Goal: Task Accomplishment & Management: Use online tool/utility

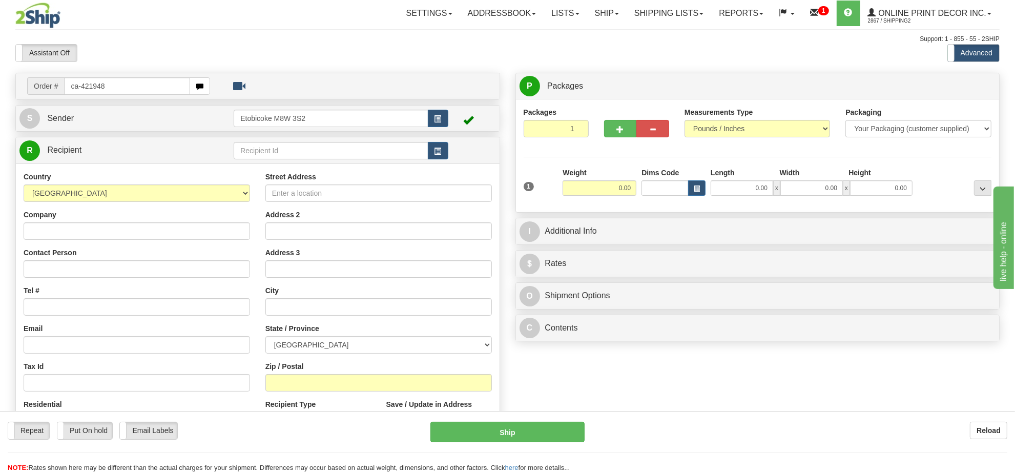
type input "ca-421948"
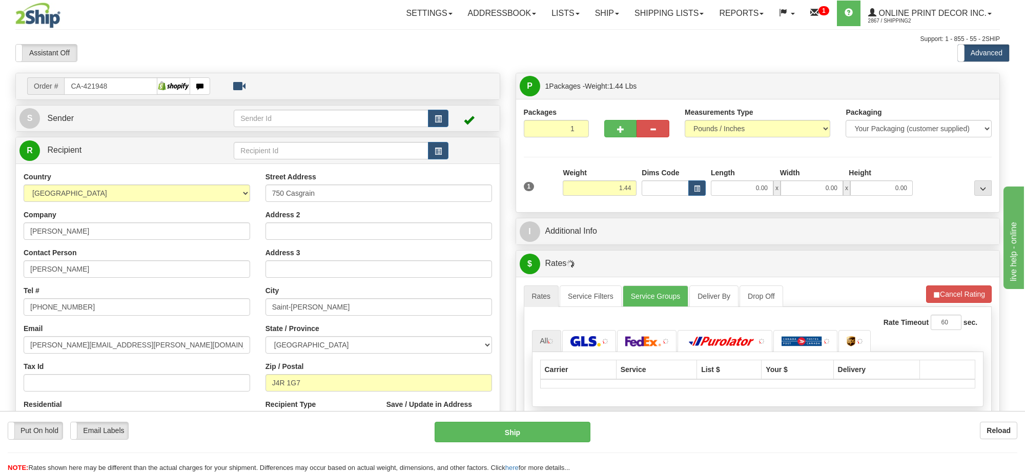
type input "SAINT-LAMBERT"
click at [610, 188] on input "1.44" at bounding box center [599, 187] width 74 height 15
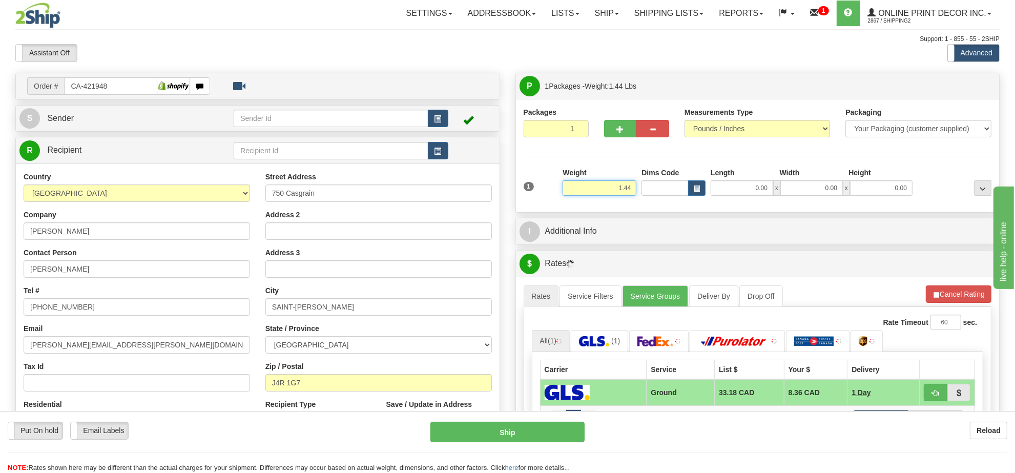
click at [610, 188] on input "1.44" at bounding box center [599, 187] width 74 height 15
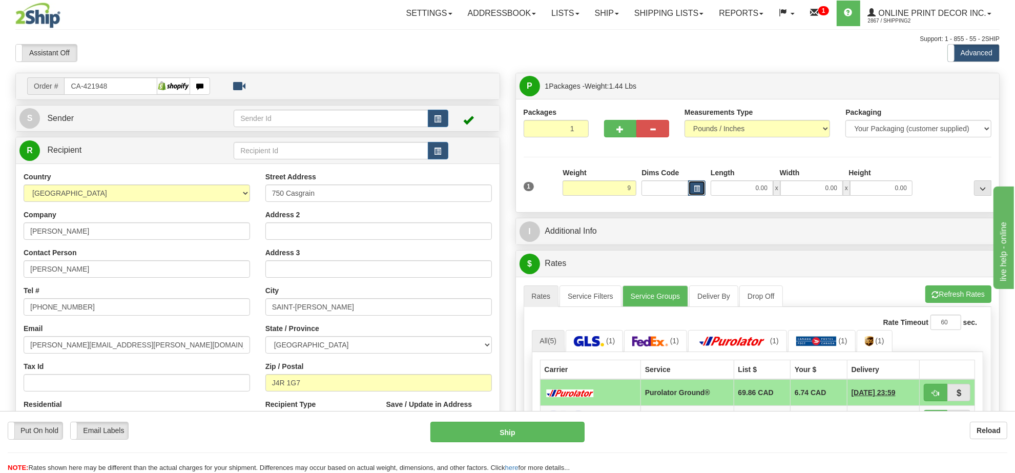
type input "9.00"
click at [703, 185] on button "button" at bounding box center [696, 187] width 17 height 15
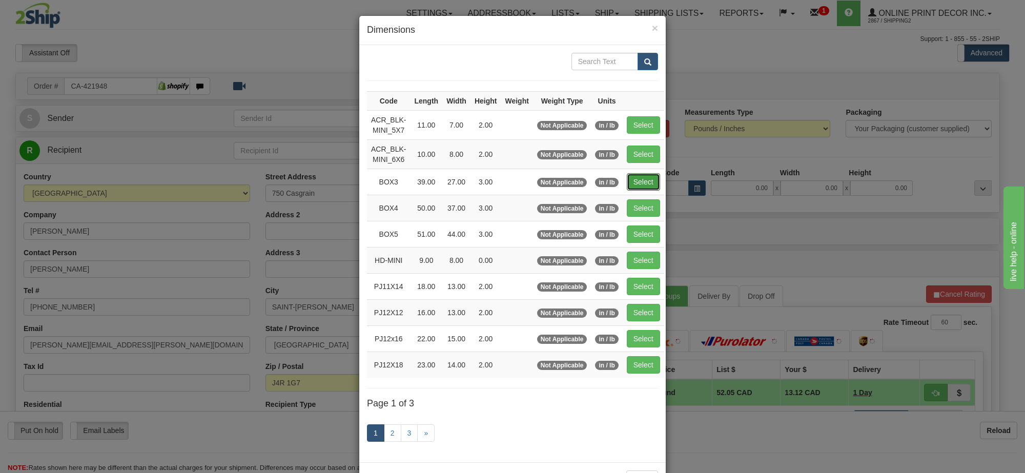
drag, startPoint x: 629, startPoint y: 188, endPoint x: 736, endPoint y: 213, distance: 109.9
click at [629, 186] on button "Select" at bounding box center [642, 181] width 33 height 17
type input "BOX3"
type input "39.00"
type input "27.00"
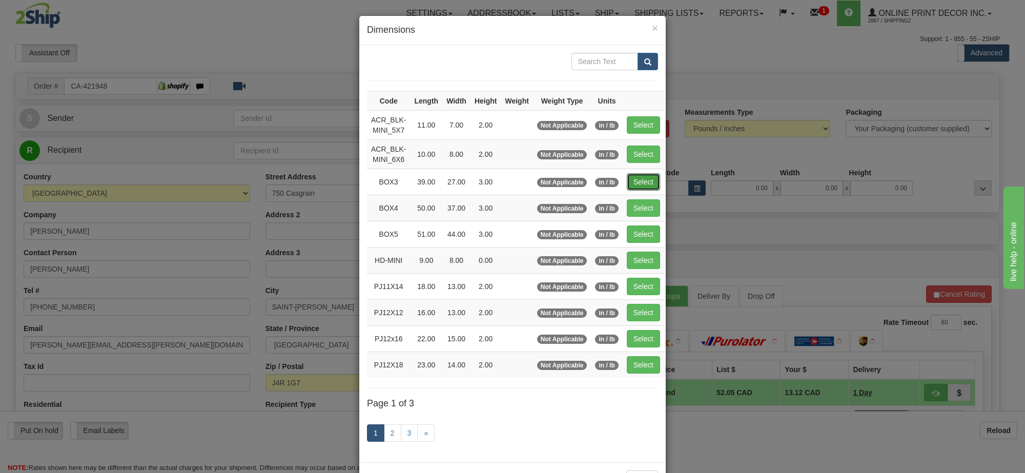
type input "3.00"
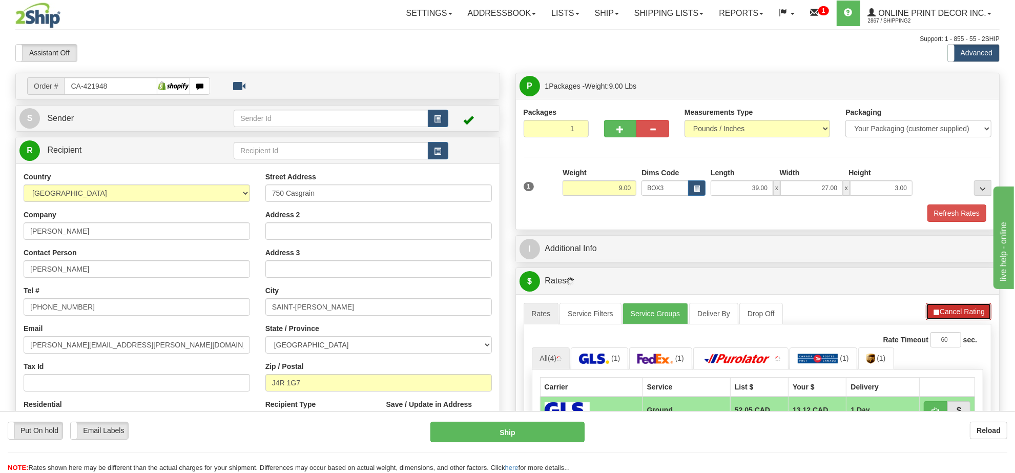
click at [955, 309] on button "Cancel Rating" at bounding box center [959, 311] width 66 height 17
click at [0, 0] on button "Refresh Rates" at bounding box center [0, 0] width 0 height 0
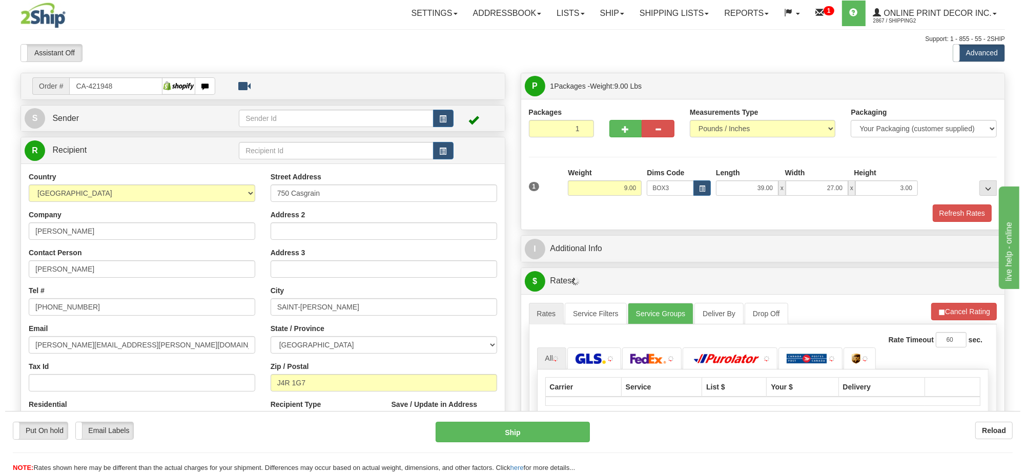
scroll to position [128, 0]
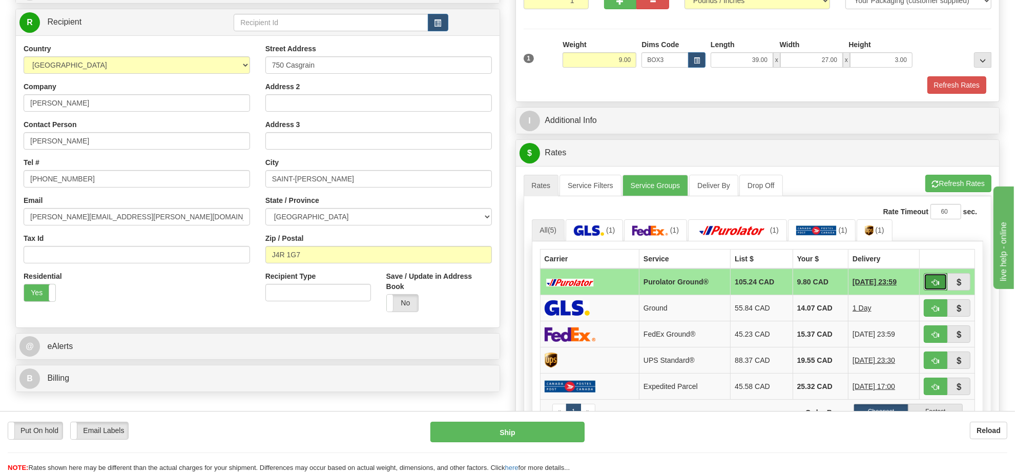
click at [937, 286] on span "button" at bounding box center [935, 282] width 7 height 7
type input "260"
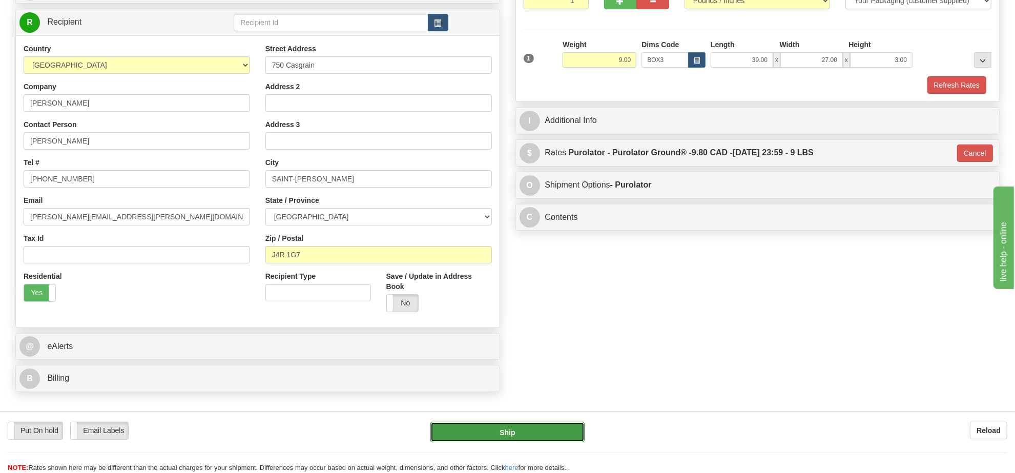
click at [505, 441] on button "Ship" at bounding box center [507, 432] width 154 height 20
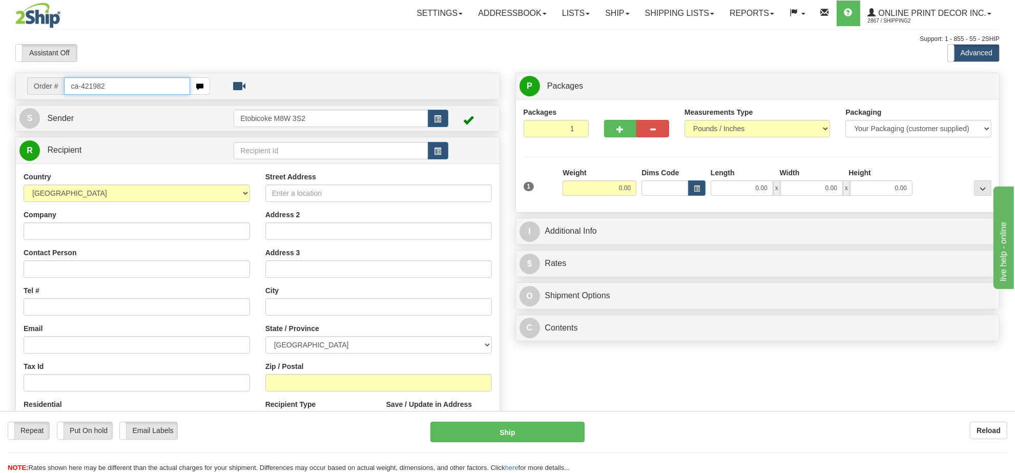
type input "ca-421982"
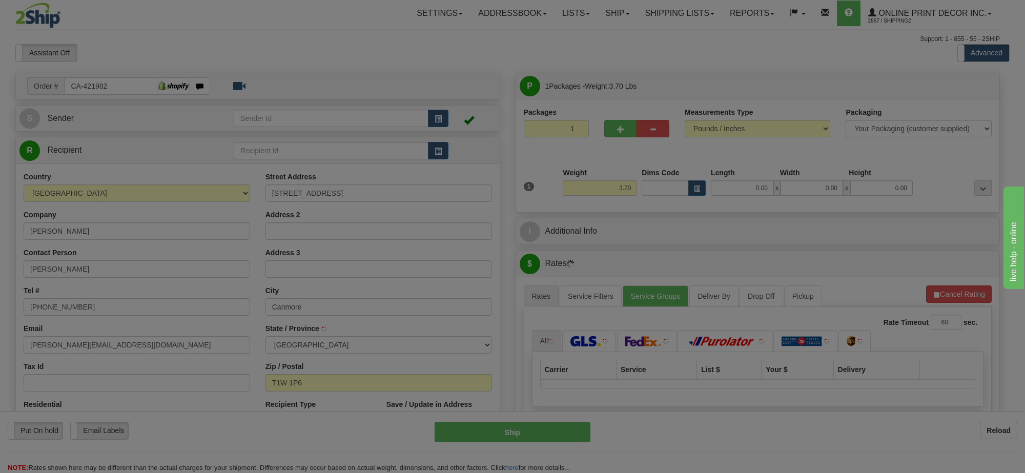
type input "CANMORE"
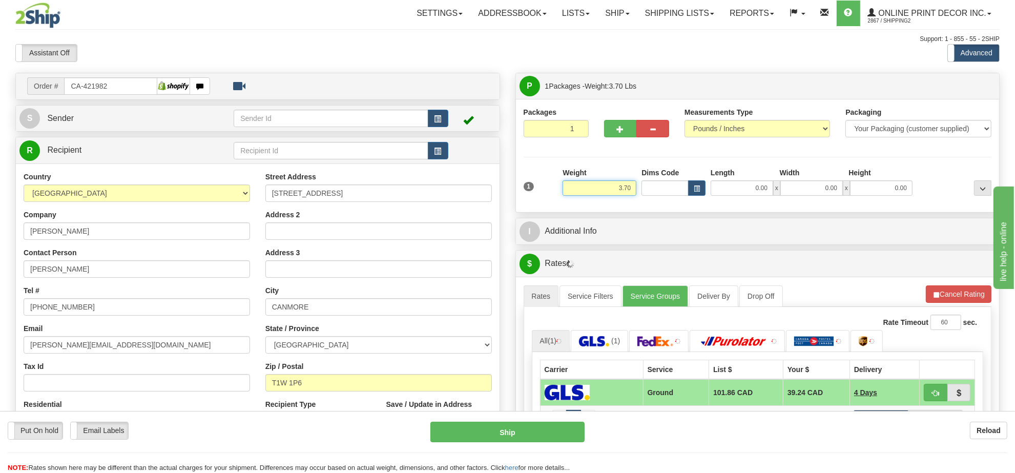
click at [621, 190] on input "3.70" at bounding box center [599, 187] width 74 height 15
click at [620, 191] on input "3.70" at bounding box center [599, 187] width 74 height 15
type input "2.00"
click at [693, 193] on button "button" at bounding box center [696, 187] width 17 height 15
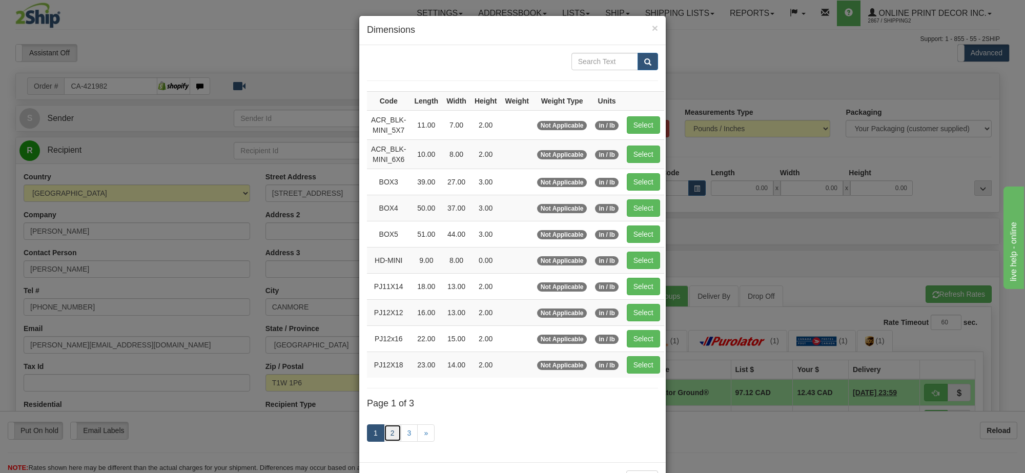
click at [389, 439] on link "2" at bounding box center [392, 432] width 17 height 17
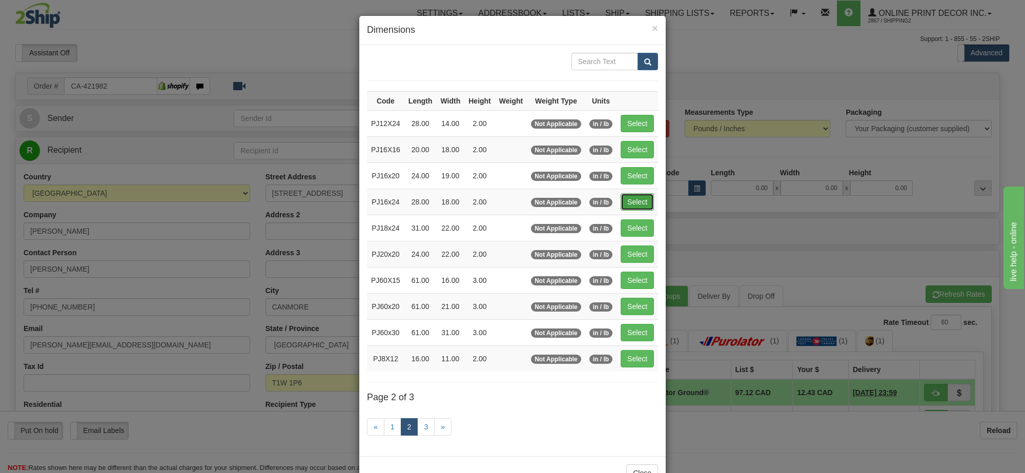
click at [645, 202] on button "Select" at bounding box center [636, 201] width 33 height 17
type input "PJ16x24"
type input "28.00"
type input "18.00"
type input "2.00"
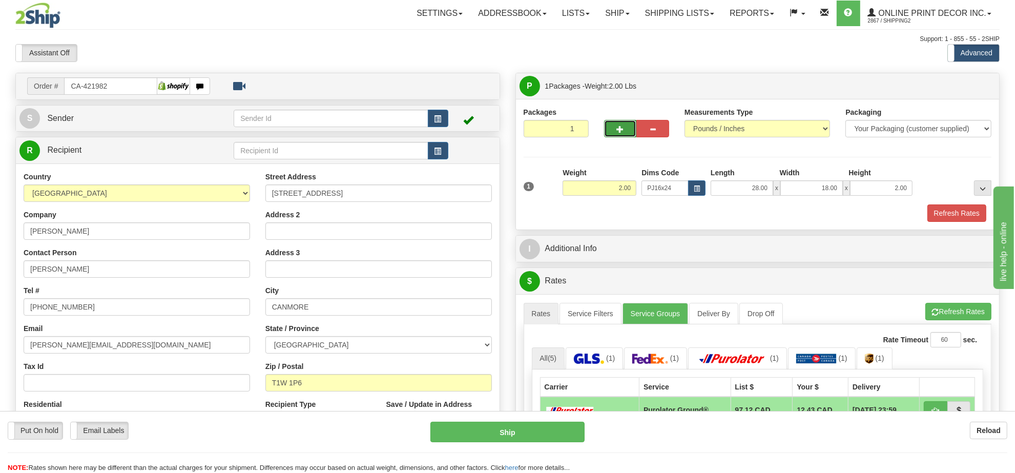
click at [620, 132] on span "button" at bounding box center [620, 129] width 7 height 7
radio input "true"
type input "2"
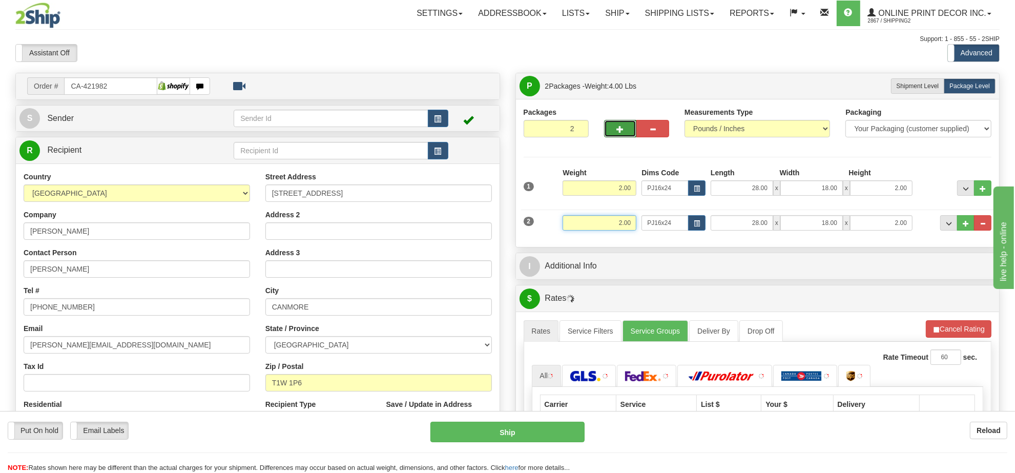
click at [619, 224] on input "2.00" at bounding box center [599, 222] width 74 height 15
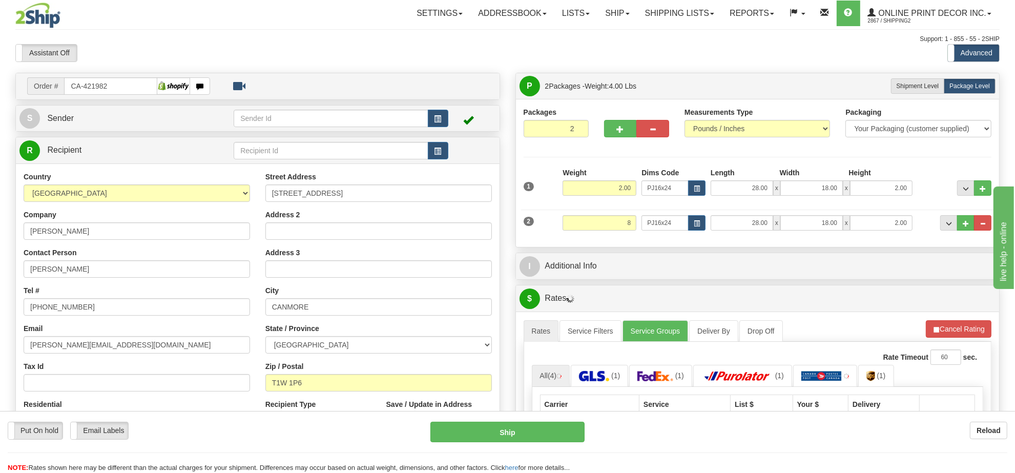
type input "8.00"
click at [705, 222] on div "Dims Code PJ16x24" at bounding box center [673, 222] width 69 height 15
click at [701, 222] on button "button" at bounding box center [696, 222] width 17 height 15
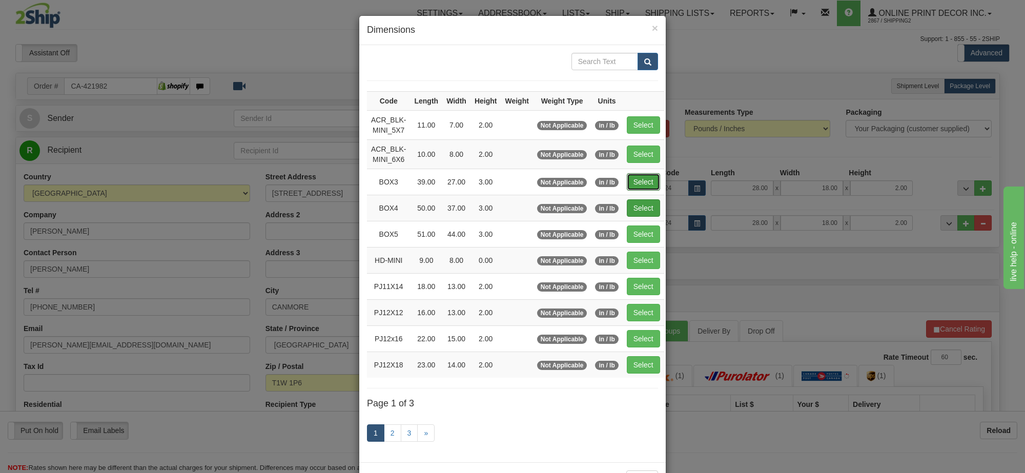
click at [639, 182] on button "Select" at bounding box center [642, 181] width 33 height 17
type input "BOX3"
type input "39.00"
type input "27.00"
type input "3.00"
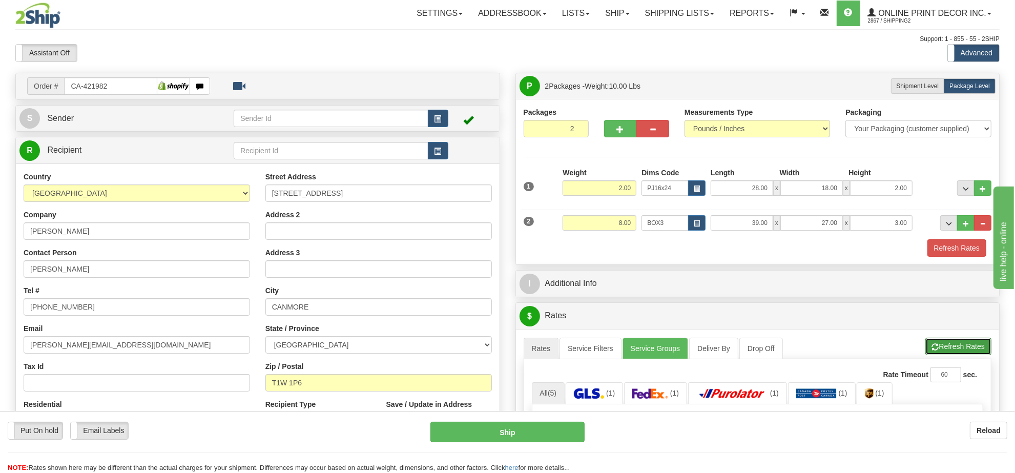
click at [941, 347] on button "Refresh Rates" at bounding box center [958, 346] width 66 height 17
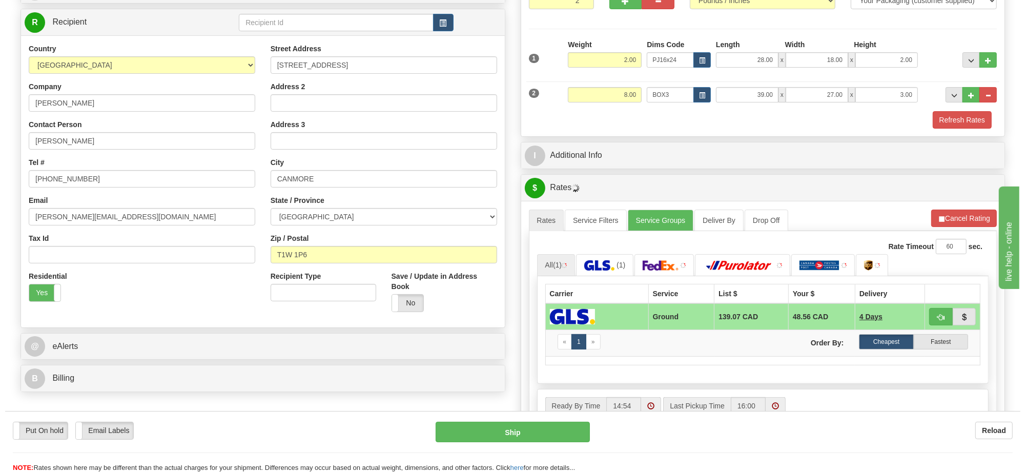
scroll to position [192, 0]
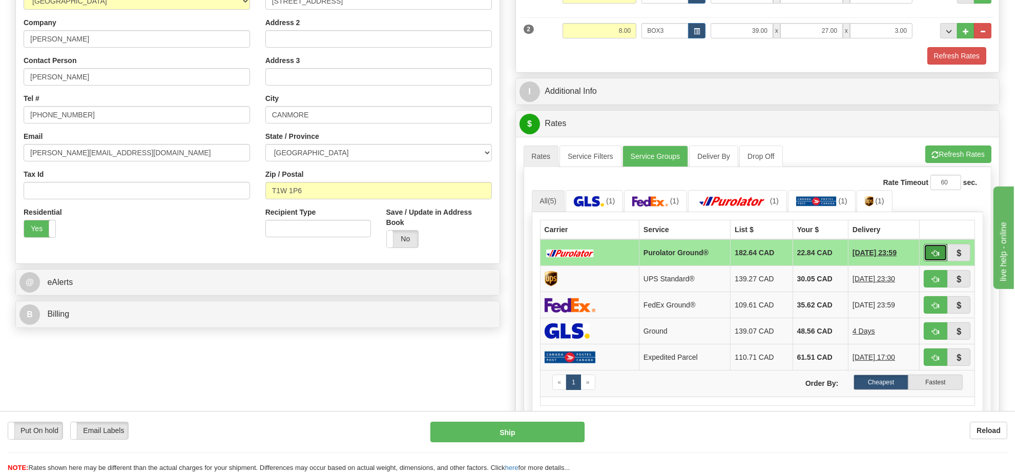
click at [933, 254] on span "button" at bounding box center [935, 253] width 7 height 7
type input "260"
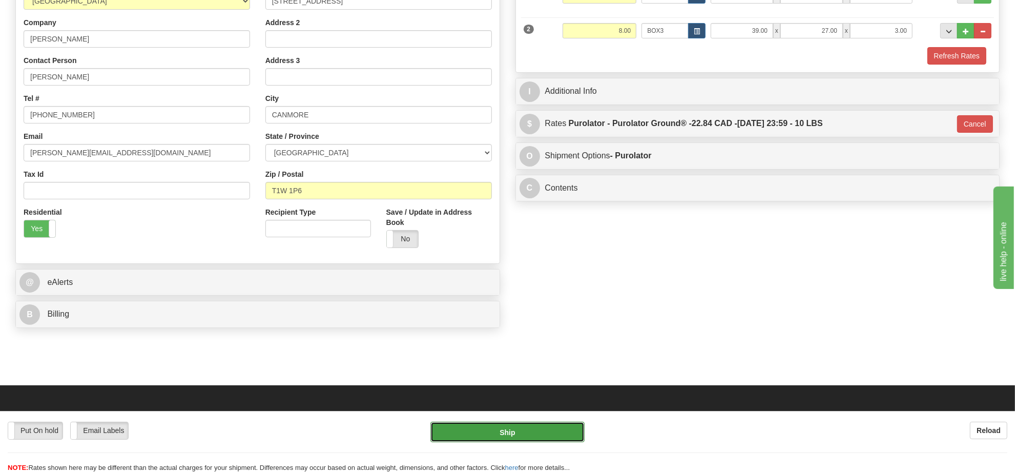
click at [564, 424] on button "Ship" at bounding box center [507, 432] width 154 height 20
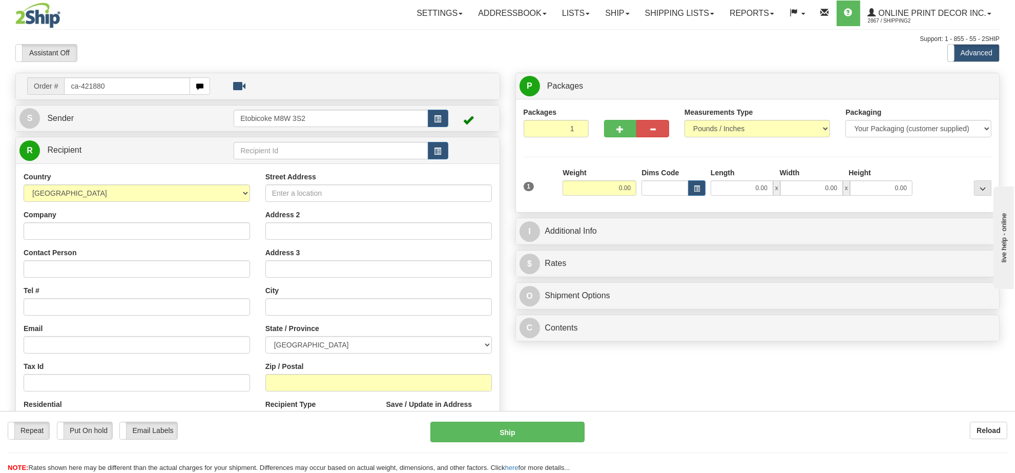
type input "ca-421880"
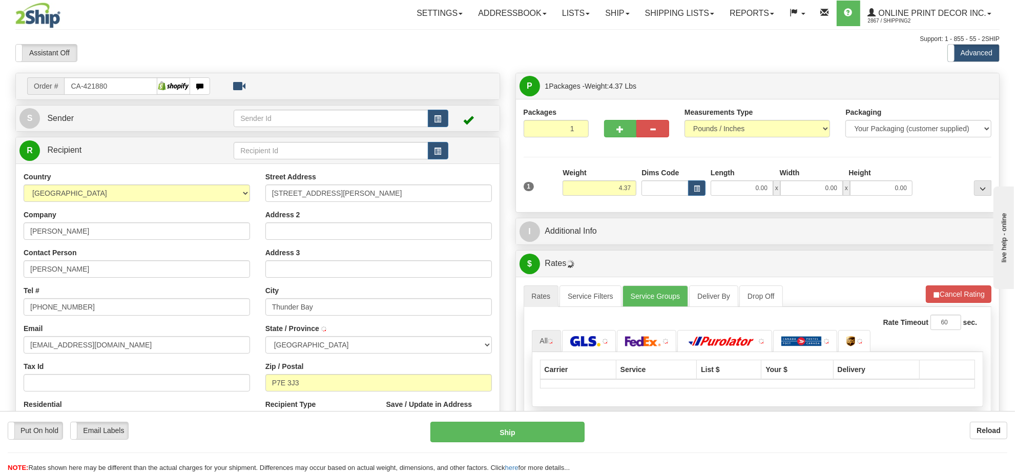
type input "THUNDER BAY"
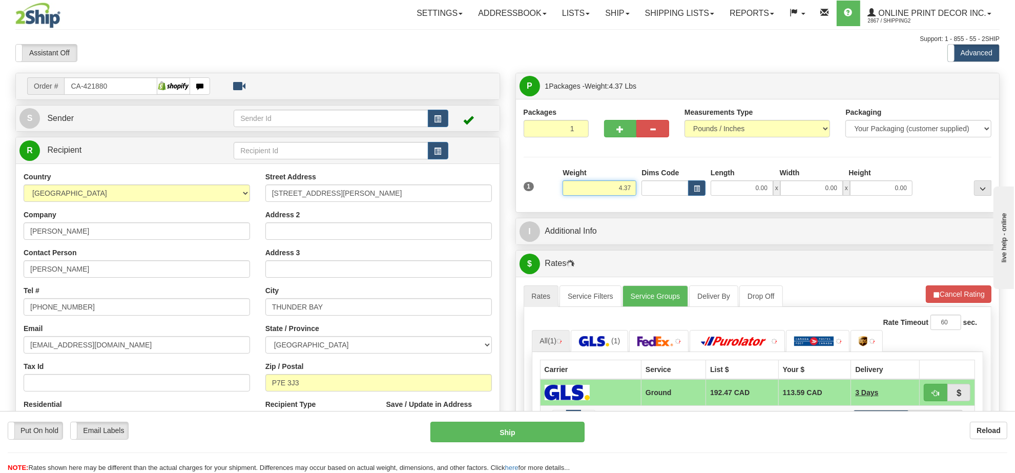
click at [616, 189] on input "4.37" at bounding box center [599, 187] width 74 height 15
click at [615, 189] on input "4.37" at bounding box center [599, 187] width 74 height 15
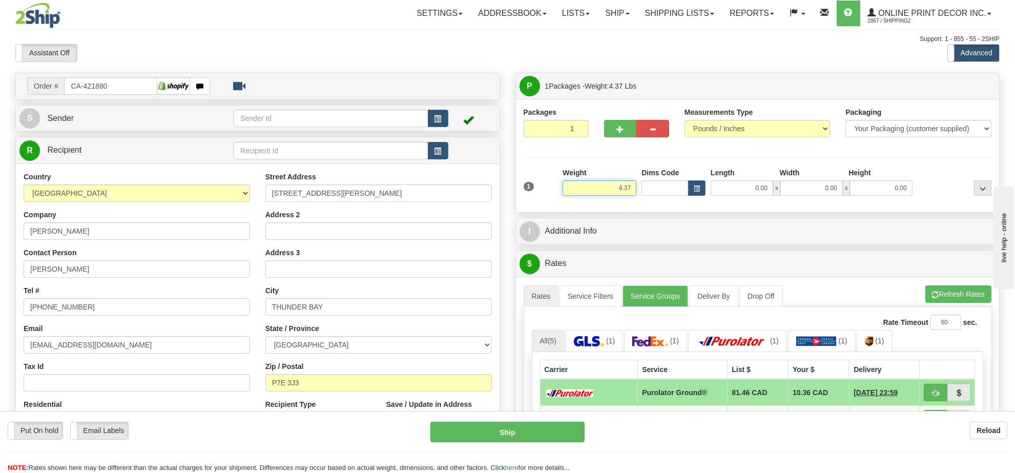
click at [609, 183] on input "4.37" at bounding box center [599, 187] width 74 height 15
type input "8"
click at [692, 187] on button "button" at bounding box center [696, 187] width 17 height 15
type input "7.00"
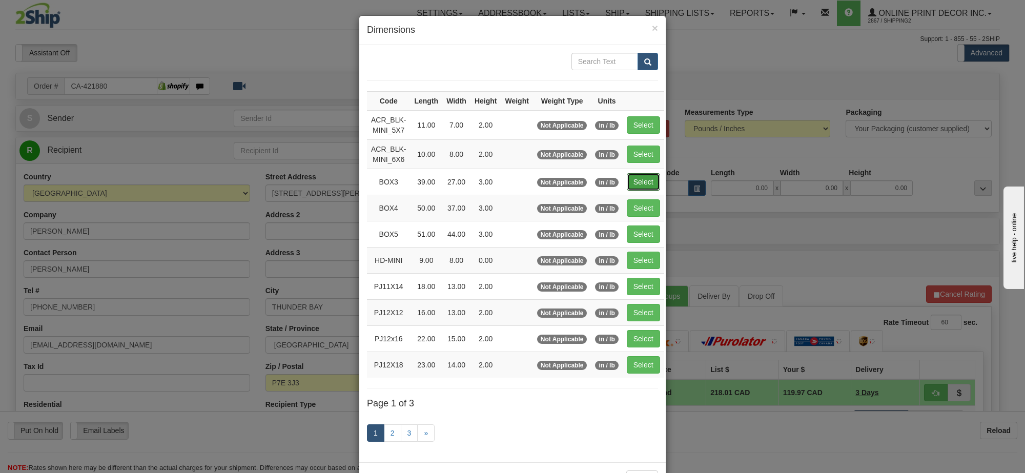
click at [641, 184] on button "Select" at bounding box center [642, 181] width 33 height 17
type input "BOX3"
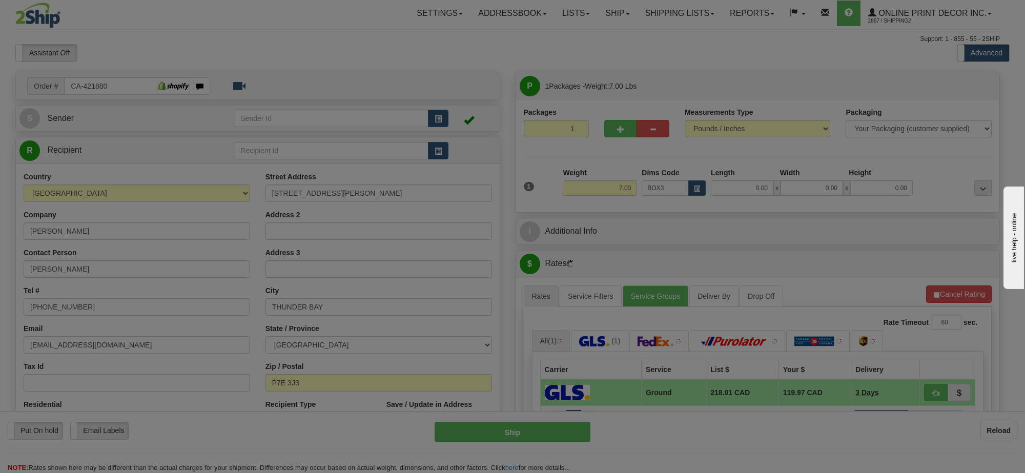
type input "39.00"
type input "27.00"
type input "3.00"
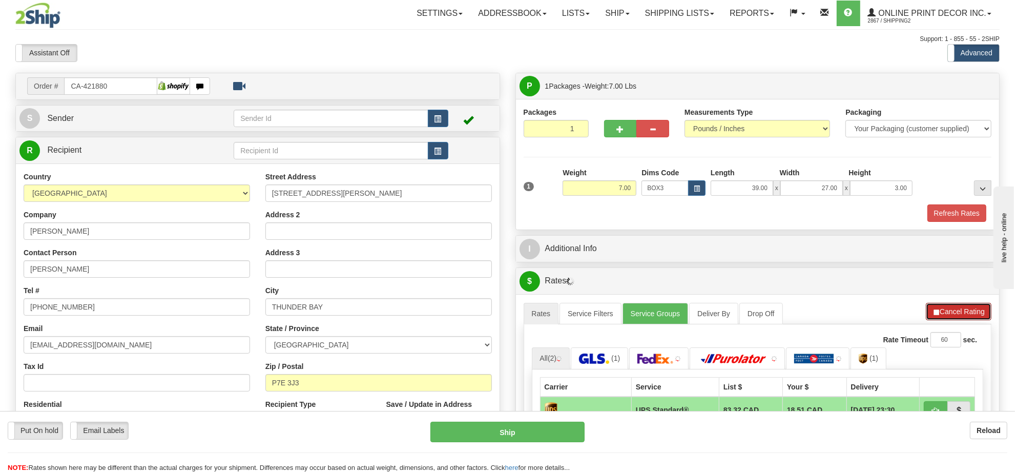
click at [959, 306] on button "Cancel Rating" at bounding box center [959, 311] width 66 height 17
click at [959, 306] on button "Refresh Rates" at bounding box center [958, 311] width 66 height 17
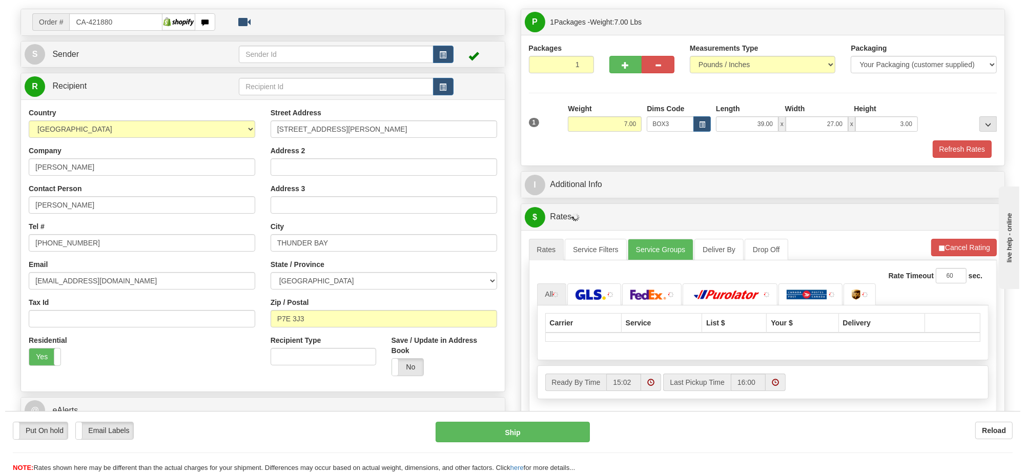
scroll to position [128, 0]
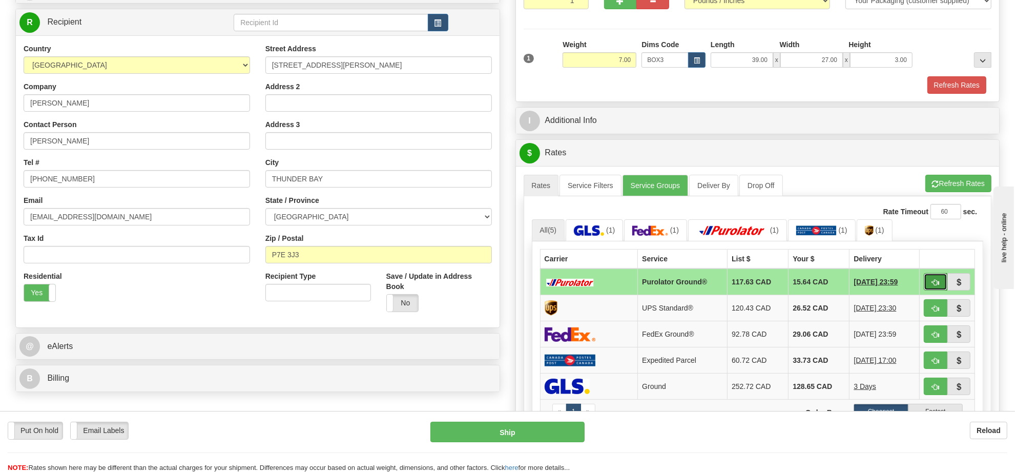
click at [935, 290] on button "button" at bounding box center [936, 281] width 24 height 17
type input "260"
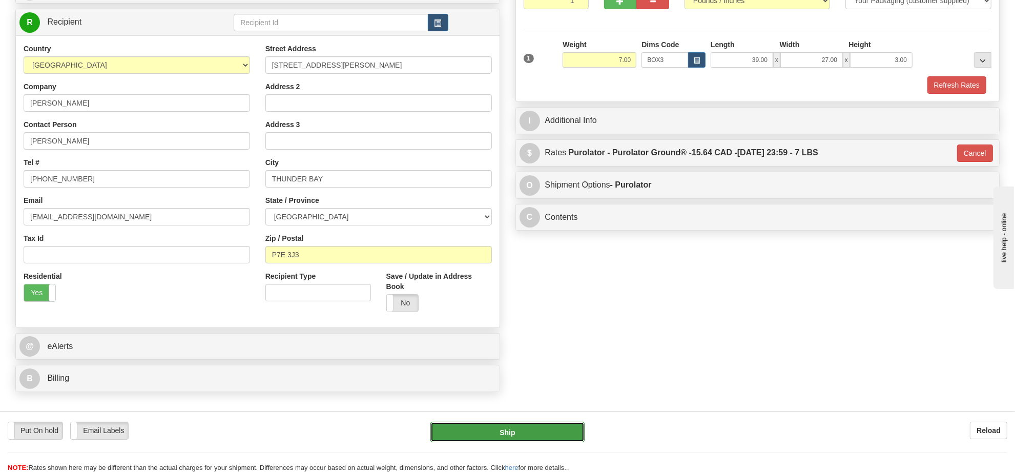
click at [543, 433] on button "Ship" at bounding box center [507, 432] width 154 height 20
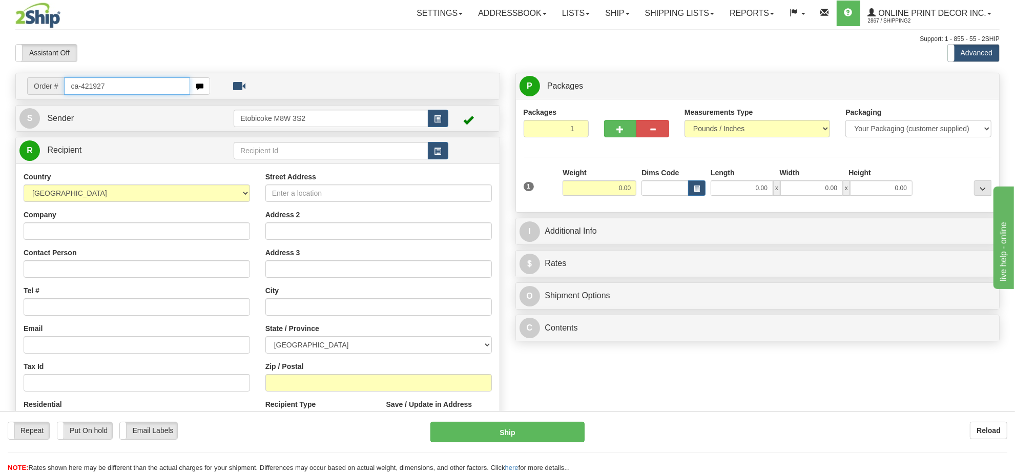
type input "ca-421927"
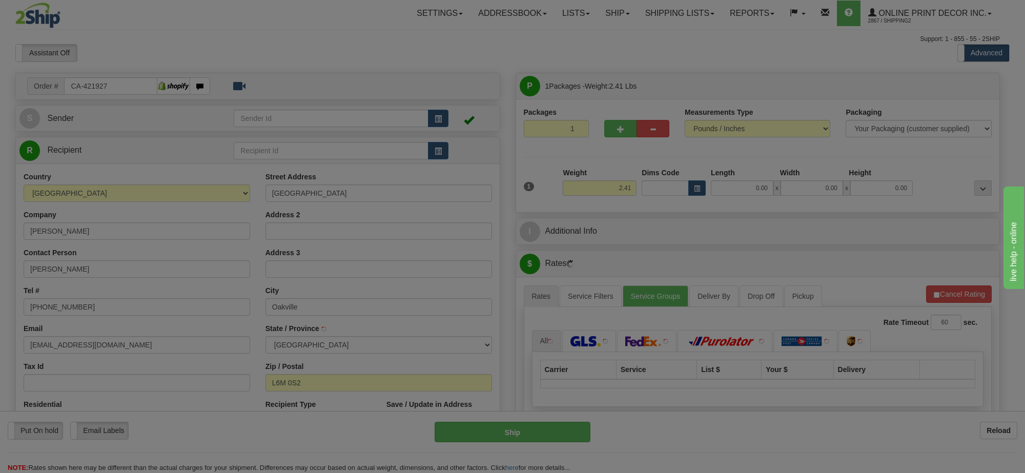
type input "OAKVILLE"
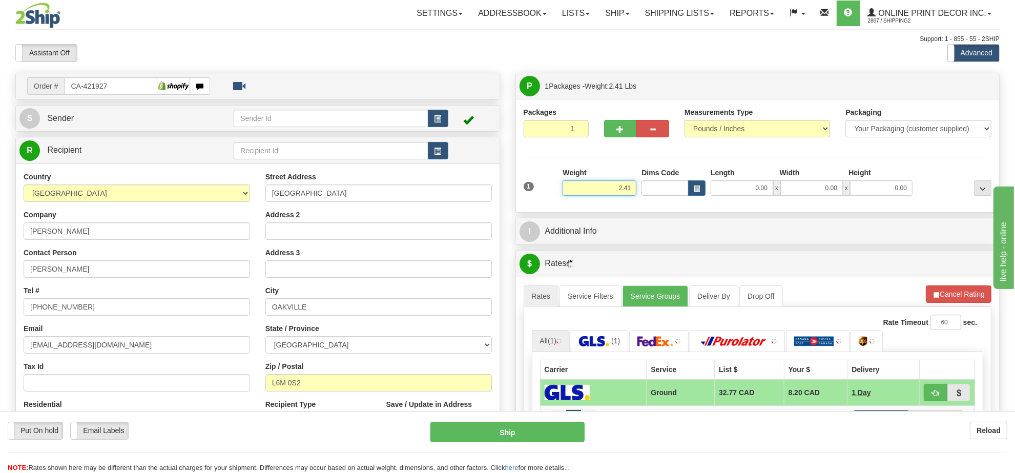
click at [616, 191] on input "2.41" at bounding box center [599, 187] width 74 height 15
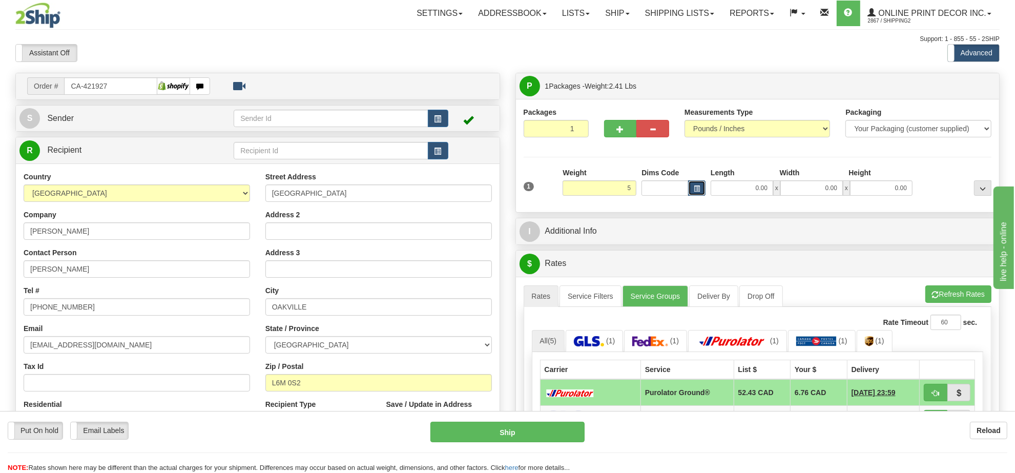
click at [699, 190] on span "button" at bounding box center [697, 189] width 6 height 6
type input "5.00"
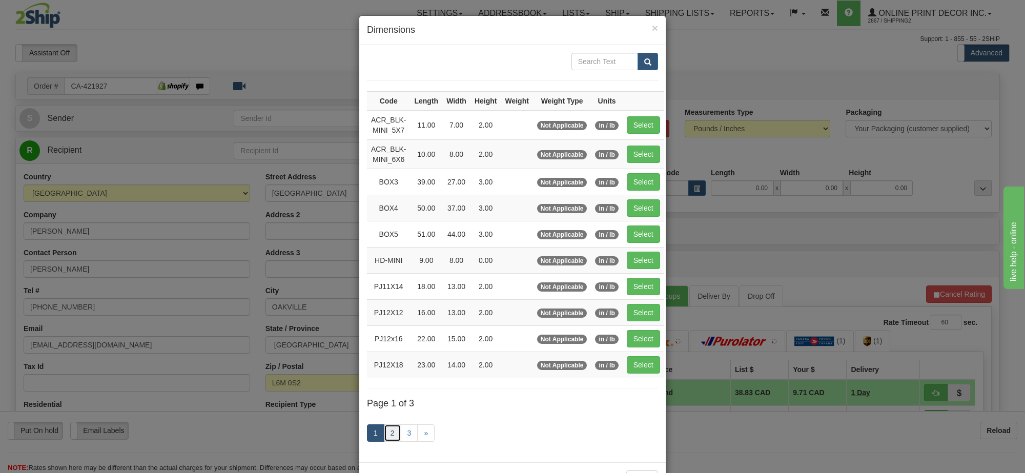
click at [385, 439] on link "2" at bounding box center [392, 432] width 17 height 17
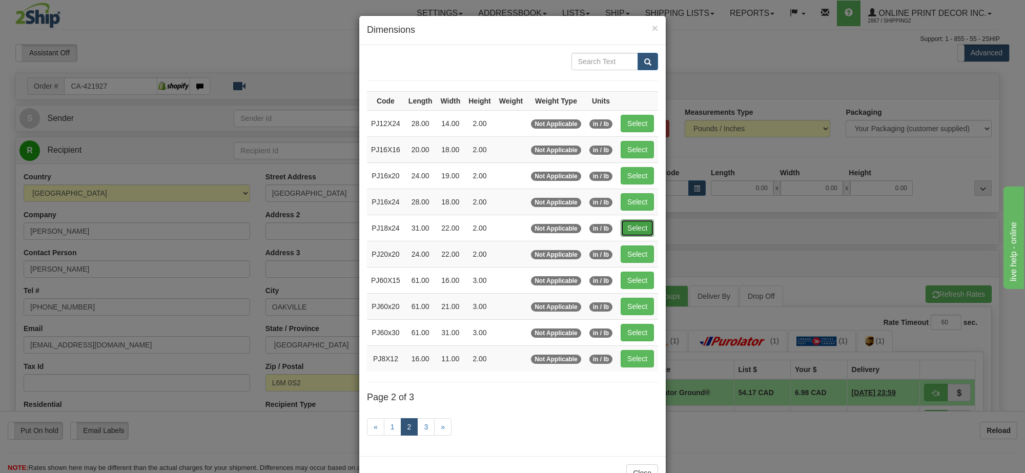
click at [626, 236] on button "Select" at bounding box center [636, 227] width 33 height 17
type input "PJ18x24"
type input "31.00"
type input "22.00"
type input "2.00"
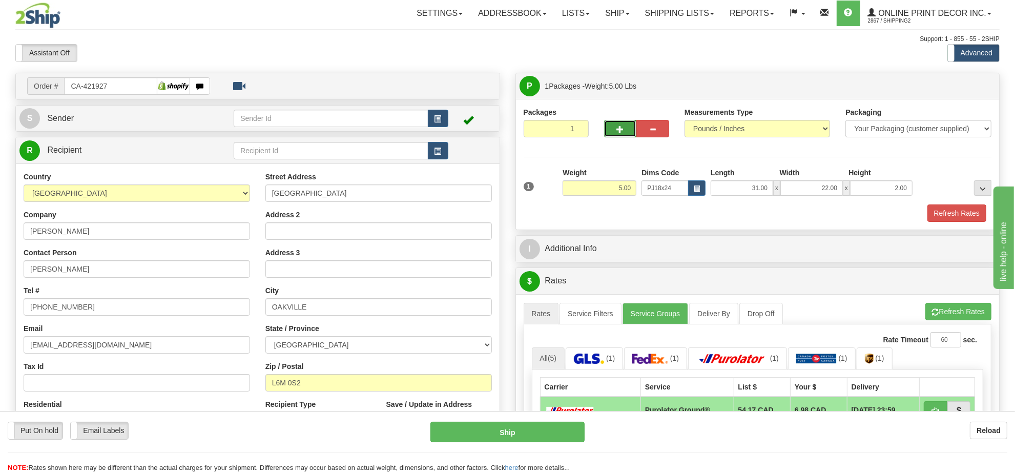
click at [622, 123] on button "button" at bounding box center [620, 128] width 33 height 17
radio input "true"
type input "2"
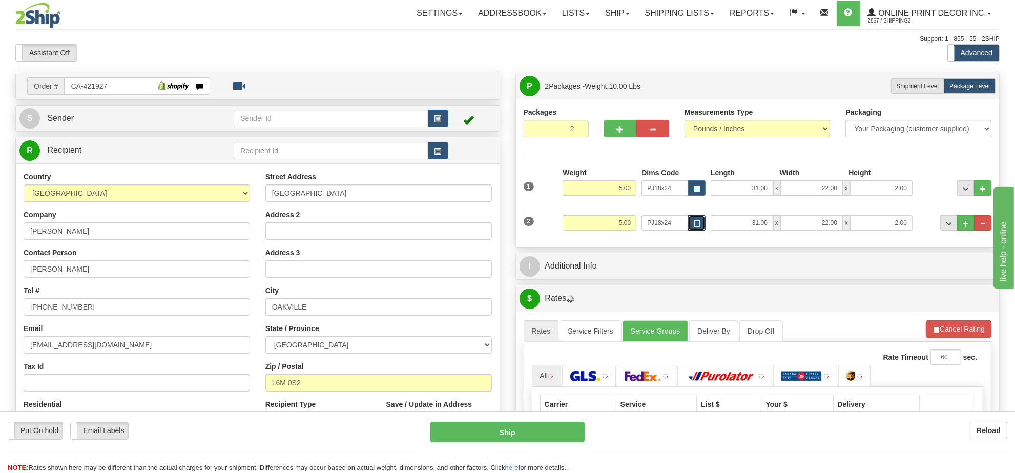
click at [692, 224] on button "button" at bounding box center [696, 222] width 17 height 15
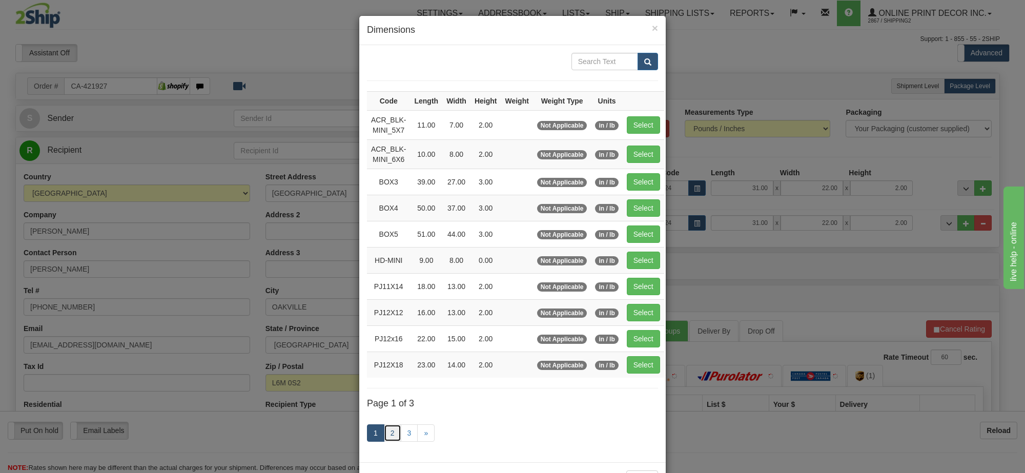
click at [386, 438] on link "2" at bounding box center [392, 432] width 17 height 17
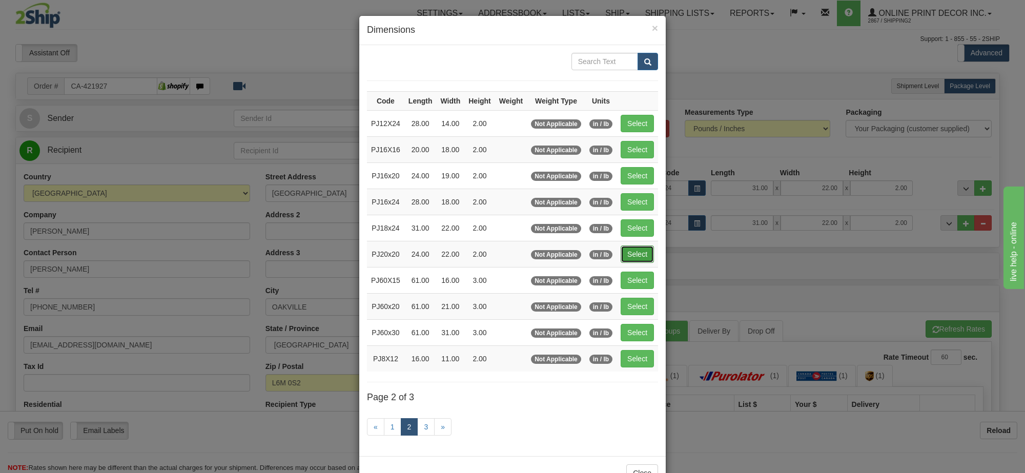
click at [628, 261] on button "Select" at bounding box center [636, 253] width 33 height 17
type input "PJ20x20"
type input "24.00"
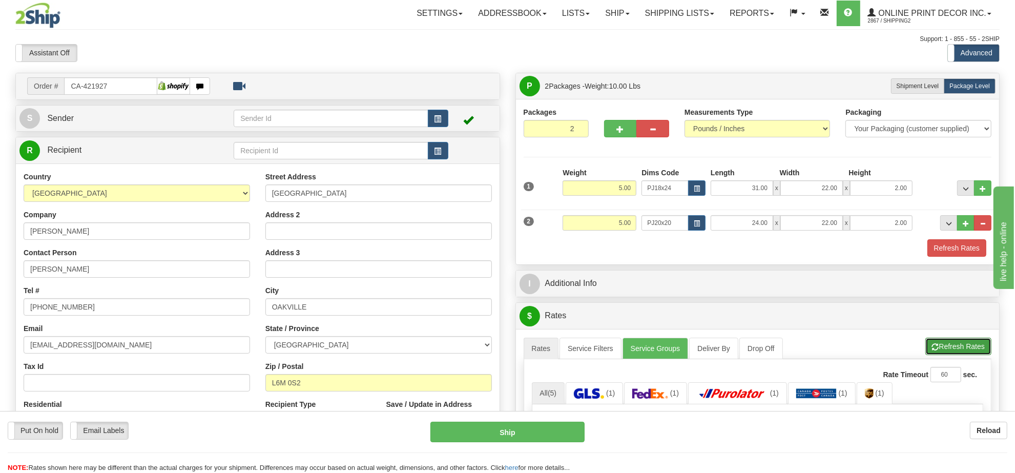
click at [955, 347] on button "Refresh Rates" at bounding box center [958, 346] width 66 height 17
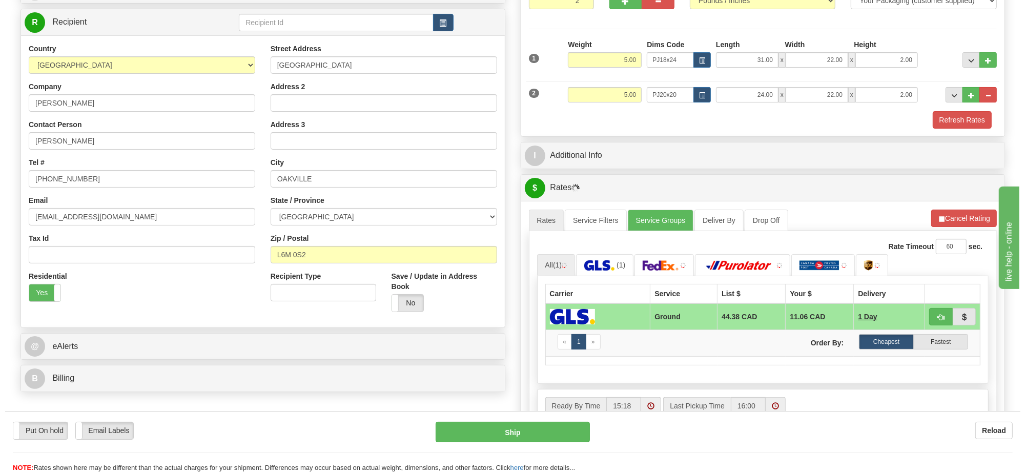
scroll to position [192, 0]
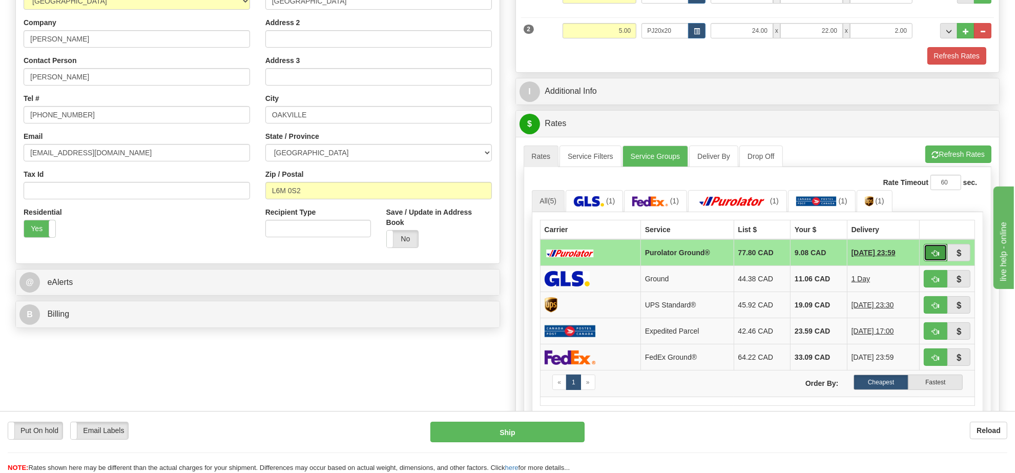
click at [932, 257] on span "button" at bounding box center [935, 253] width 7 height 7
type input "260"
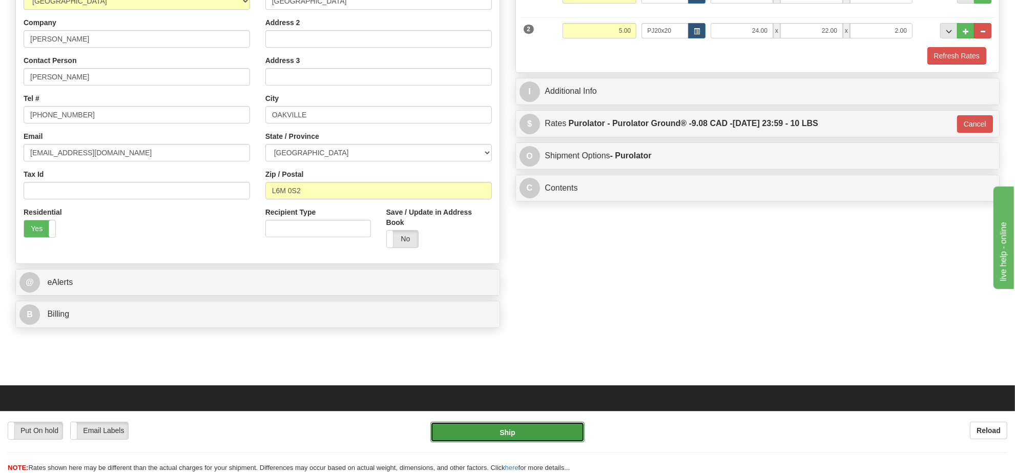
click at [533, 429] on button "Ship" at bounding box center [507, 432] width 154 height 20
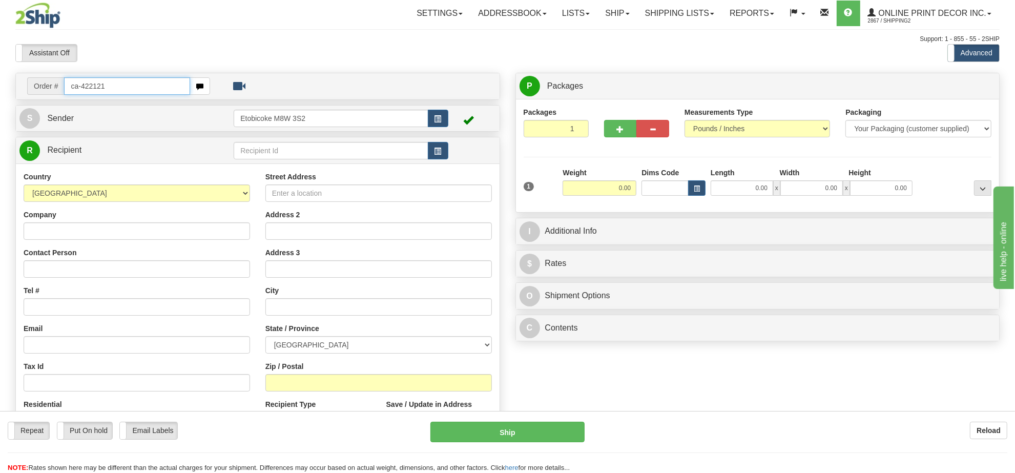
type input "ca-422121"
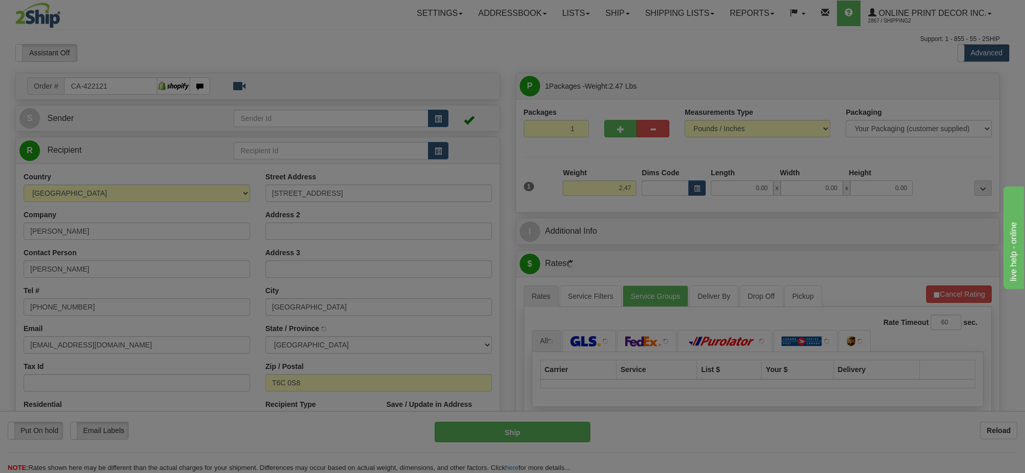
type input "[GEOGRAPHIC_DATA]"
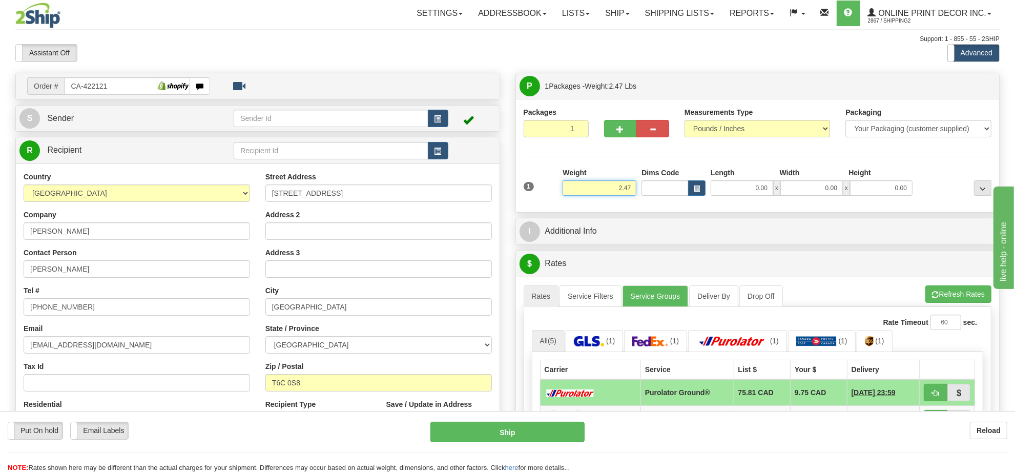
click at [617, 186] on input "2.47" at bounding box center [599, 187] width 74 height 15
click at [600, 124] on div at bounding box center [636, 126] width 80 height 39
click at [606, 131] on button "button" at bounding box center [620, 128] width 33 height 17
radio input "true"
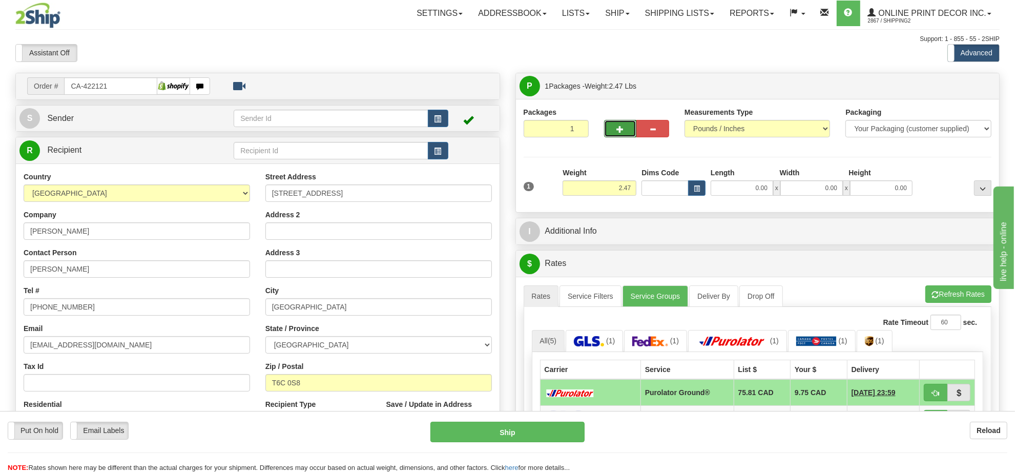
type input "2"
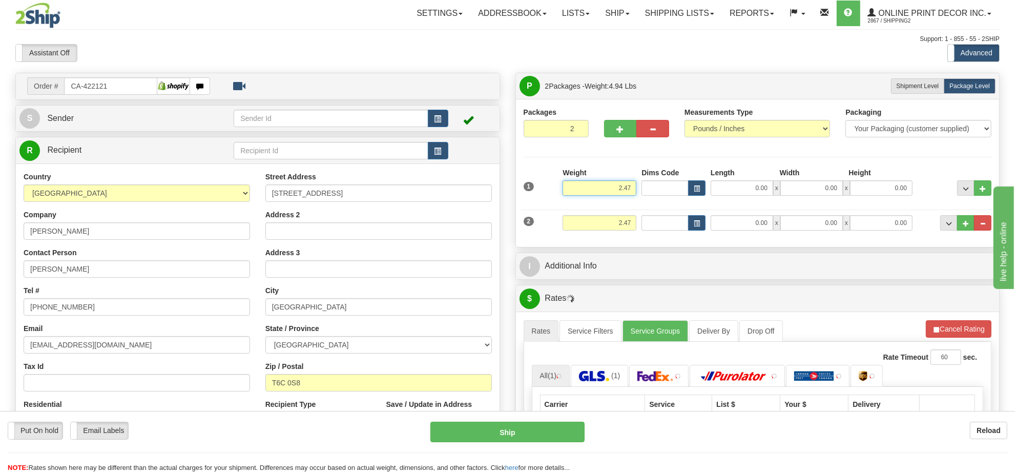
click at [613, 187] on input "2.47" at bounding box center [599, 187] width 74 height 15
type input "3.00"
click at [696, 187] on span "button" at bounding box center [697, 189] width 6 height 6
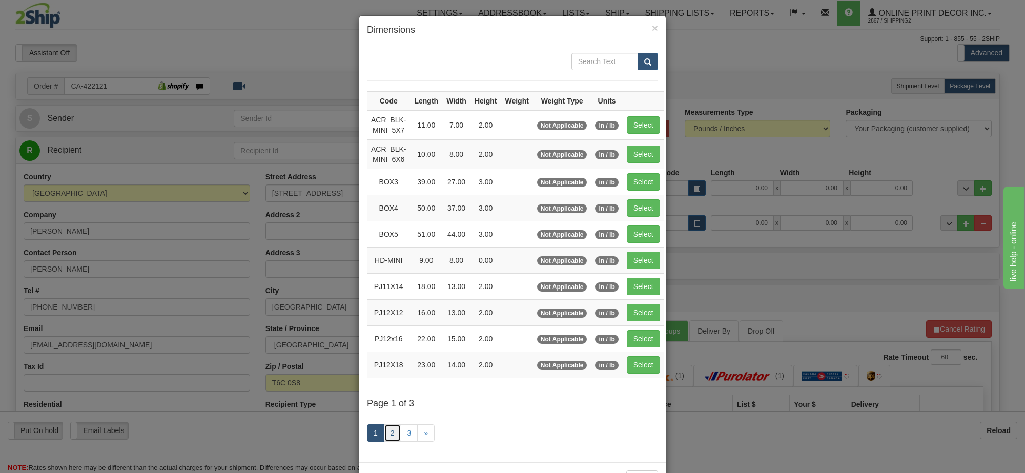
click at [385, 439] on link "2" at bounding box center [392, 432] width 17 height 17
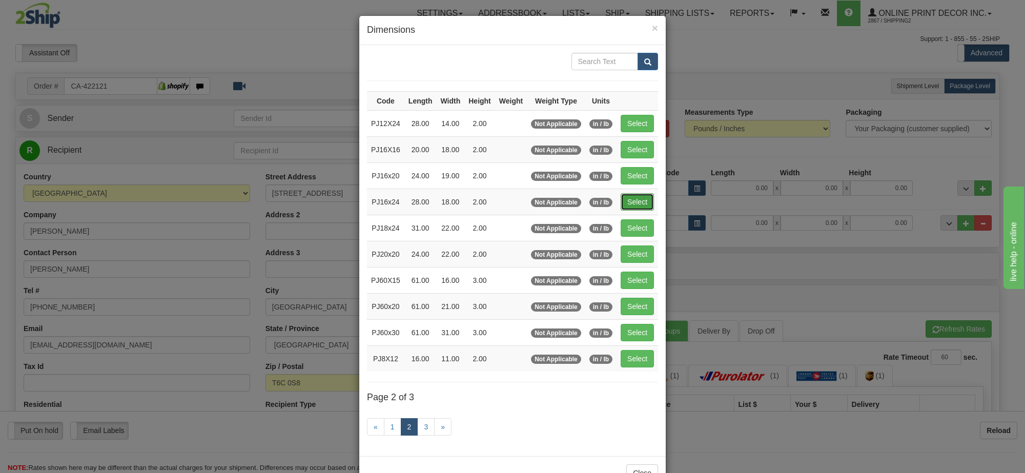
click at [642, 196] on button "Select" at bounding box center [636, 201] width 33 height 17
type input "PJ16x24"
type input "28.00"
type input "18.00"
type input "2.00"
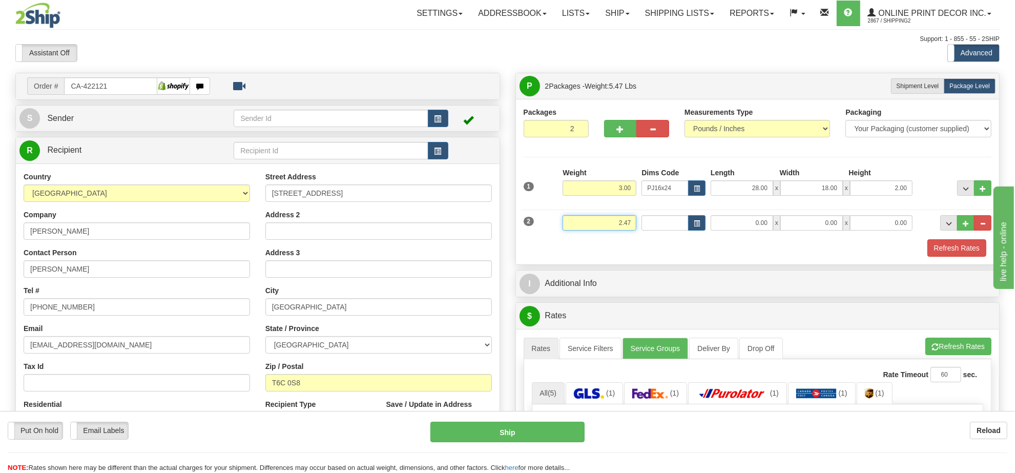
click at [617, 229] on input "2.47" at bounding box center [599, 222] width 74 height 15
click at [616, 229] on input "2.47" at bounding box center [599, 222] width 74 height 15
type input "1.00"
click at [697, 222] on span "button" at bounding box center [697, 224] width 6 height 6
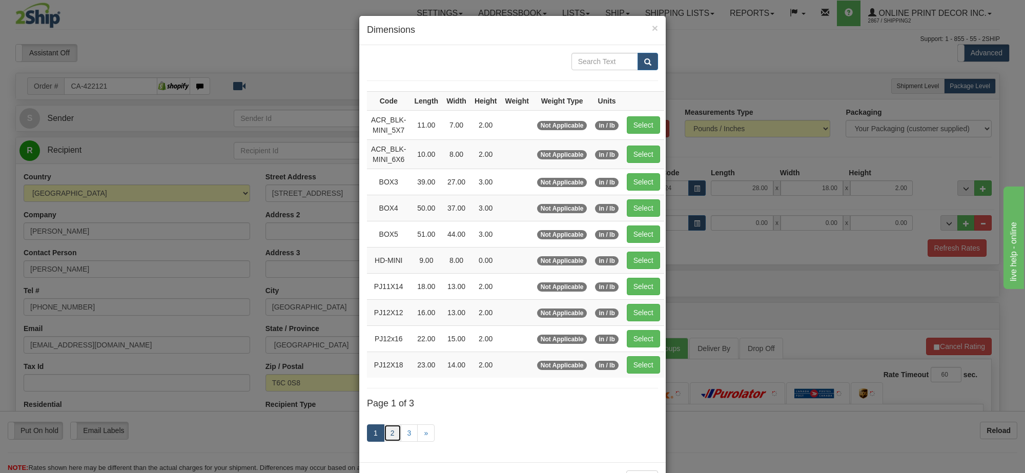
click at [385, 442] on link "2" at bounding box center [392, 432] width 17 height 17
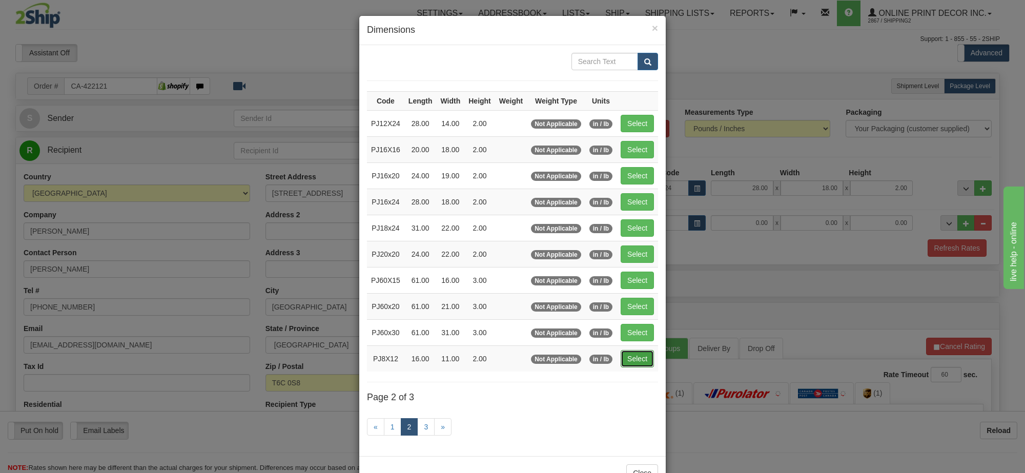
click at [641, 365] on button "Select" at bounding box center [636, 358] width 33 height 17
type input "PJ8X12"
type input "16.00"
type input "11.00"
type input "2.00"
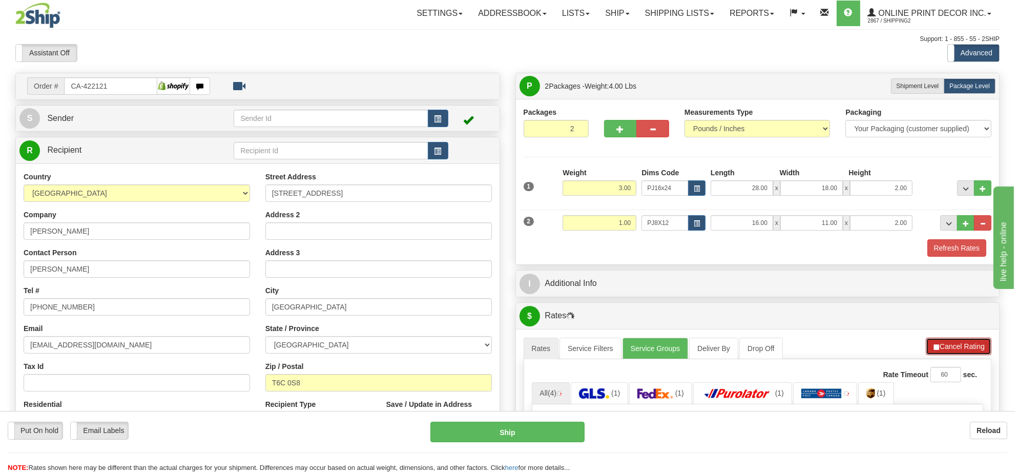
click at [945, 354] on button "Cancel Rating" at bounding box center [959, 346] width 66 height 17
click at [945, 354] on button "Refresh Rates" at bounding box center [958, 346] width 66 height 17
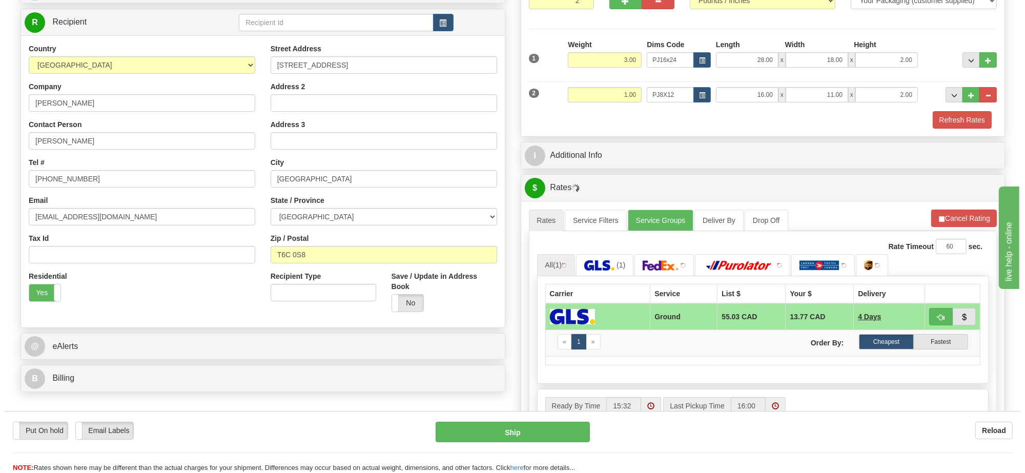
scroll to position [192, 0]
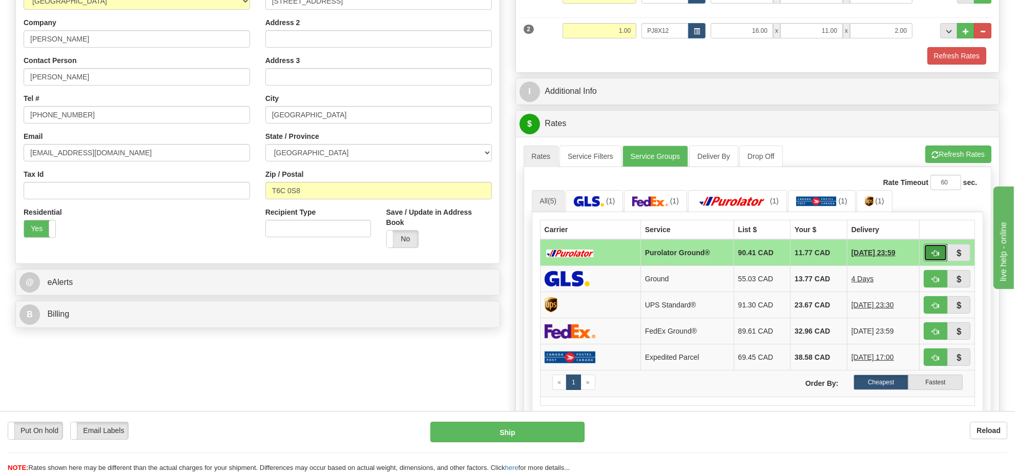
click at [924, 257] on button "button" at bounding box center [936, 252] width 24 height 17
type input "260"
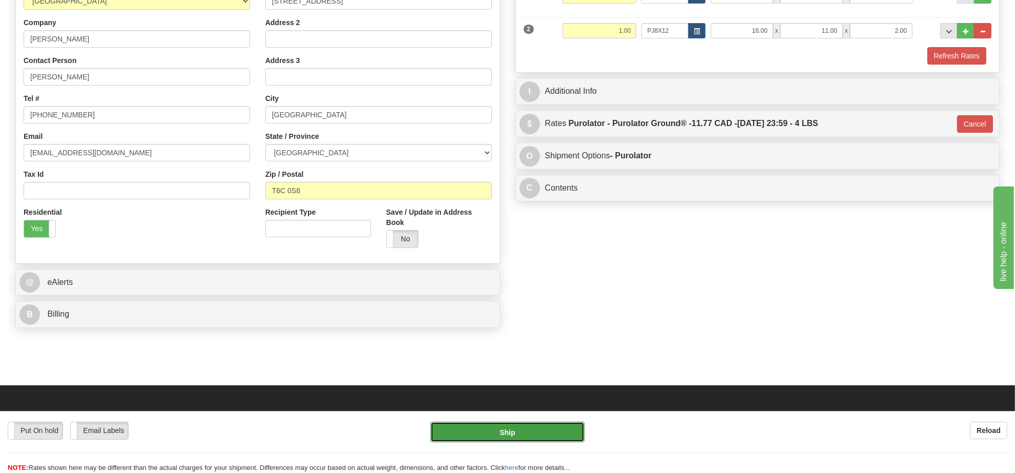
click at [567, 425] on button "Ship" at bounding box center [507, 432] width 154 height 20
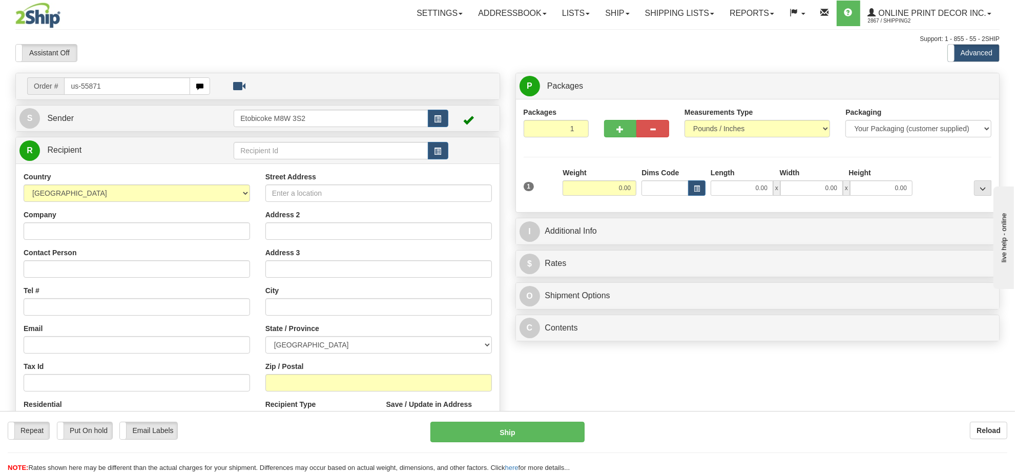
type input "us-55871"
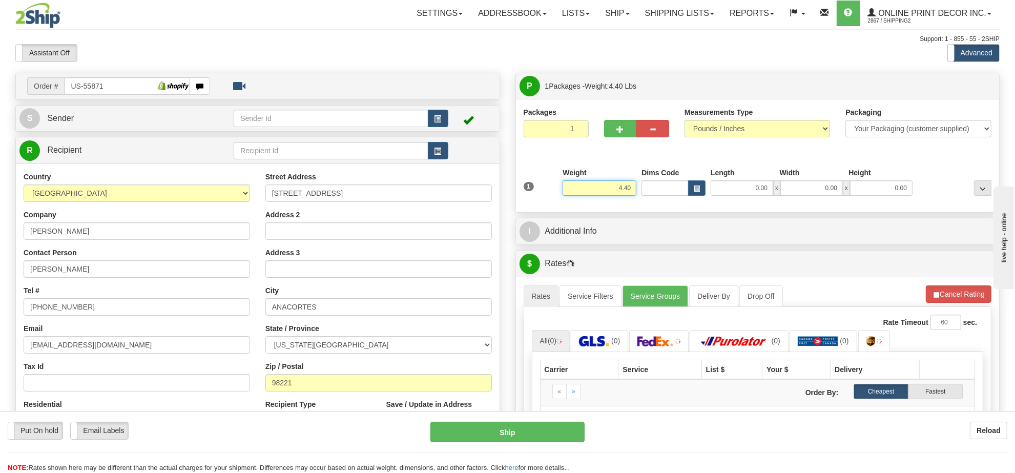
click at [619, 193] on input "4.40" at bounding box center [599, 187] width 74 height 15
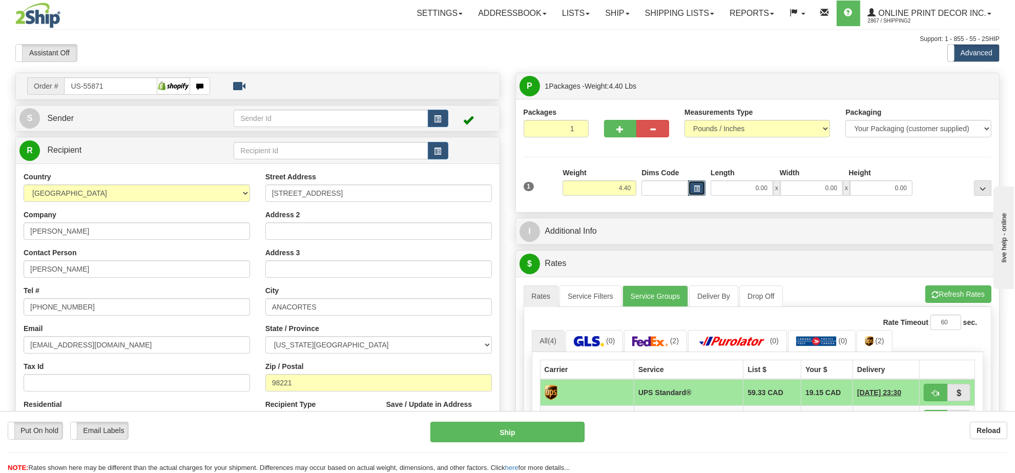
click at [697, 191] on span "button" at bounding box center [697, 189] width 6 height 6
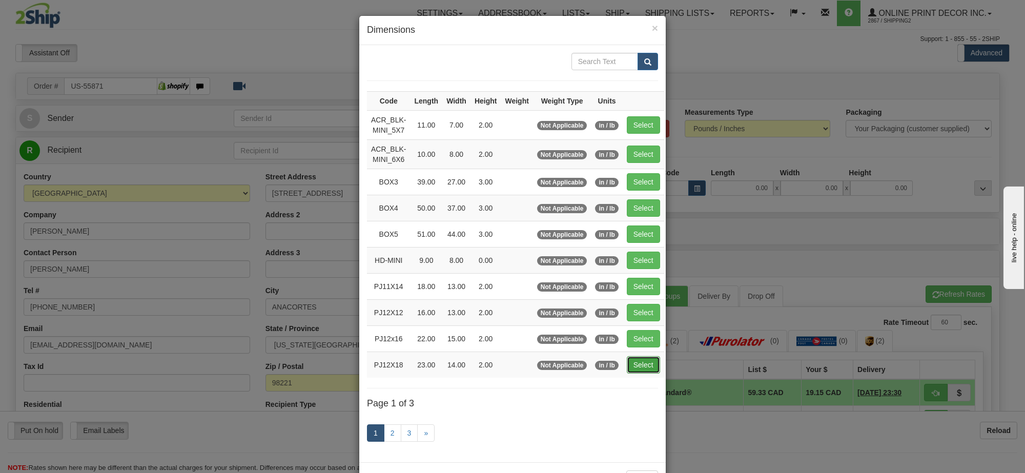
click at [641, 372] on button "Select" at bounding box center [642, 364] width 33 height 17
type input "PJ12X18"
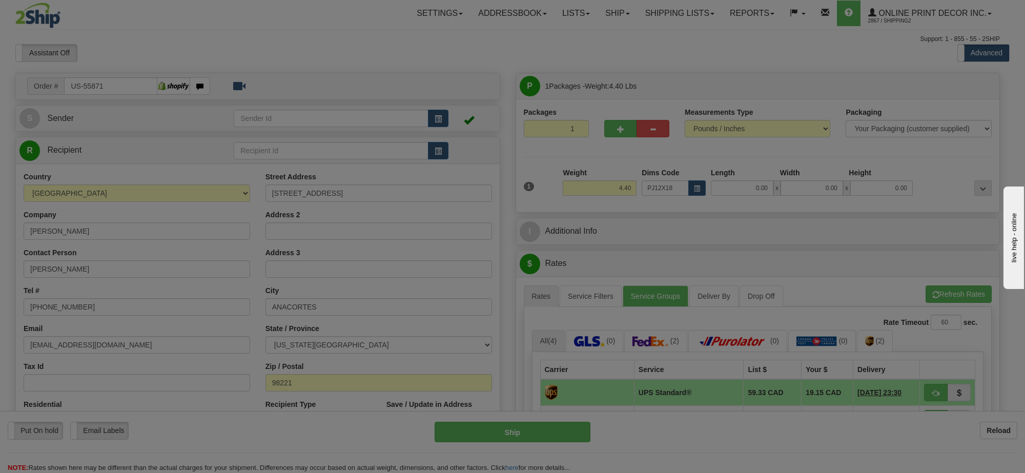
type input "23.00"
type input "14.00"
type input "2.00"
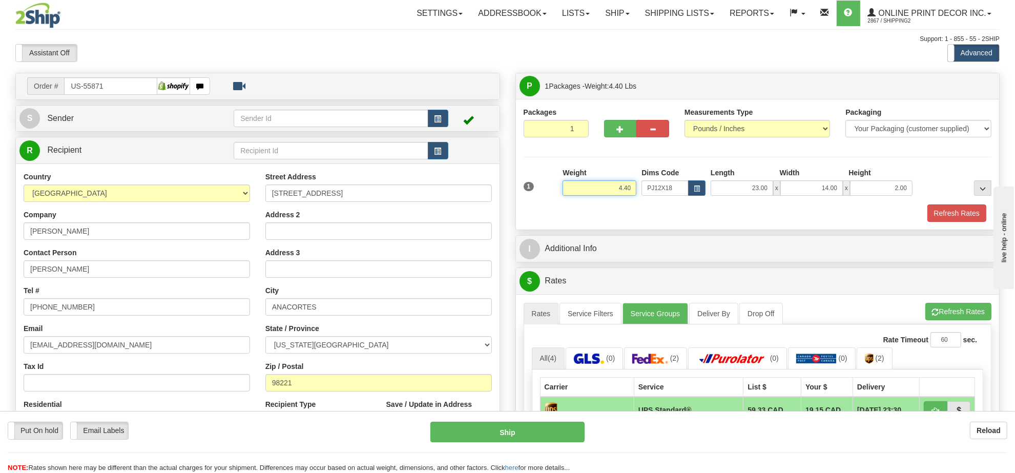
click at [614, 190] on input "4.40" at bounding box center [599, 187] width 74 height 15
type input "4.00"
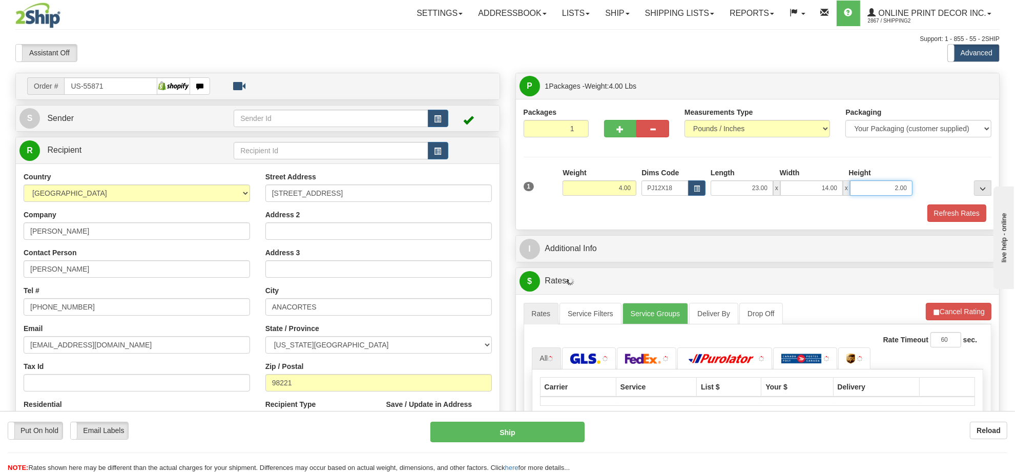
click at [895, 190] on input "2.00" at bounding box center [881, 187] width 62 height 15
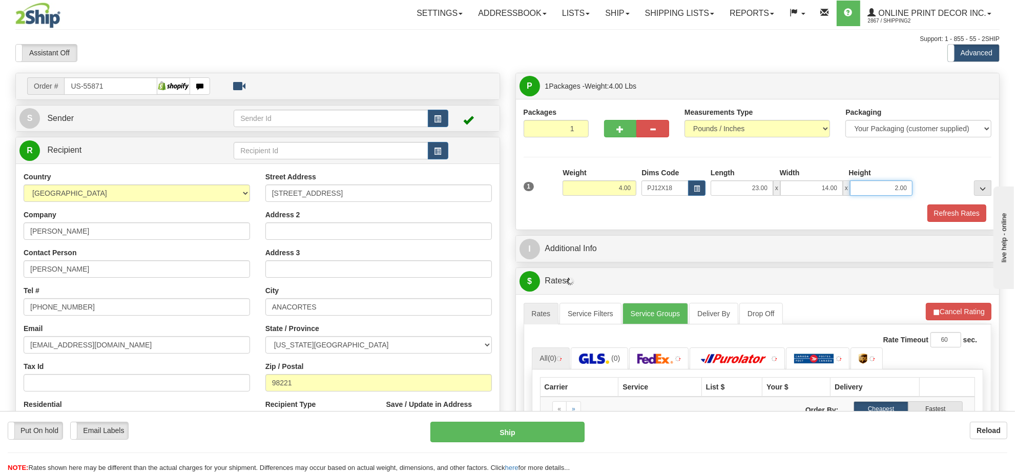
click at [895, 189] on input "2.00" at bounding box center [881, 187] width 62 height 15
click at [895, 190] on input "2.00" at bounding box center [881, 187] width 62 height 15
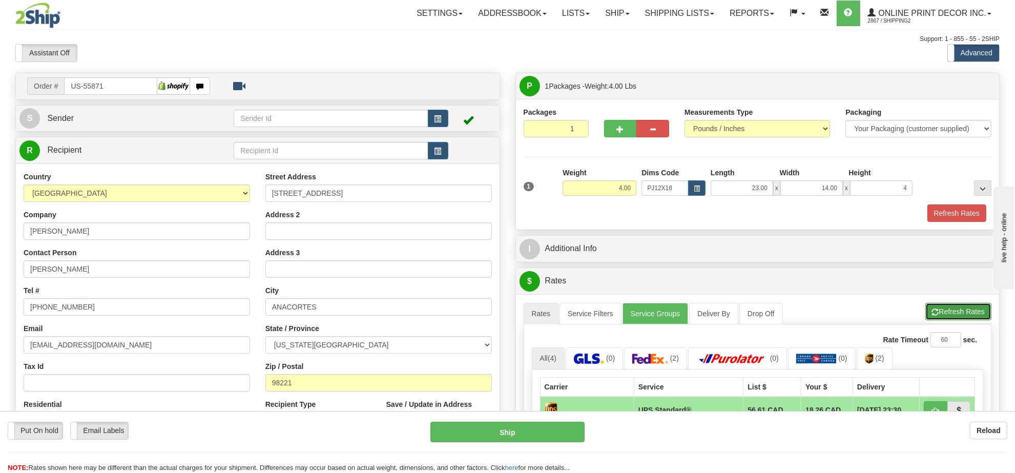
type input "4.00"
click at [970, 313] on button "Refresh Rates" at bounding box center [958, 311] width 66 height 17
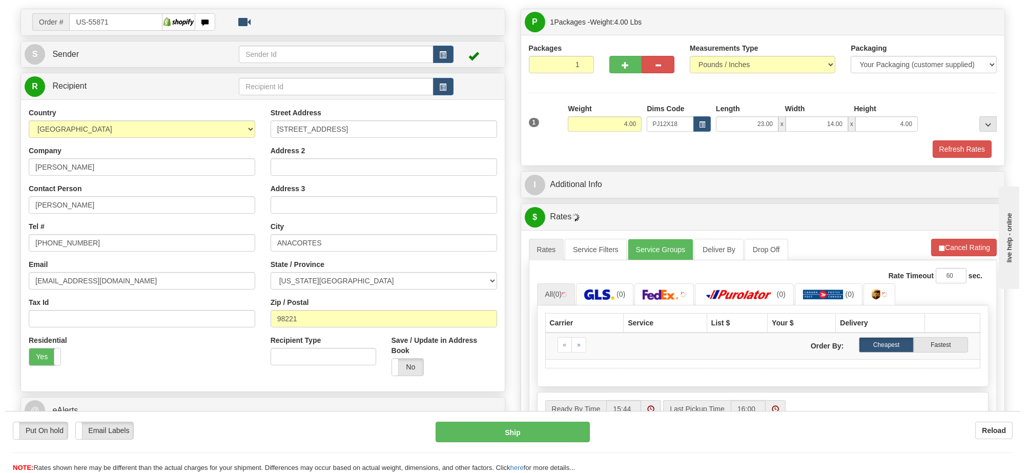
scroll to position [128, 0]
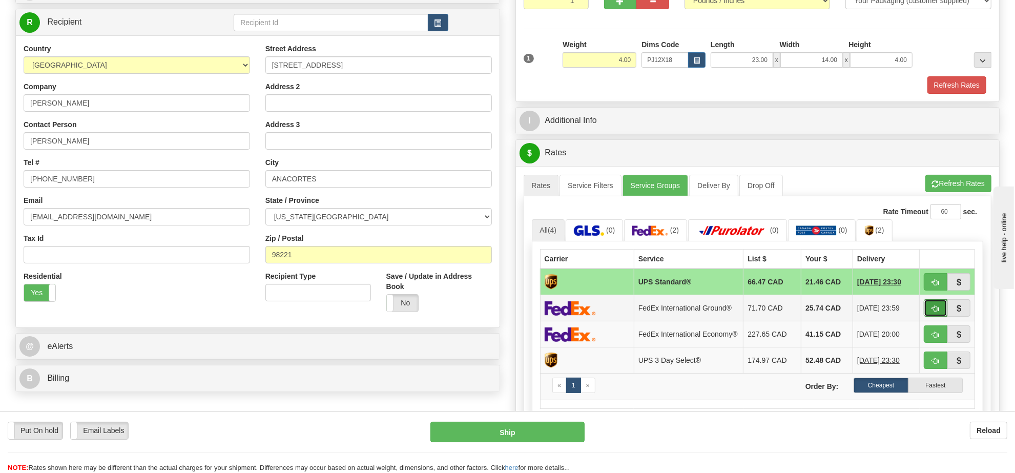
click at [937, 312] on span "button" at bounding box center [935, 308] width 7 height 7
type input "92"
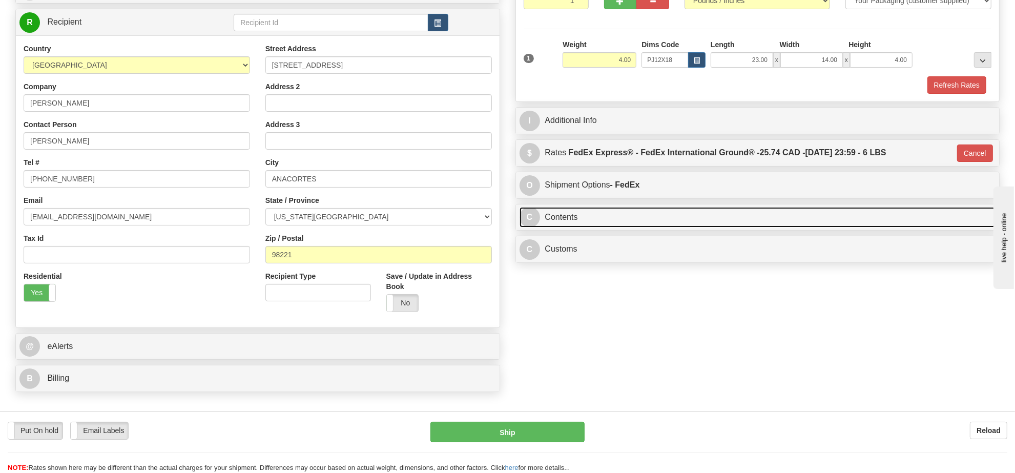
click at [866, 224] on link "C Contents" at bounding box center [757, 217] width 476 height 21
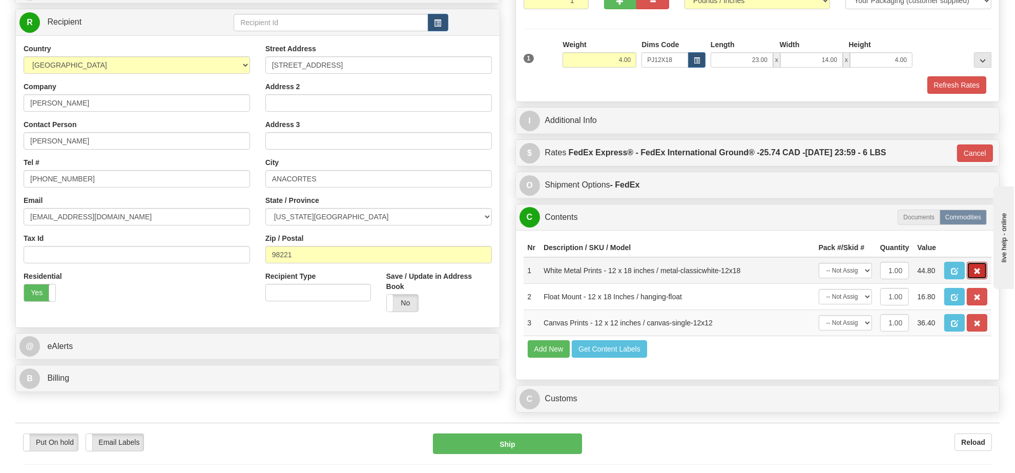
click at [973, 275] on span "button" at bounding box center [976, 271] width 7 height 7
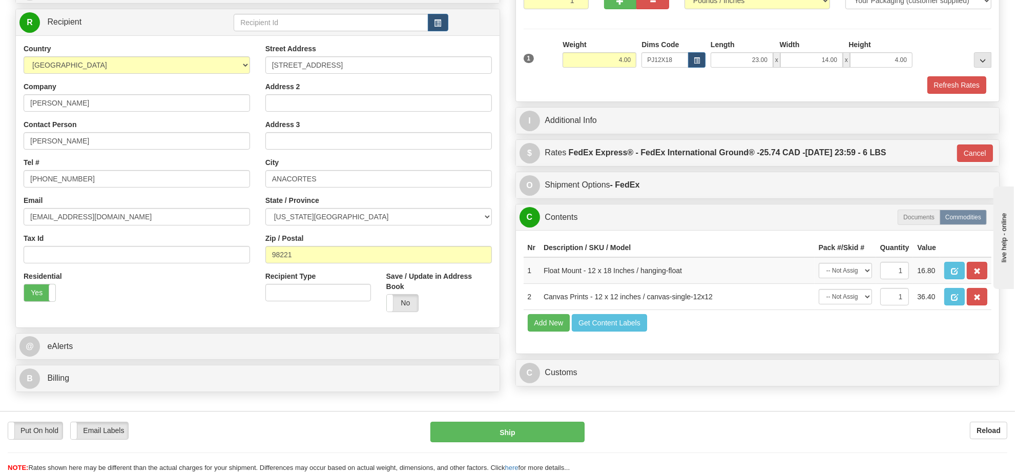
click at [973, 275] on span "button" at bounding box center [976, 271] width 7 height 7
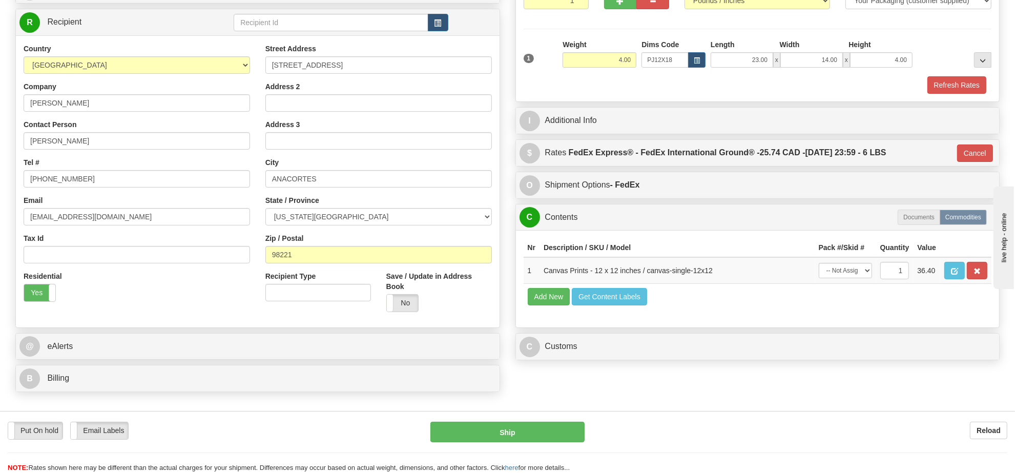
click at [974, 275] on span "button" at bounding box center [976, 271] width 7 height 7
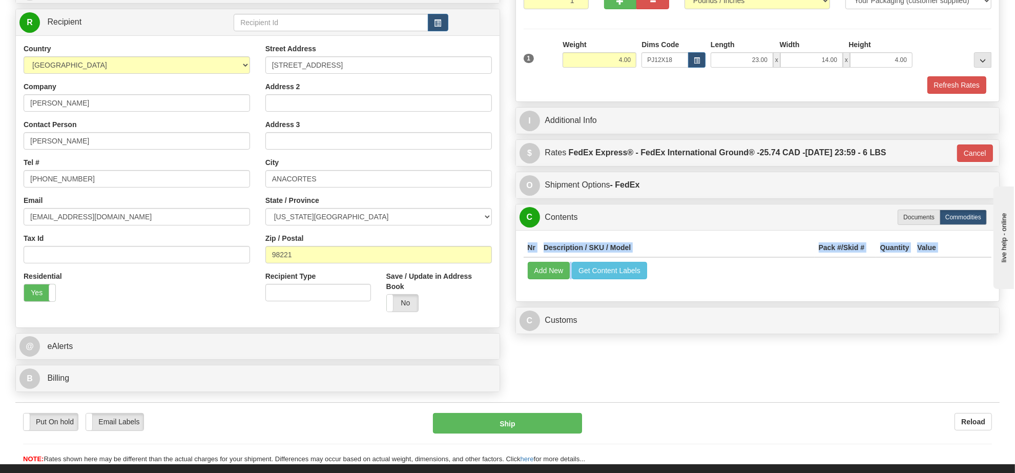
click at [974, 293] on div "Nr Description / SKU / Model Pack #/Skid # Quantity Value Add New Get Content L…" at bounding box center [758, 265] width 484 height 71
click at [544, 279] on button "Add New" at bounding box center [549, 270] width 43 height 17
select select
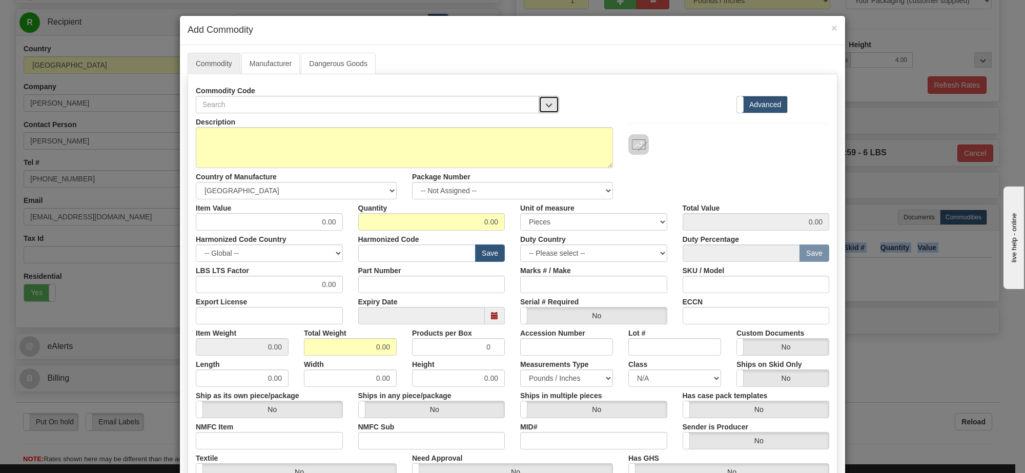
drag, startPoint x: 543, startPoint y: 96, endPoint x: 544, endPoint y: 101, distance: 5.7
click at [543, 96] on button "button" at bounding box center [548, 104] width 20 height 17
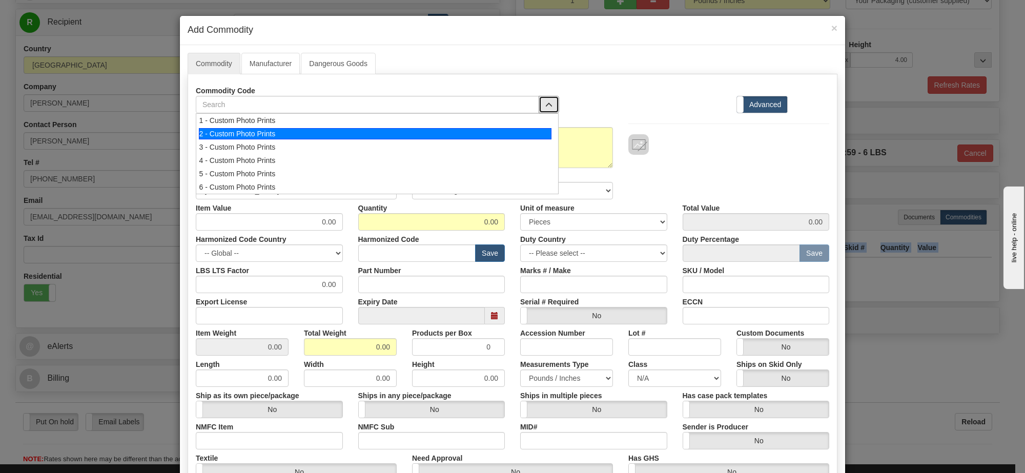
click at [533, 127] on li "2 - Custom Photo Prints" at bounding box center [377, 133] width 362 height 13
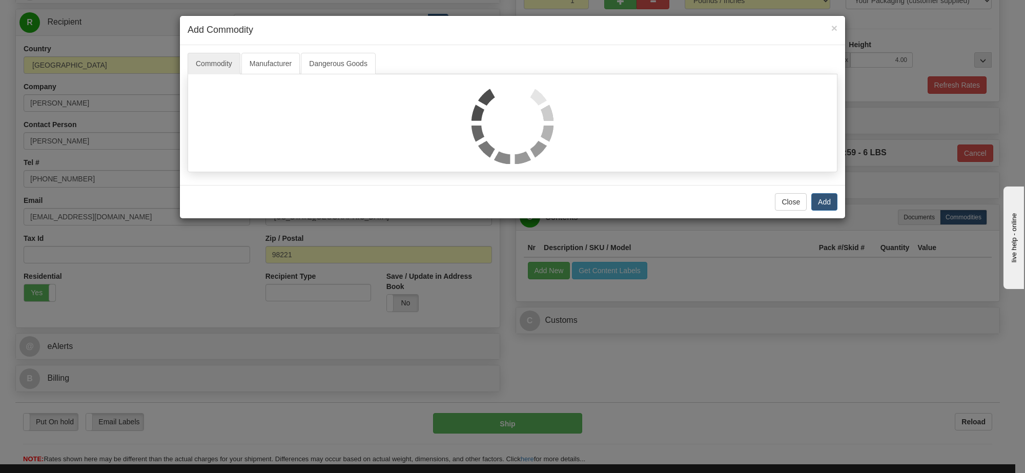
select select "1"
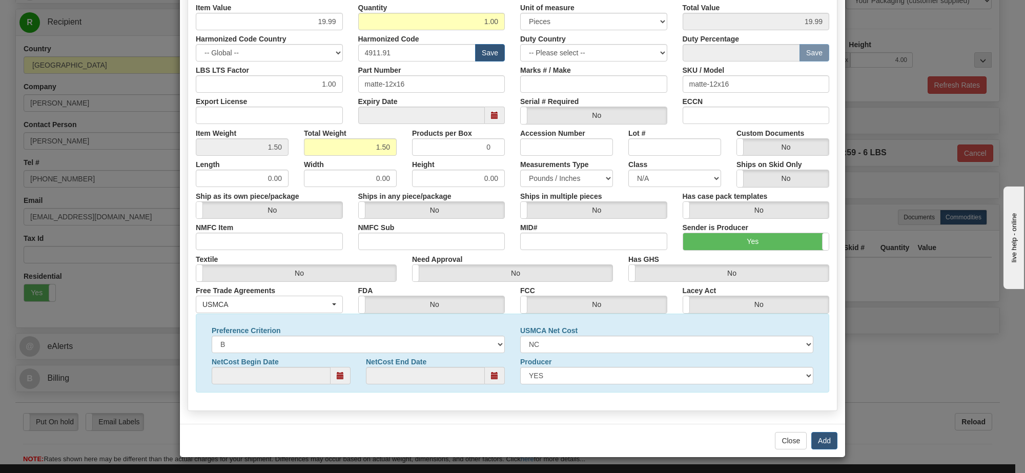
scroll to position [1, 0]
click at [820, 440] on button "Add" at bounding box center [824, 440] width 26 height 17
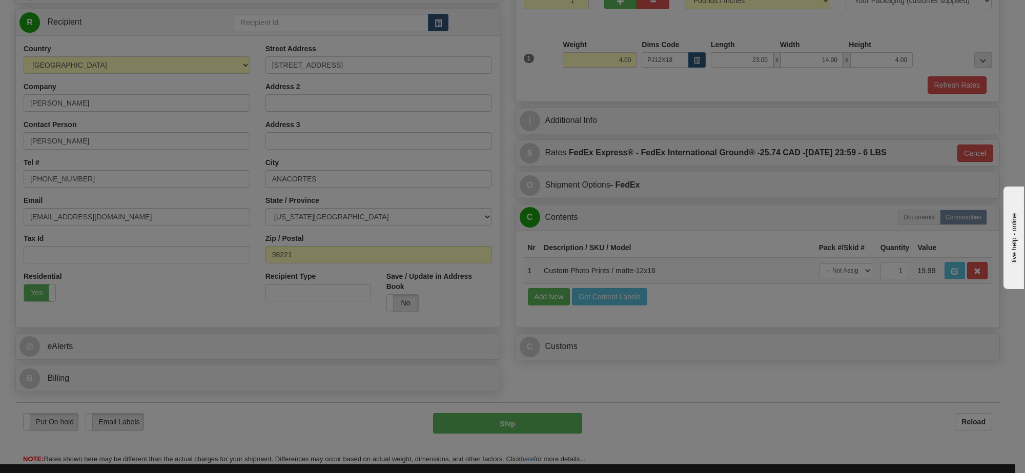
scroll to position [0, 0]
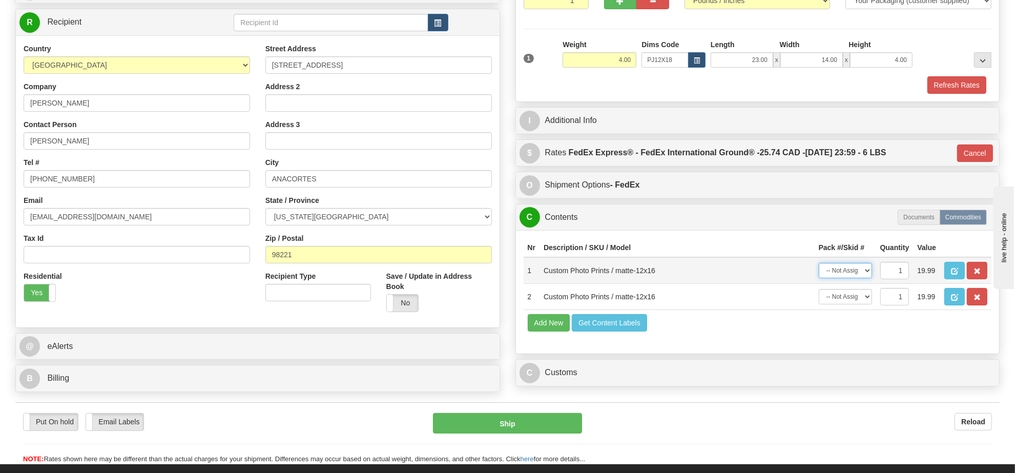
click at [861, 278] on select "-- Not Assigned -- Item 1" at bounding box center [845, 270] width 53 height 15
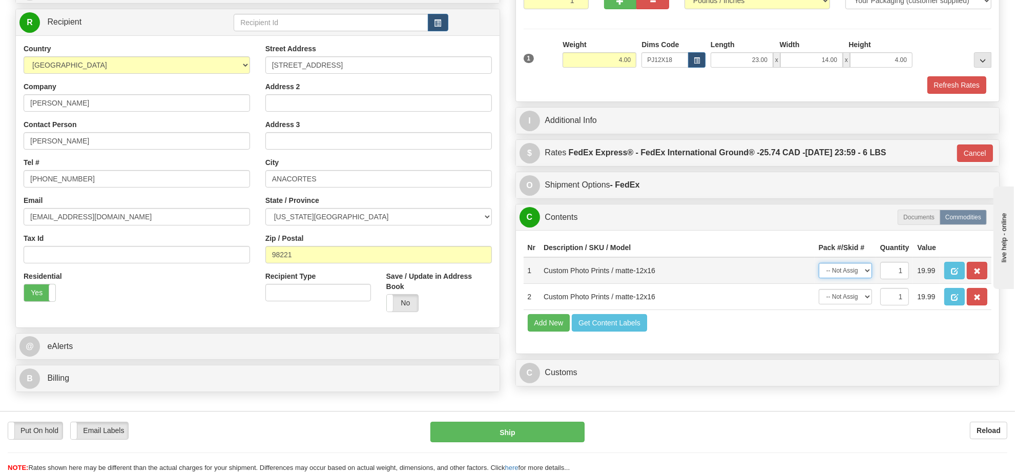
select select "0"
click at [819, 276] on select "-- Not Assigned -- Item 1" at bounding box center [845, 270] width 53 height 15
click at [851, 304] on select "-- Not Assigned -- Item 1" at bounding box center [845, 296] width 53 height 15
select select "0"
click at [819, 304] on select "-- Not Assigned -- Item 1" at bounding box center [845, 296] width 53 height 15
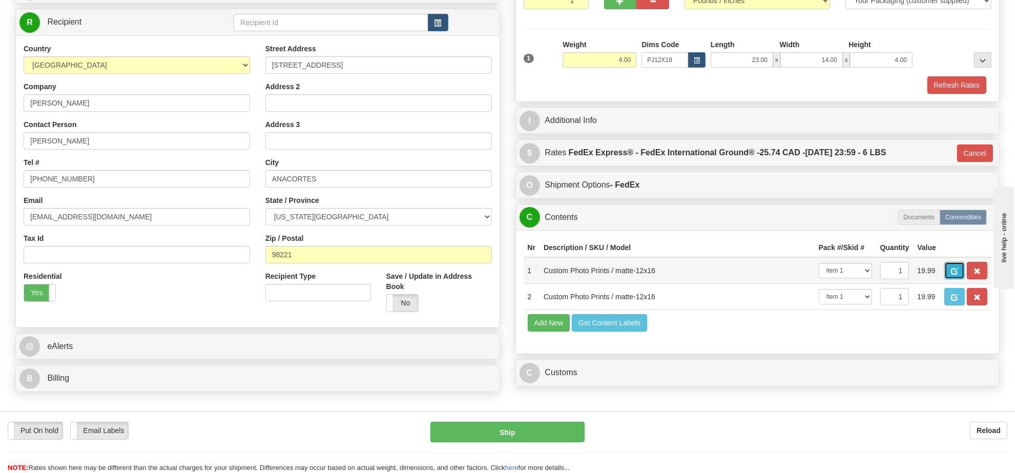
click at [958, 275] on span "button" at bounding box center [954, 271] width 7 height 7
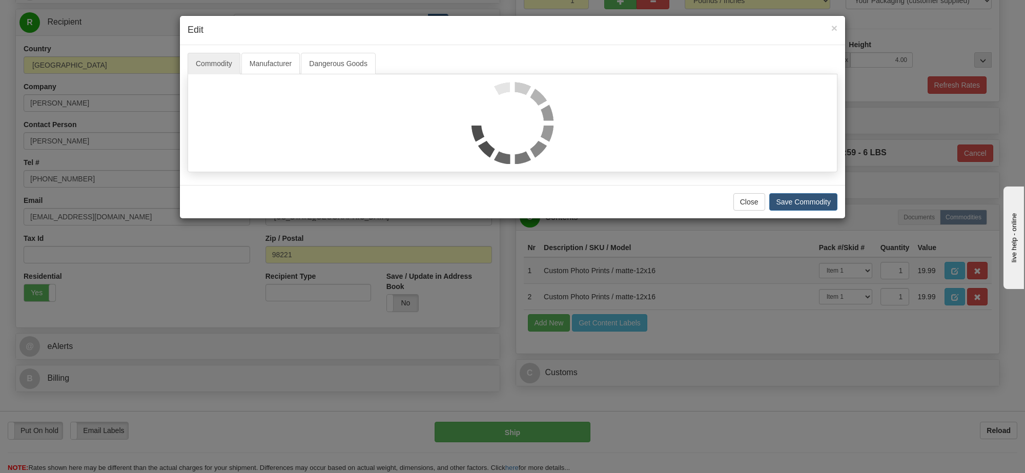
select select "1"
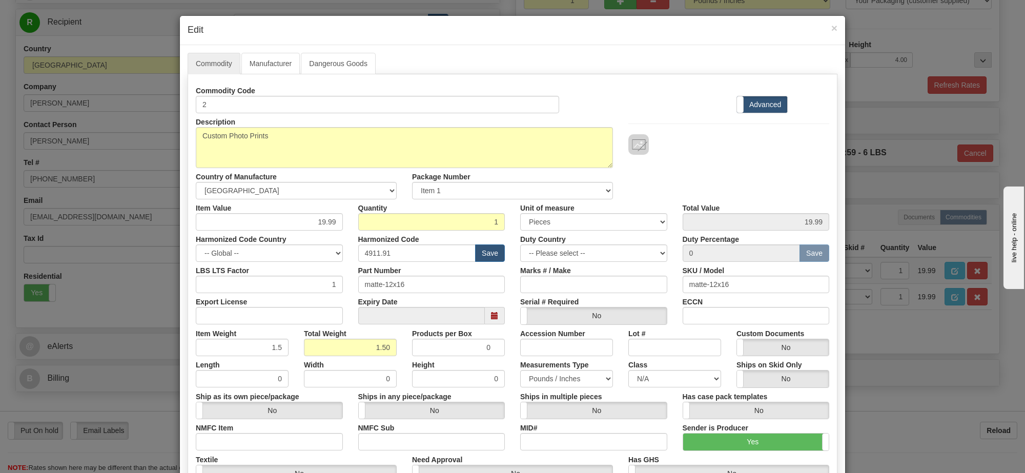
scroll to position [1, 0]
click at [287, 65] on link "Manufacturer" at bounding box center [270, 64] width 58 height 22
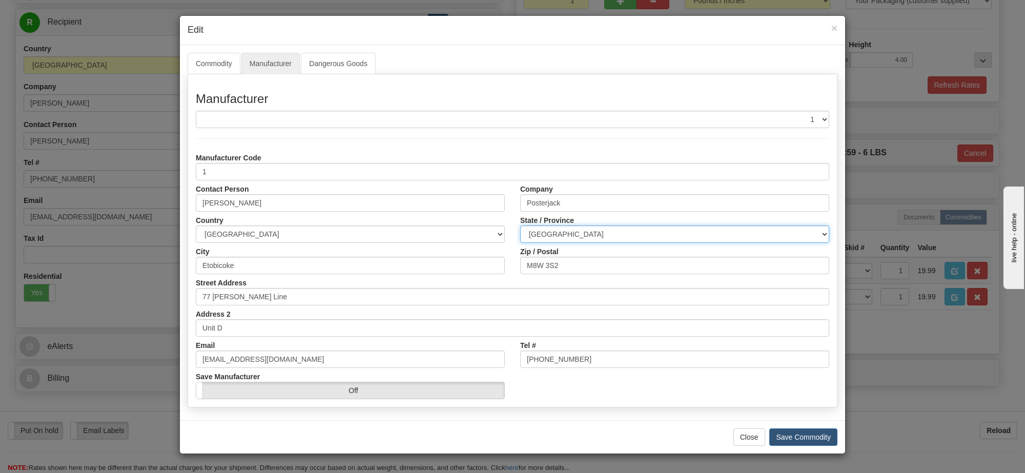
click at [625, 237] on select "ALBERTA BRITISH COLUMBIA MANITOBA NEW BRUNSWICK NEWFOUNDLAND NOVA SCOTIA NUNAVU…" at bounding box center [674, 233] width 309 height 17
select select "ON"
click at [520, 226] on select "ALBERTA BRITISH COLUMBIA MANITOBA NEW BRUNSWICK NEWFOUNDLAND NOVA SCOTIA NUNAVU…" at bounding box center [674, 233] width 309 height 17
click at [800, 441] on button "Save Commodity" at bounding box center [803, 436] width 68 height 17
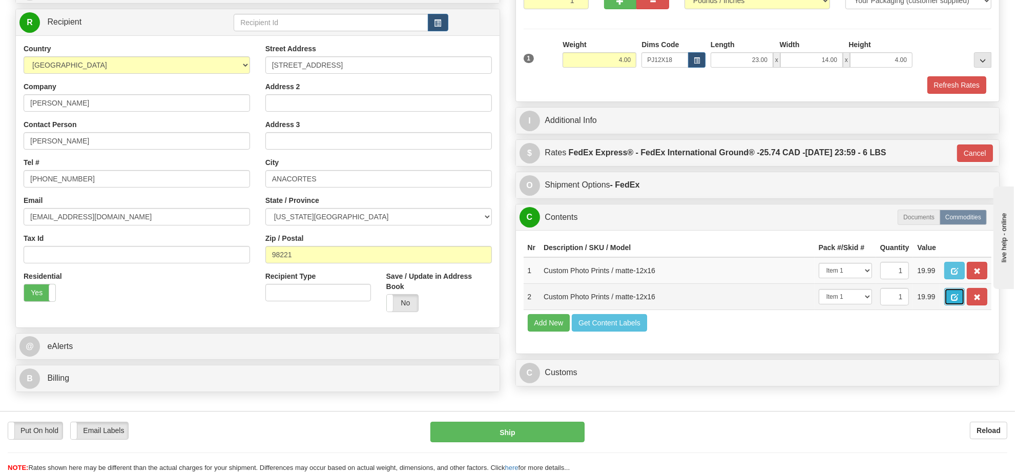
click at [958, 301] on span "button" at bounding box center [954, 297] width 7 height 7
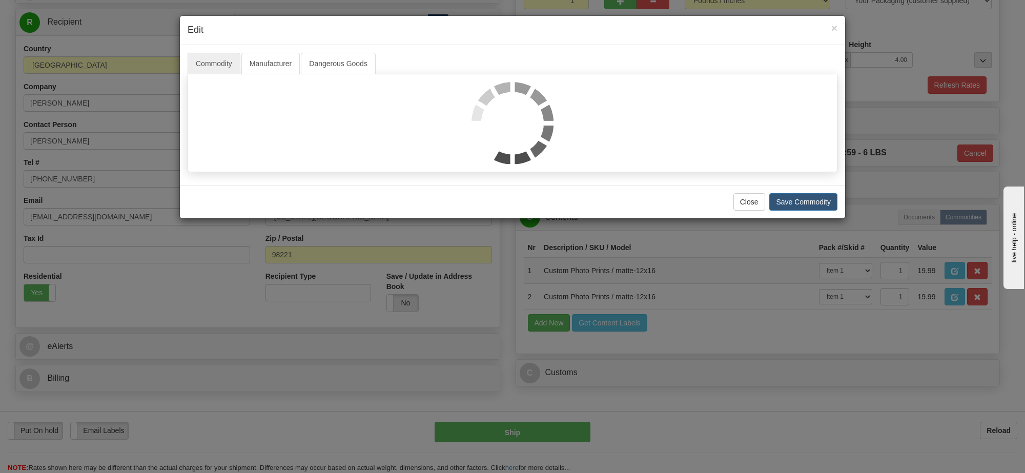
select select "1"
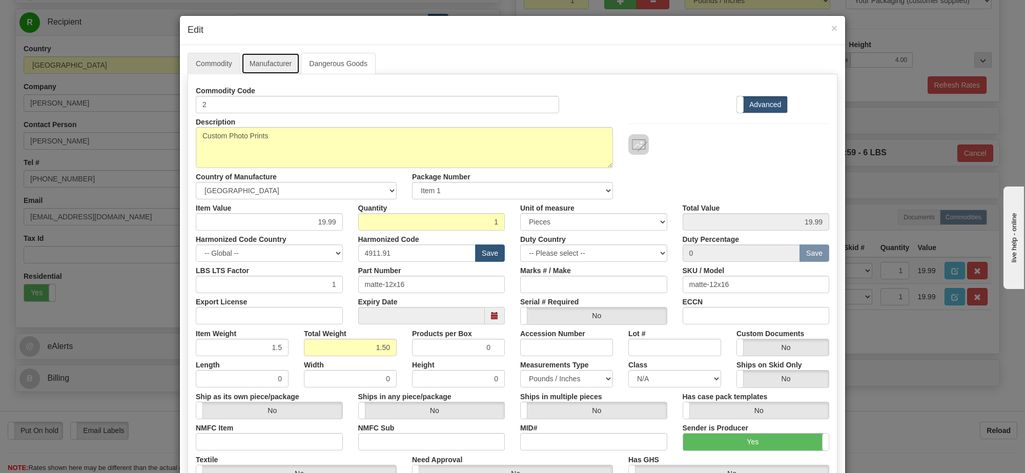
click at [259, 59] on link "Manufacturer" at bounding box center [270, 64] width 58 height 22
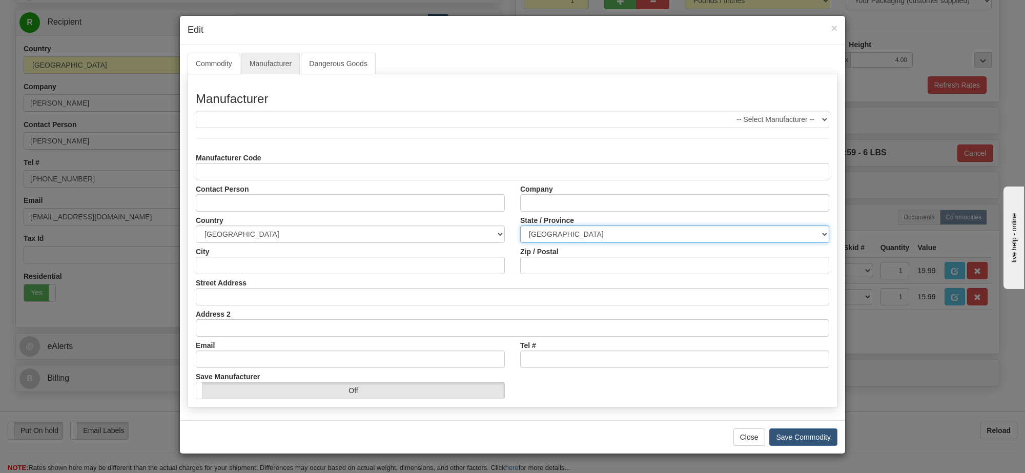
click at [670, 231] on select "ALBERTA BRITISH COLUMBIA MANITOBA NEW BRUNSWICK NEWFOUNDLAND NOVA SCOTIA NUNAVU…" at bounding box center [674, 233] width 309 height 17
select select "ON"
click at [520, 226] on select "ALBERTA BRITISH COLUMBIA MANITOBA NEW BRUNSWICK NEWFOUNDLAND NOVA SCOTIA NUNAVU…" at bounding box center [674, 233] width 309 height 17
drag, startPoint x: 832, startPoint y: 27, endPoint x: 935, endPoint y: 196, distance: 197.7
click at [833, 27] on span "×" at bounding box center [834, 28] width 6 height 12
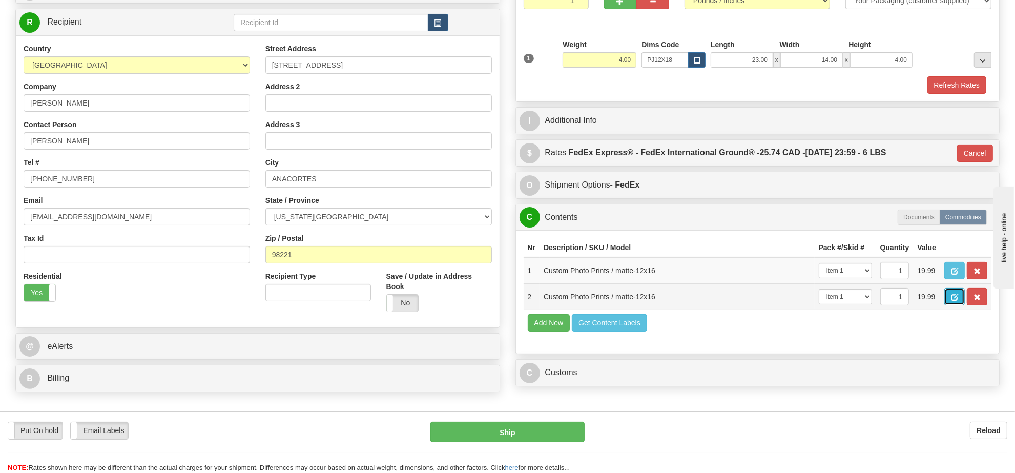
click at [958, 301] on span "button" at bounding box center [954, 297] width 7 height 7
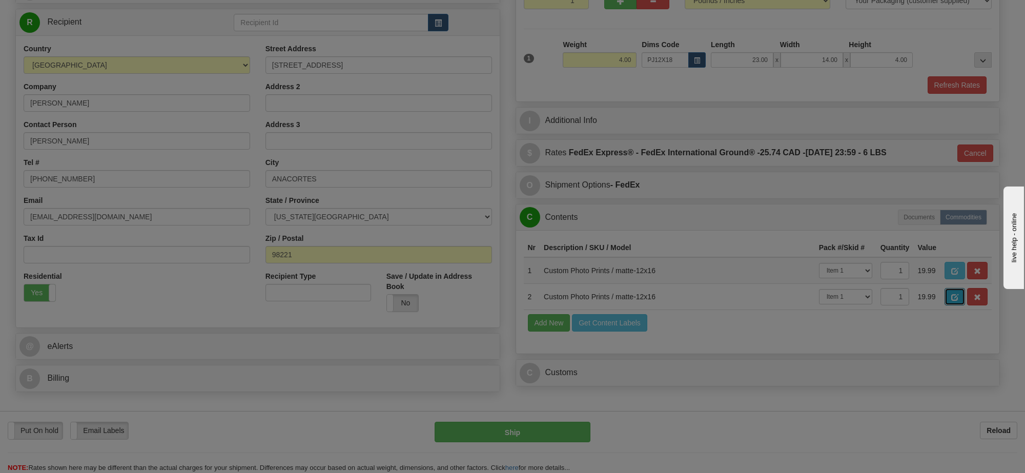
select select "1"
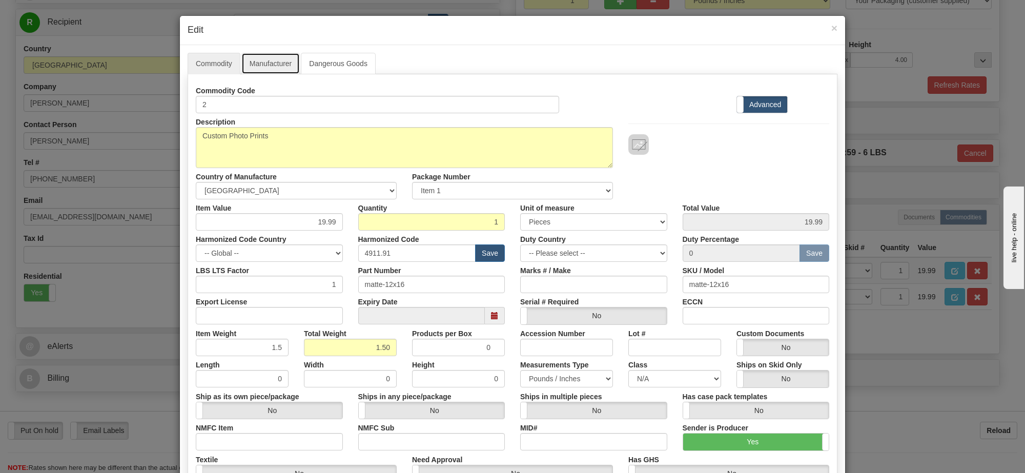
click at [259, 67] on link "Manufacturer" at bounding box center [270, 64] width 58 height 22
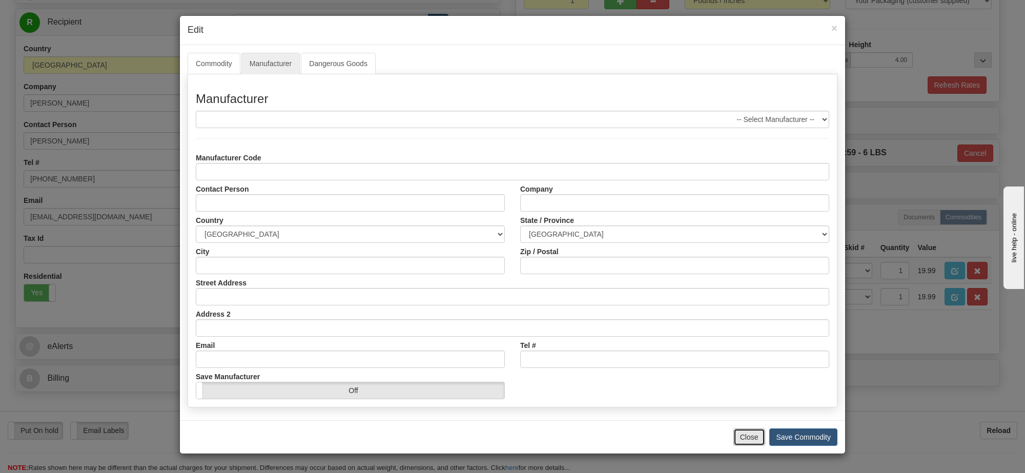
drag, startPoint x: 744, startPoint y: 437, endPoint x: 762, endPoint y: 428, distance: 19.9
click at [744, 436] on button "Close" at bounding box center [749, 436] width 32 height 17
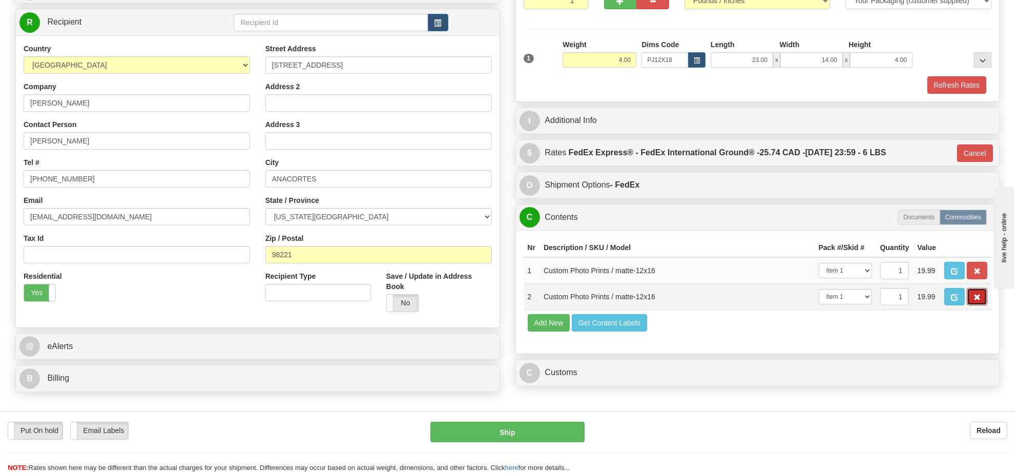
click at [974, 301] on span "button" at bounding box center [976, 297] width 7 height 7
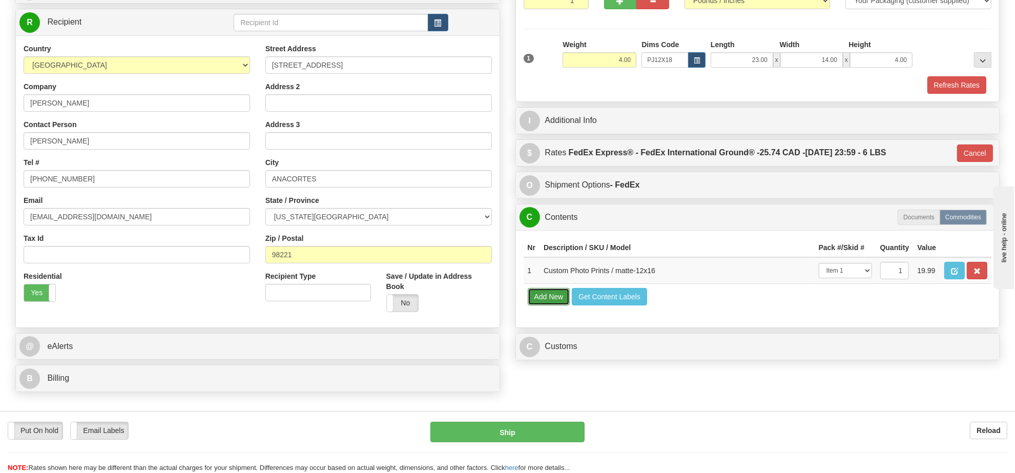
click at [549, 305] on button "Add New" at bounding box center [549, 296] width 43 height 17
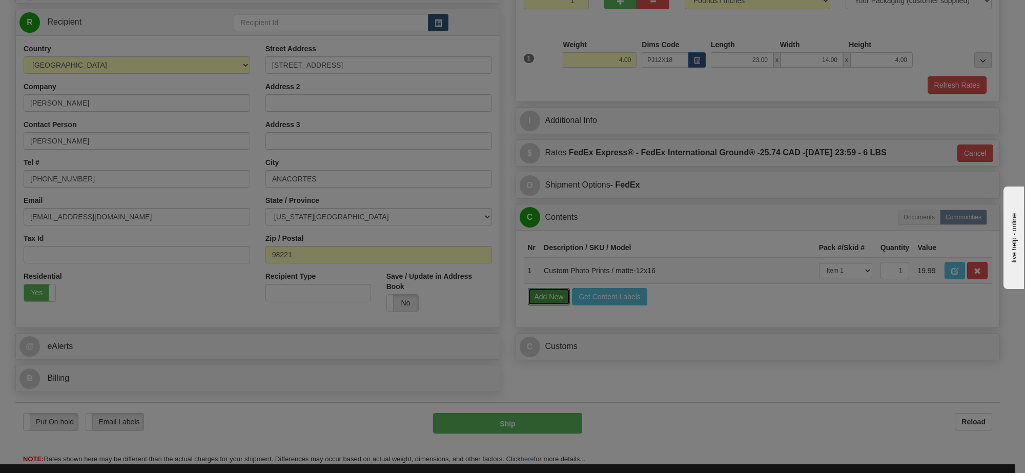
select select
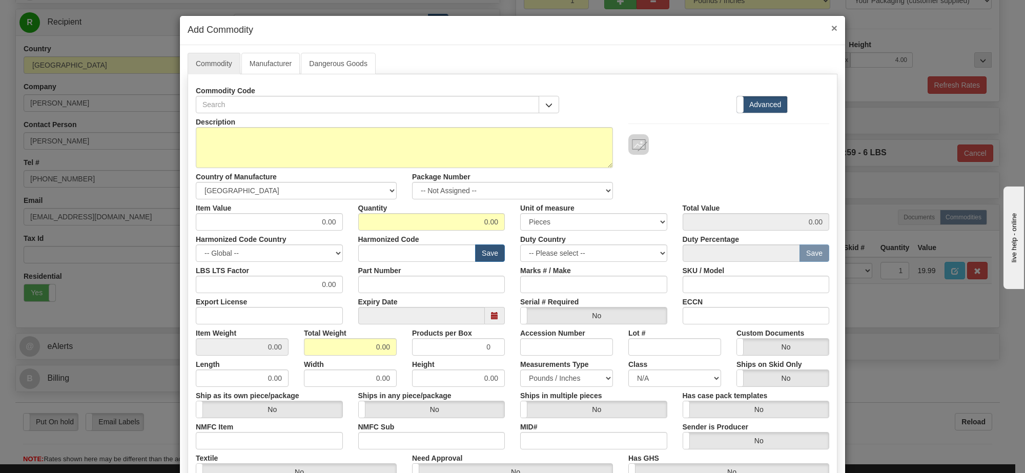
click at [831, 30] on span "×" at bounding box center [834, 28] width 6 height 12
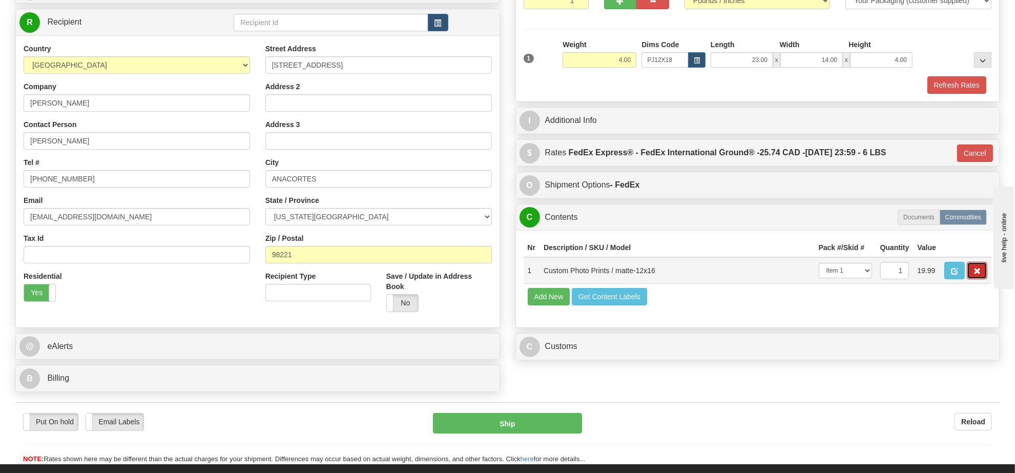
click at [978, 275] on span "button" at bounding box center [976, 271] width 7 height 7
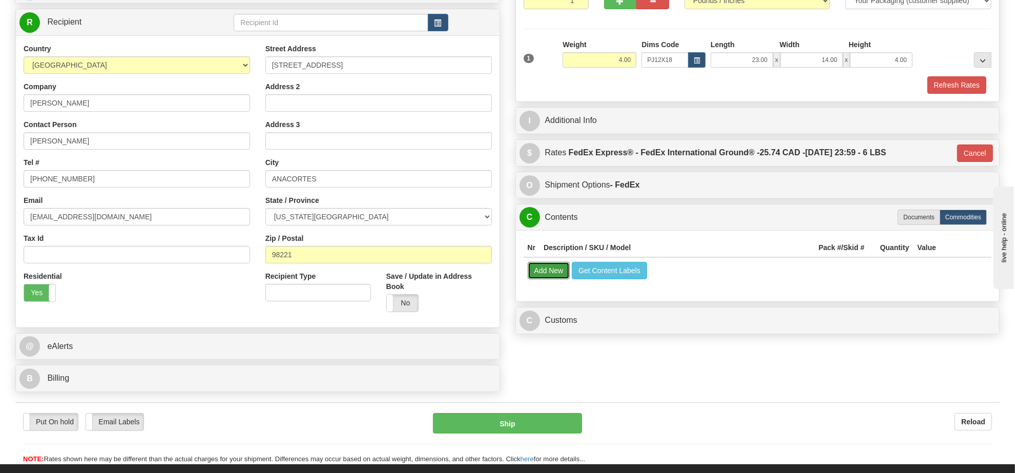
click at [543, 277] on button "Add New" at bounding box center [549, 270] width 43 height 17
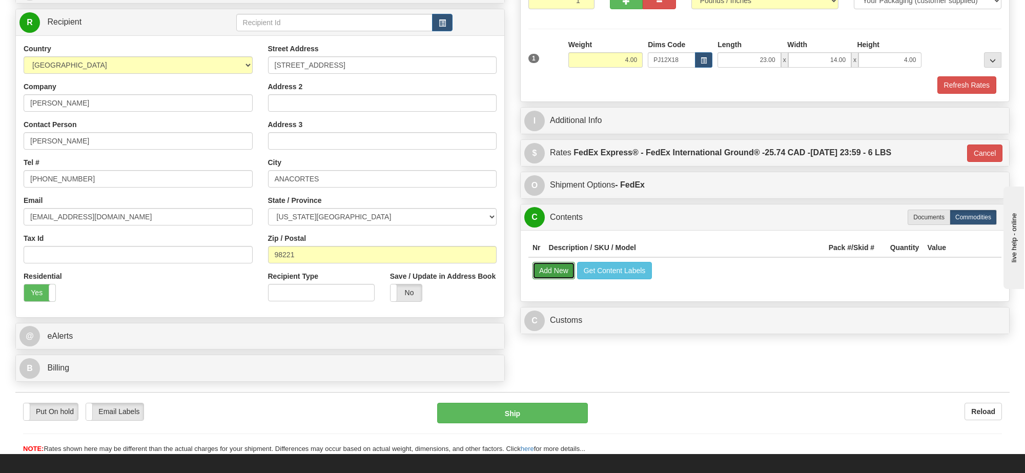
select select
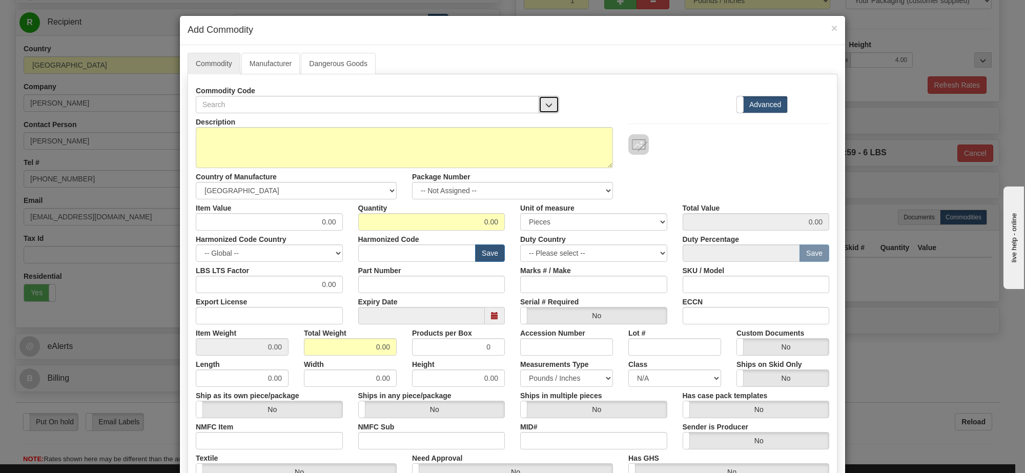
drag, startPoint x: 551, startPoint y: 113, endPoint x: 546, endPoint y: 109, distance: 6.2
click at [548, 110] on button "button" at bounding box center [548, 104] width 20 height 17
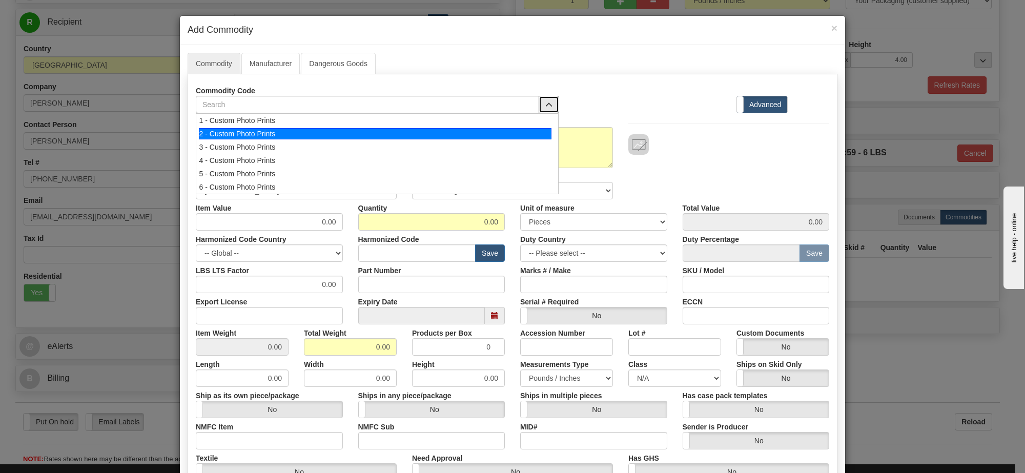
click at [484, 135] on div "2 - Custom Photo Prints" at bounding box center [375, 133] width 353 height 11
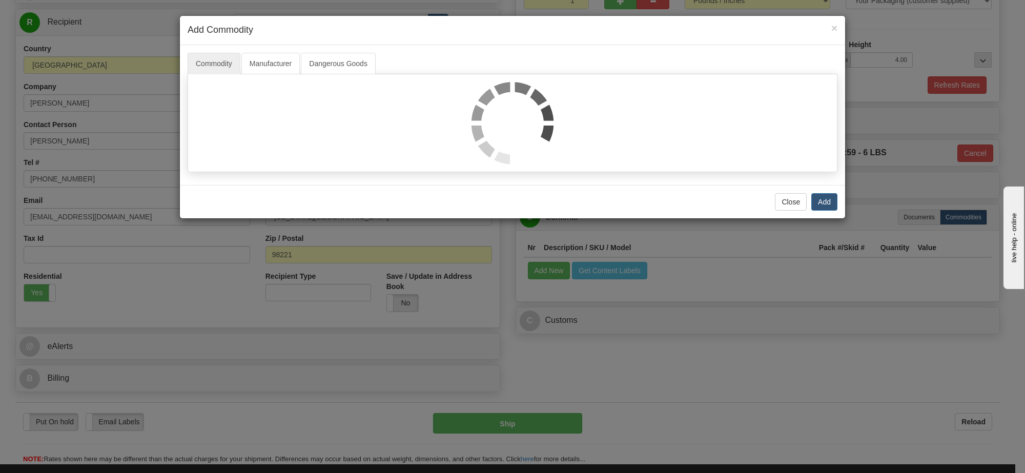
select select "1"
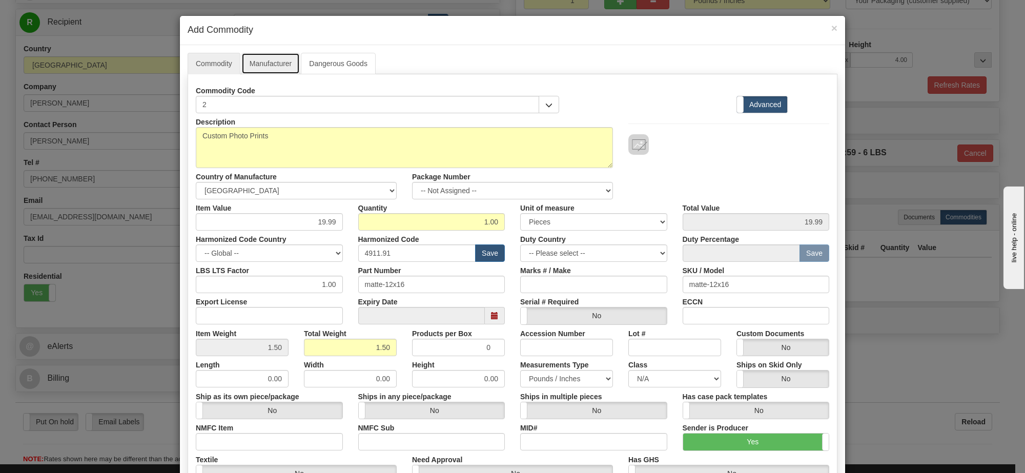
click at [282, 65] on link "Manufacturer" at bounding box center [270, 64] width 58 height 22
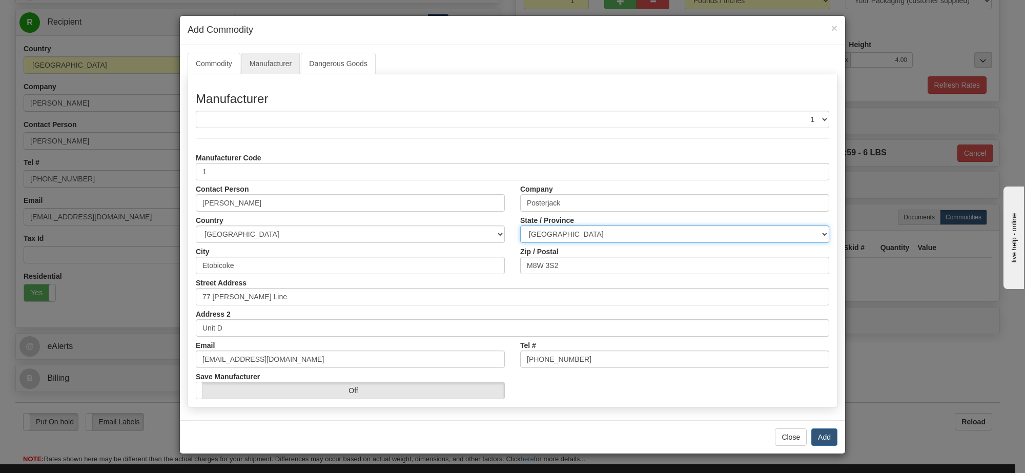
click at [693, 235] on select "ALBERTA BRITISH COLUMBIA MANITOBA NEW BRUNSWICK NEWFOUNDLAND NOVA SCOTIA NUNAVU…" at bounding box center [674, 233] width 309 height 17
select select "ON"
click at [520, 226] on select "ALBERTA BRITISH COLUMBIA MANITOBA NEW BRUNSWICK NEWFOUNDLAND NOVA SCOTIA NUNAVU…" at bounding box center [674, 233] width 309 height 17
click at [823, 438] on button "Add" at bounding box center [824, 436] width 26 height 17
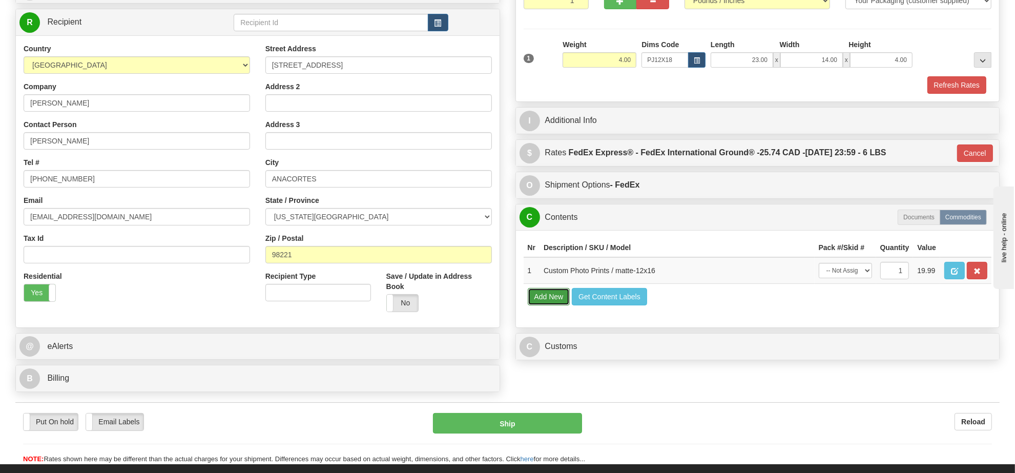
click at [541, 305] on button "Add New" at bounding box center [549, 296] width 43 height 17
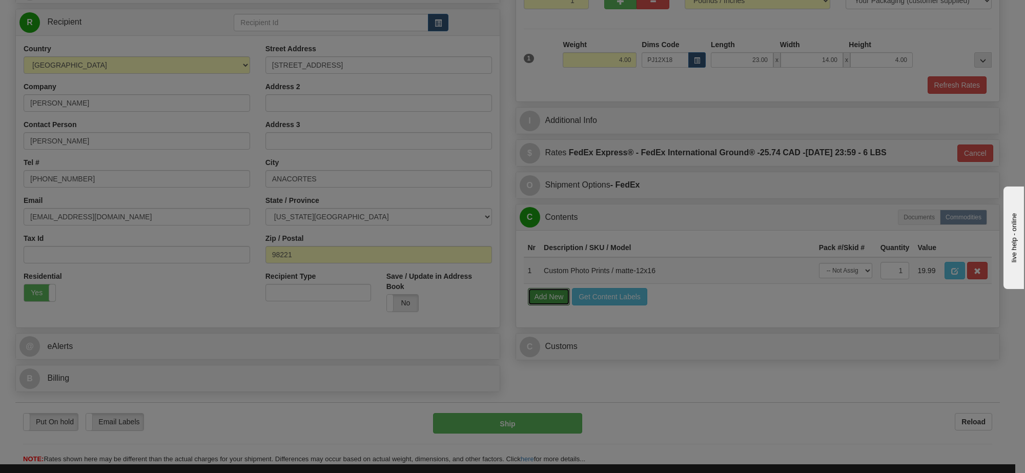
select select
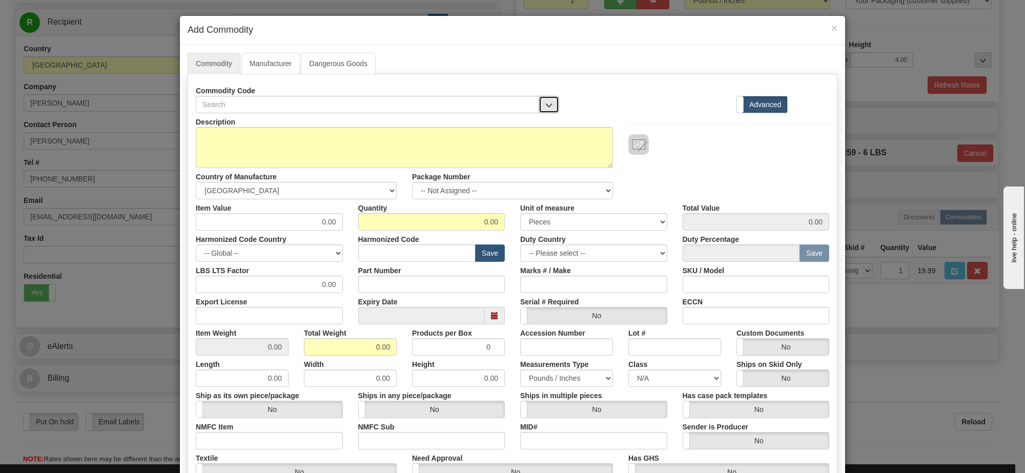
click at [538, 109] on button "button" at bounding box center [548, 104] width 20 height 17
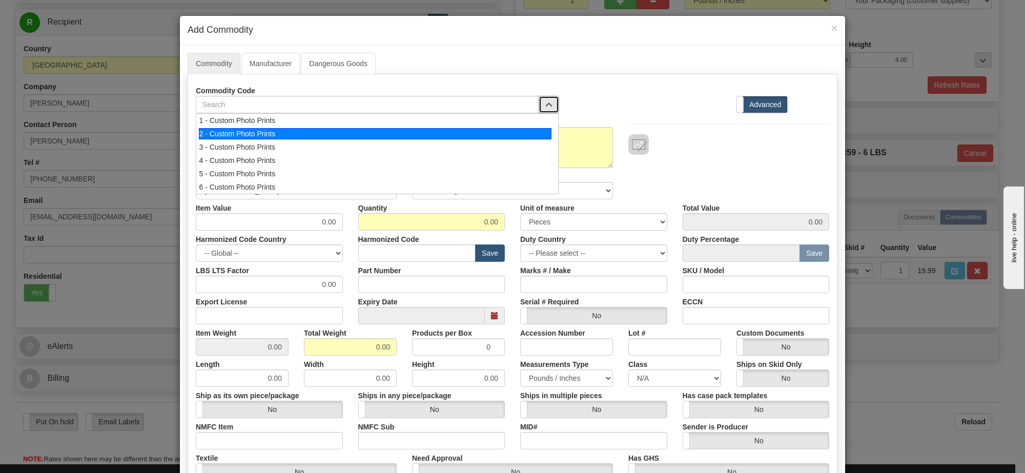
click at [390, 137] on div "2 - Custom Photo Prints" at bounding box center [375, 133] width 353 height 11
select select "1"
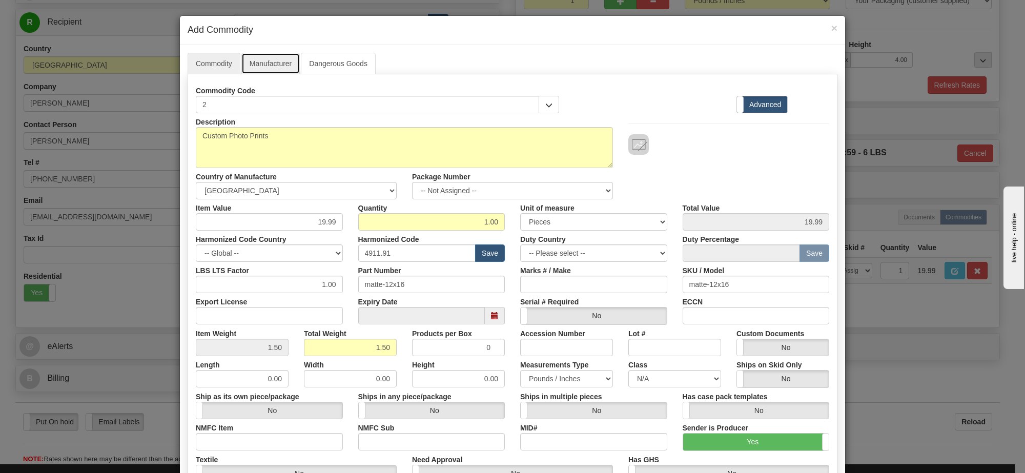
click at [278, 65] on link "Manufacturer" at bounding box center [270, 64] width 58 height 22
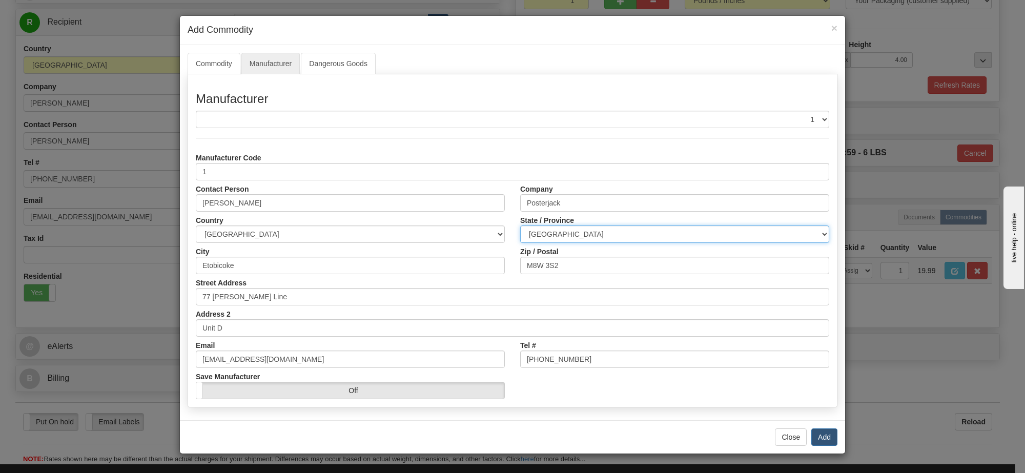
click at [652, 237] on select "ALBERTA BRITISH COLUMBIA MANITOBA NEW BRUNSWICK NEWFOUNDLAND NOVA SCOTIA NUNAVU…" at bounding box center [674, 233] width 309 height 17
select select "ON"
click at [520, 226] on select "ALBERTA BRITISH COLUMBIA MANITOBA NEW BRUNSWICK NEWFOUNDLAND NOVA SCOTIA NUNAVU…" at bounding box center [674, 233] width 309 height 17
click at [822, 439] on button "Add" at bounding box center [824, 436] width 26 height 17
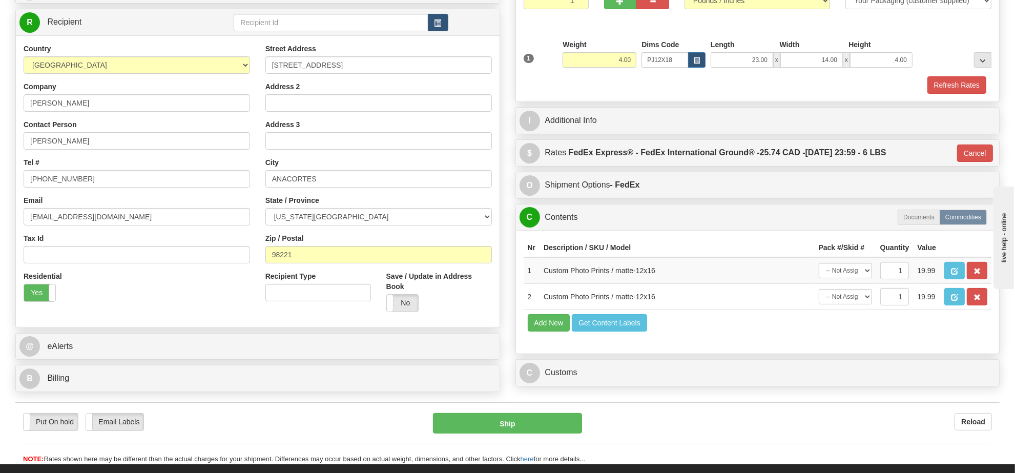
scroll to position [192, 0]
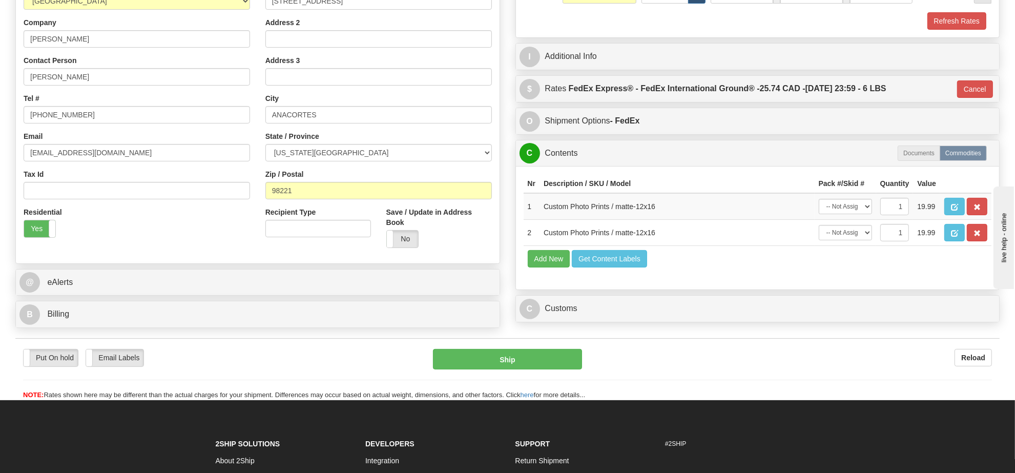
drag, startPoint x: 667, startPoint y: 337, endPoint x: 667, endPoint y: 344, distance: 7.2
click at [667, 322] on div "C Customs Duties / Taxes" at bounding box center [758, 309] width 484 height 26
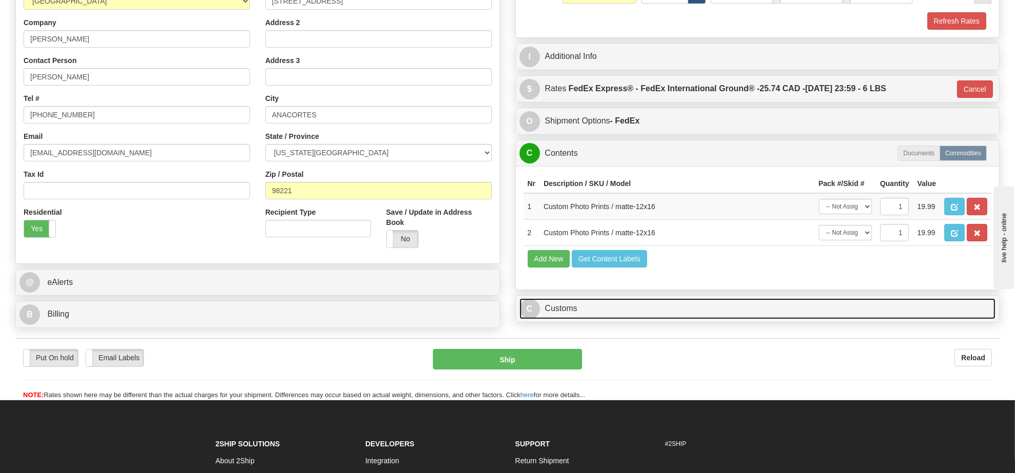
click at [667, 319] on link "C Customs" at bounding box center [757, 308] width 476 height 21
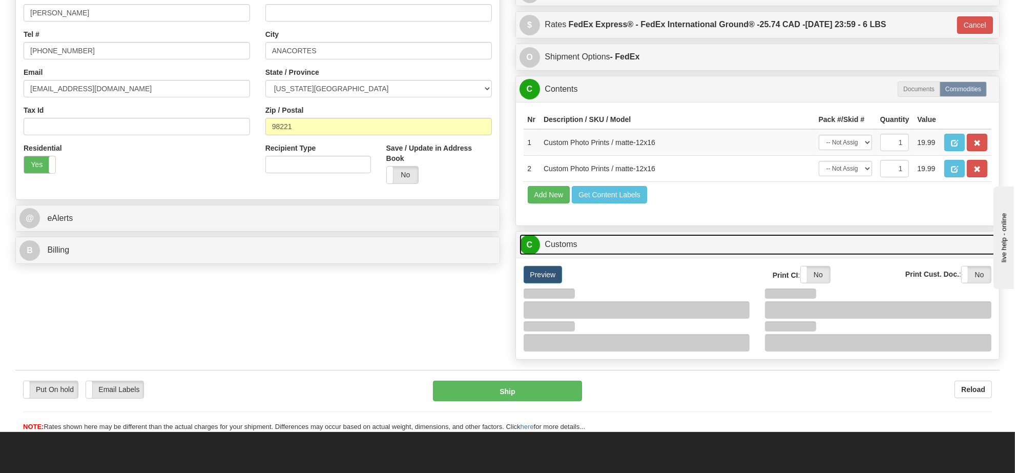
scroll to position [320, 0]
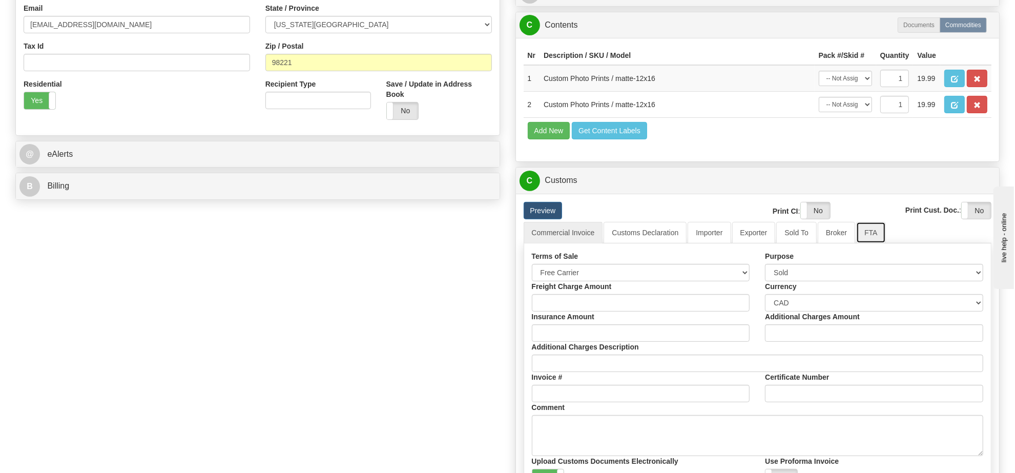
click at [863, 243] on link "FTA" at bounding box center [870, 233] width 29 height 22
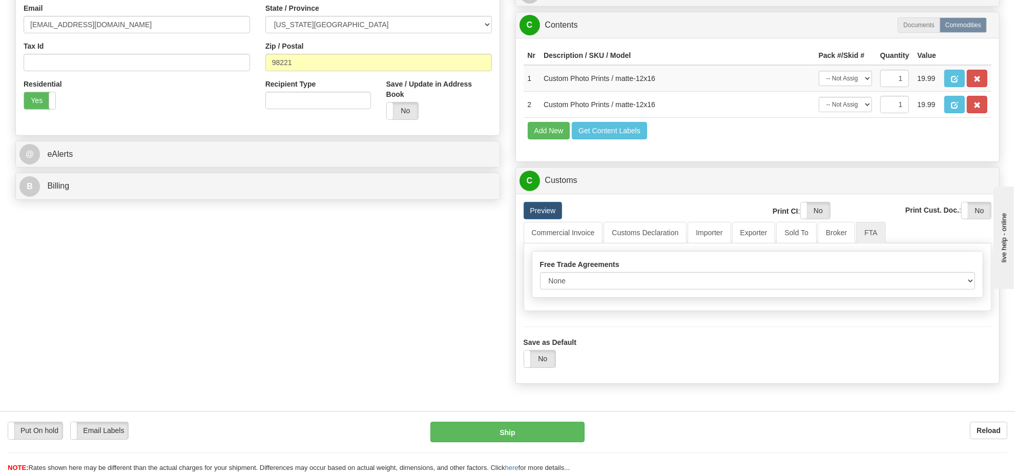
click at [756, 297] on div "Free Trade Agreements None Other USMCA CETA CUKTCA Blanked Period Start Date 09…" at bounding box center [757, 275] width 451 height 46
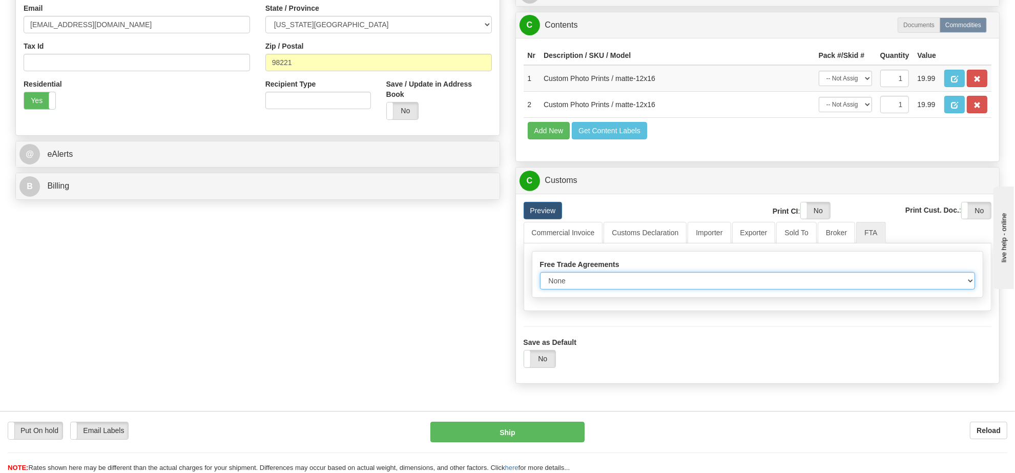
click at [755, 289] on select "None Other USMCA CETA CUKTCA" at bounding box center [757, 280] width 435 height 17
select select "1"
click at [540, 289] on select "None Other USMCA CETA CUKTCA" at bounding box center [757, 280] width 435 height 17
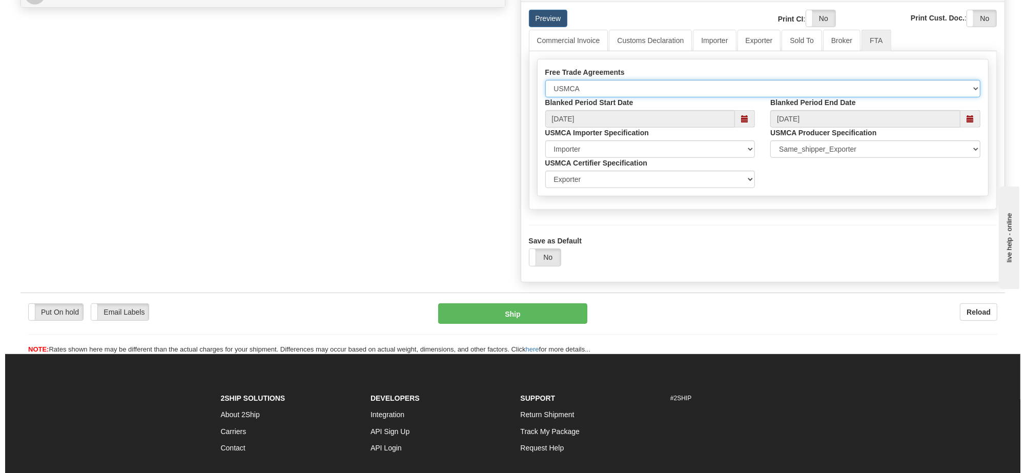
scroll to position [448, 0]
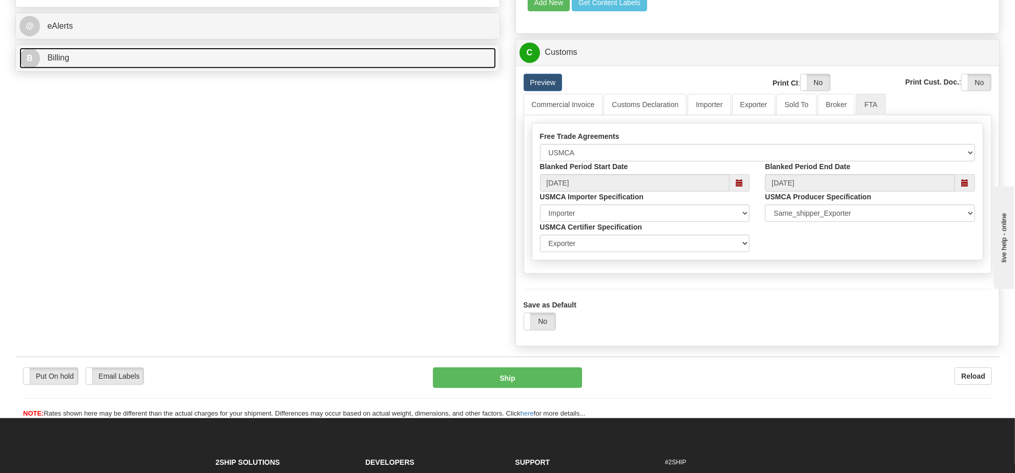
click at [156, 65] on link "B Billing" at bounding box center [257, 58] width 476 height 21
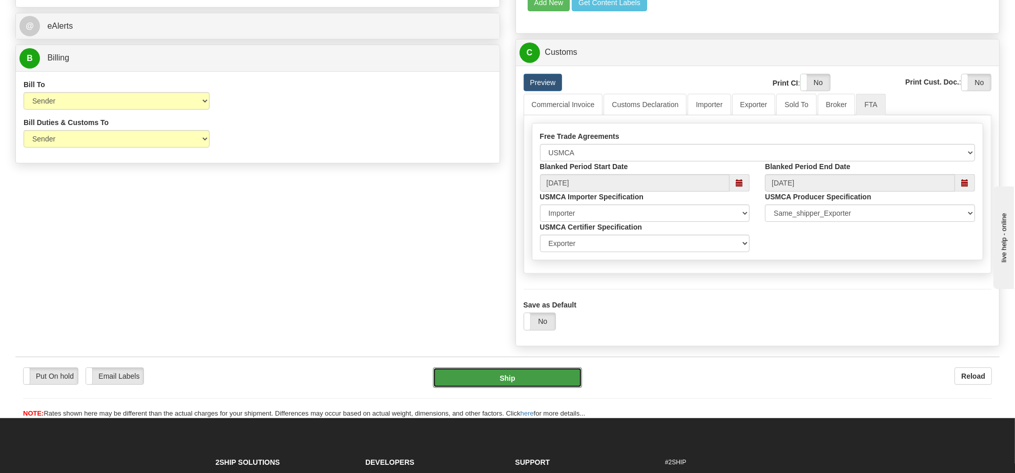
click at [536, 388] on button "Ship" at bounding box center [507, 377] width 149 height 20
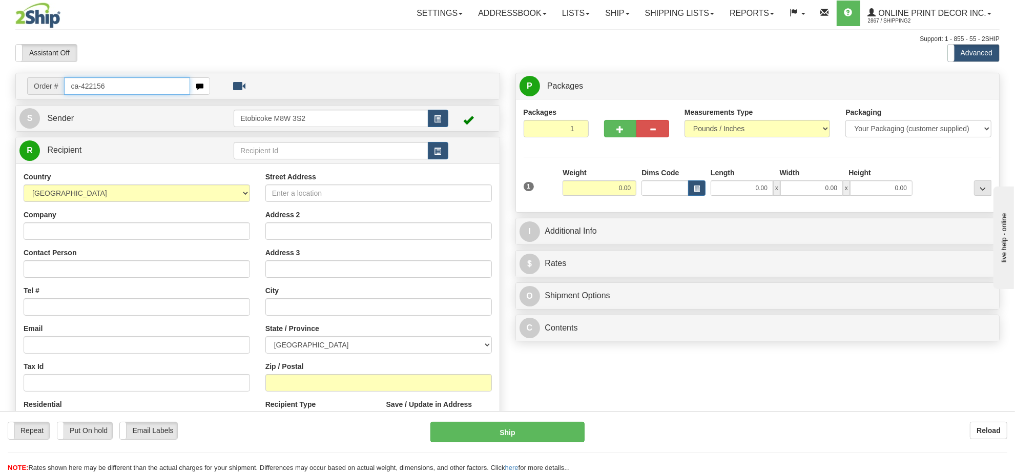
type input "ca-422156"
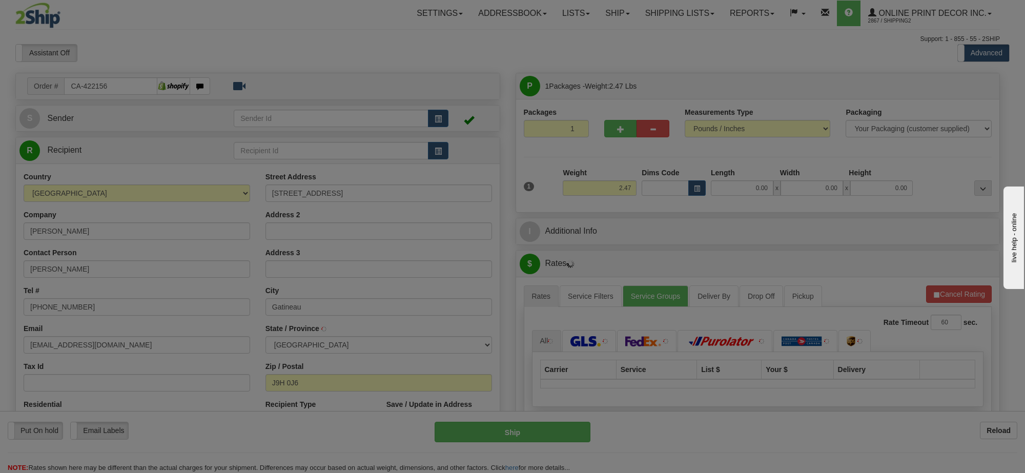
type input "GATINEAU"
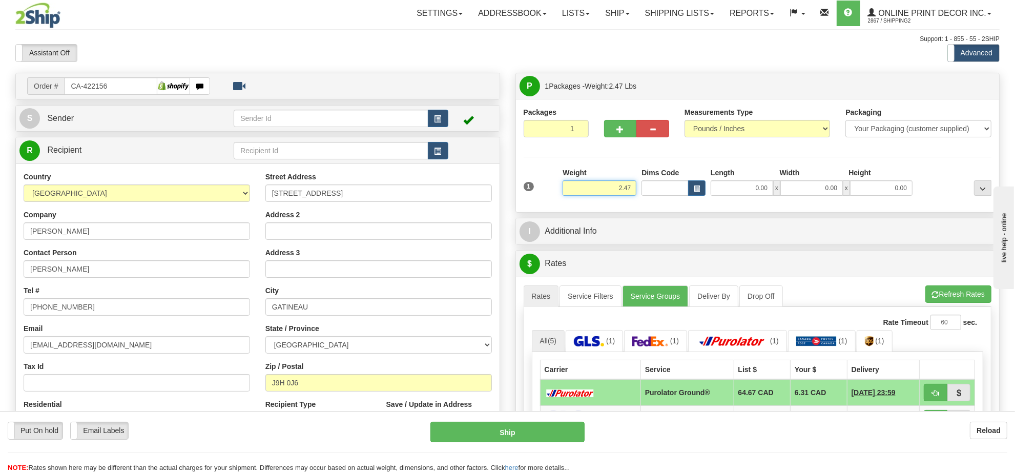
click at [618, 194] on input "2.47" at bounding box center [599, 187] width 74 height 15
click at [618, 193] on input "2.47" at bounding box center [599, 187] width 74 height 15
type input "5"
type input "6.00"
click at [704, 183] on button "button" at bounding box center [696, 187] width 17 height 15
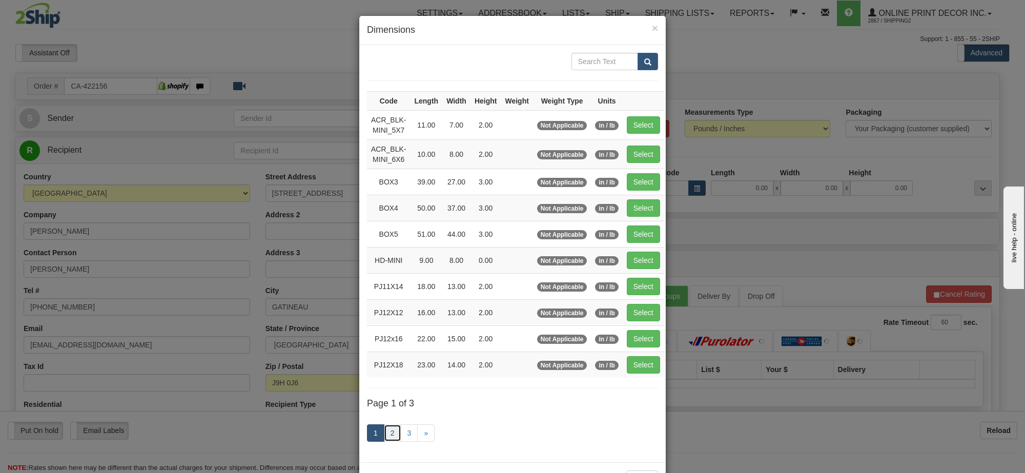
click at [387, 440] on link "2" at bounding box center [392, 432] width 17 height 17
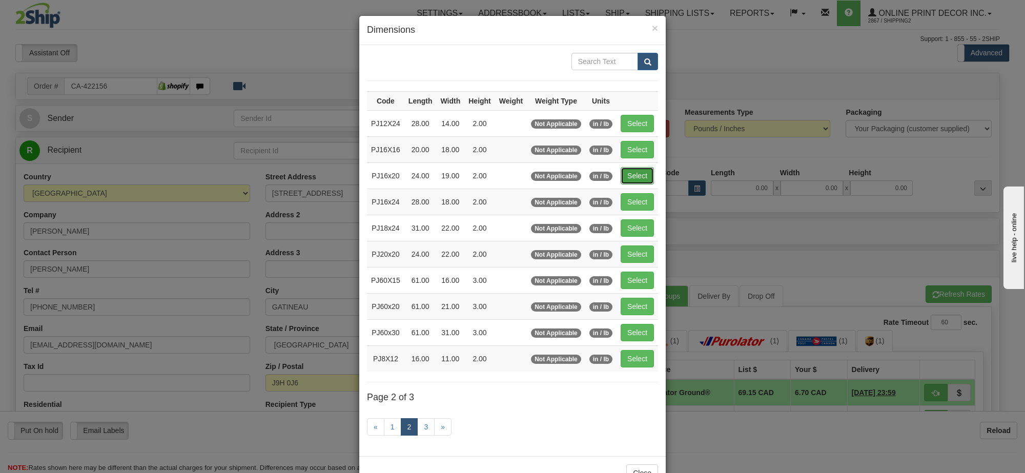
click at [635, 173] on button "Select" at bounding box center [636, 175] width 33 height 17
type input "PJ16x20"
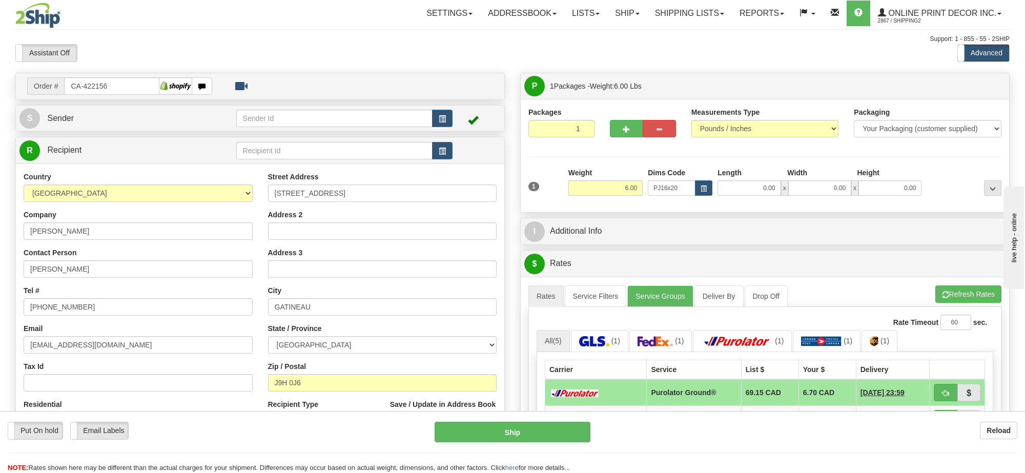
type input "24.00"
type input "19.00"
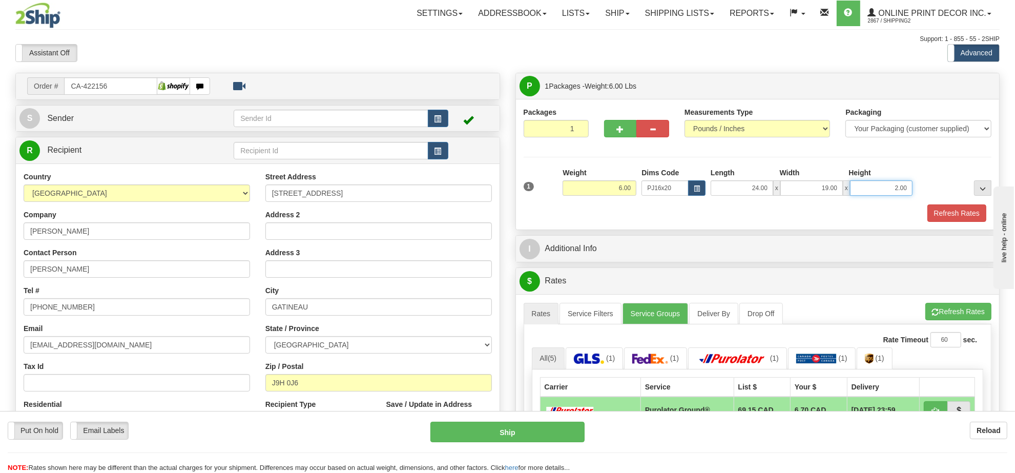
click at [873, 195] on input "2.00" at bounding box center [881, 187] width 62 height 15
click at [874, 194] on input "2.00" at bounding box center [881, 187] width 62 height 15
click at [874, 193] on input "2.00" at bounding box center [881, 187] width 62 height 15
type input "4.00"
click button "Refresh Rates"
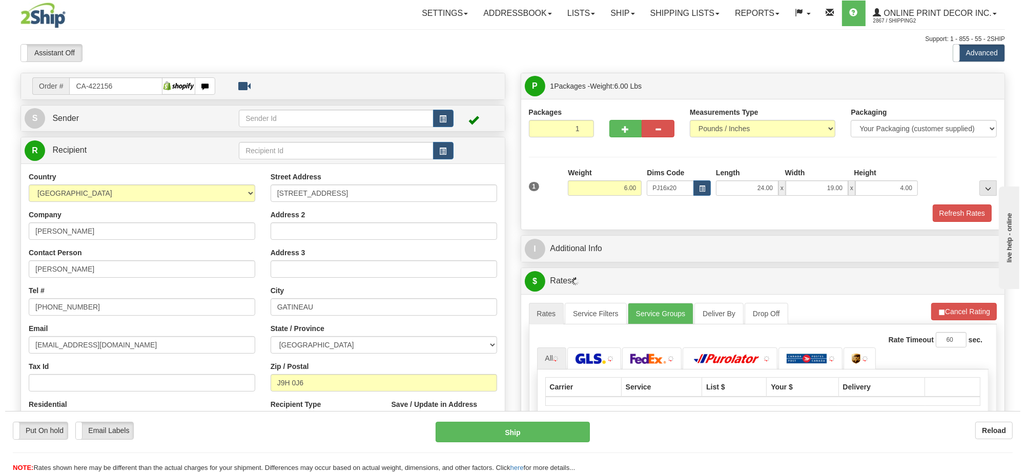
scroll to position [64, 0]
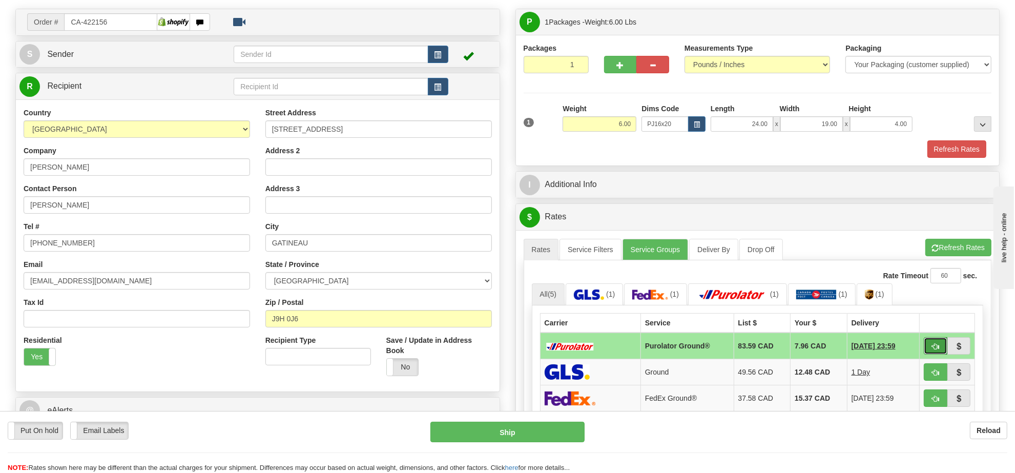
click span "button"
type input "260"
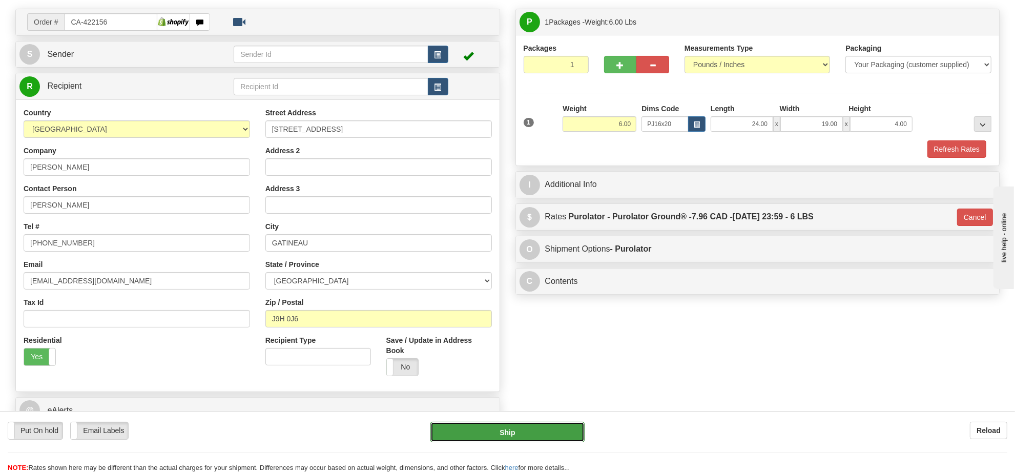
click button "Ship"
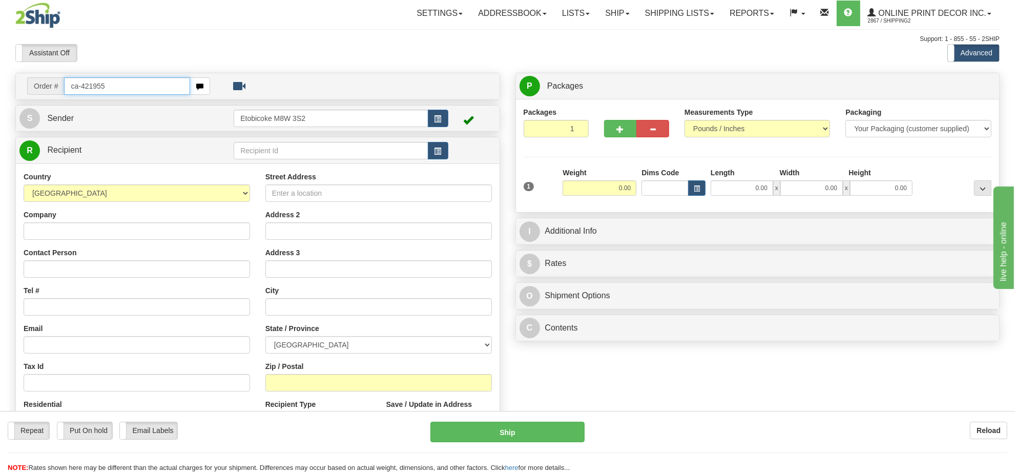
type input "ca-421955"
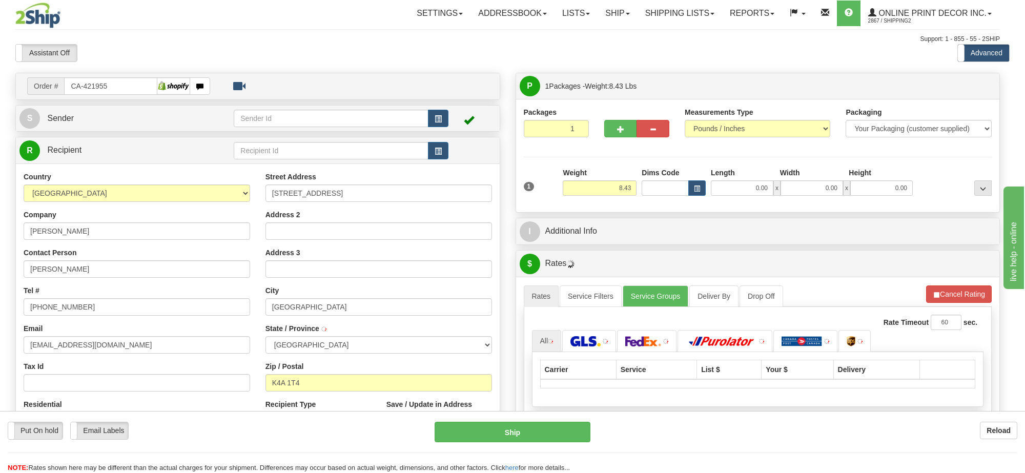
type input "ORLEANS"
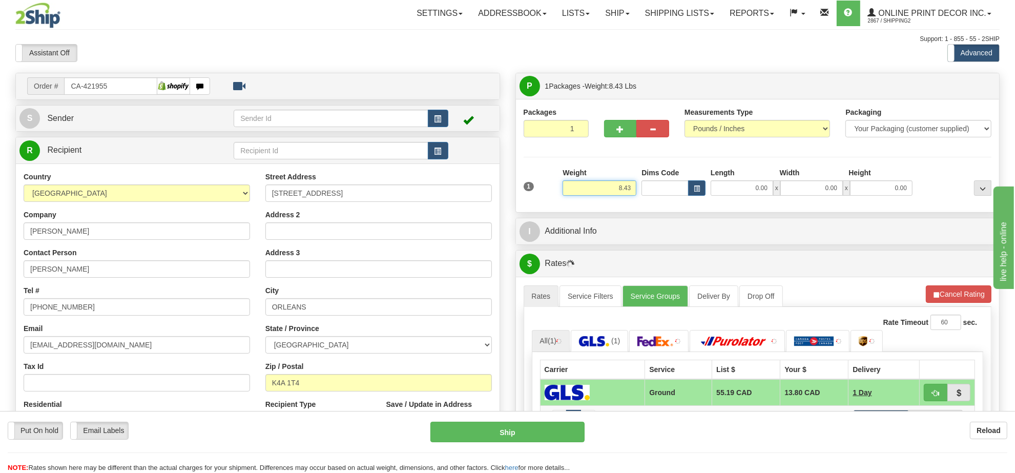
click at [616, 190] on input "8.43" at bounding box center [599, 187] width 74 height 15
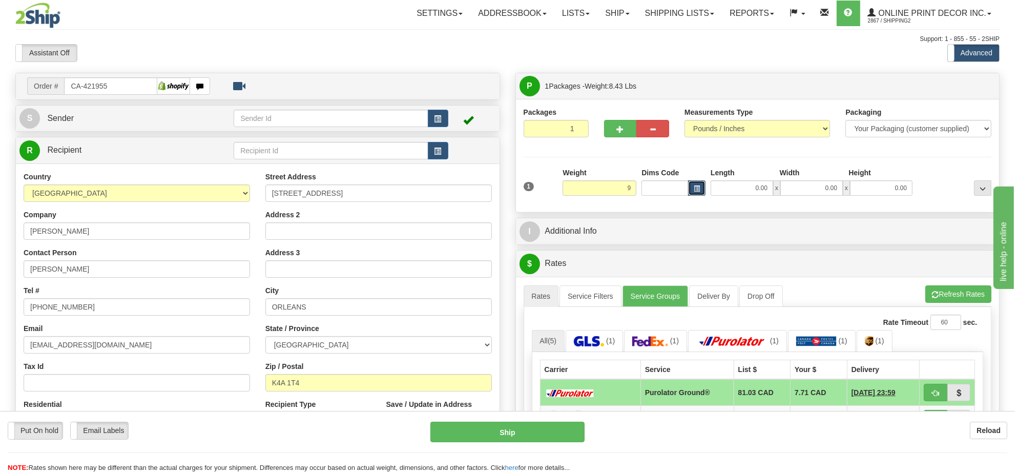
type input "9.00"
click at [694, 190] on span "button" at bounding box center [697, 189] width 6 height 6
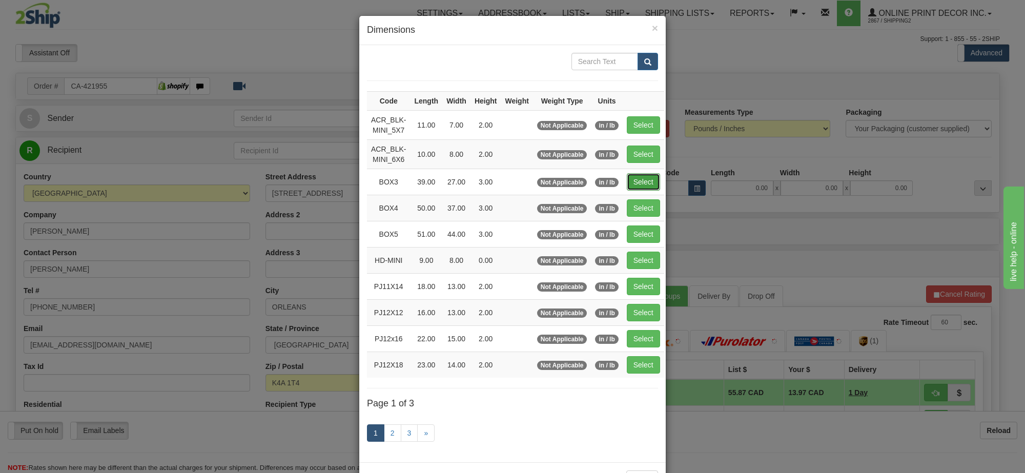
click at [636, 183] on button "Select" at bounding box center [642, 181] width 33 height 17
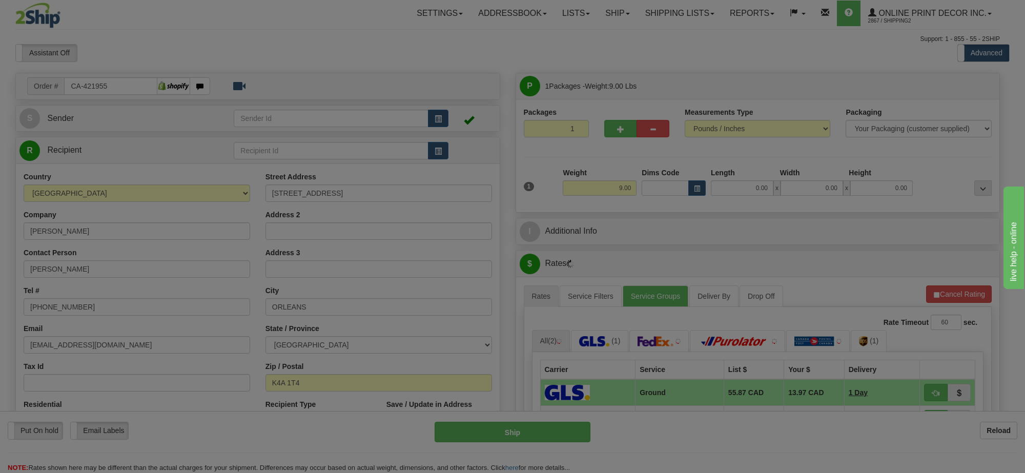
type input "BOX3"
type input "39.00"
type input "27.00"
type input "3.00"
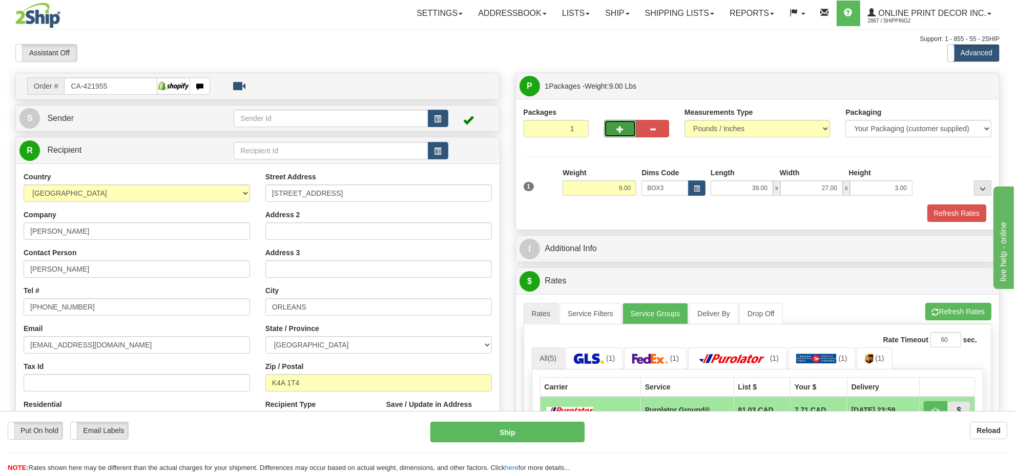
click at [613, 128] on button "button" at bounding box center [620, 128] width 33 height 17
radio input "true"
type input "2"
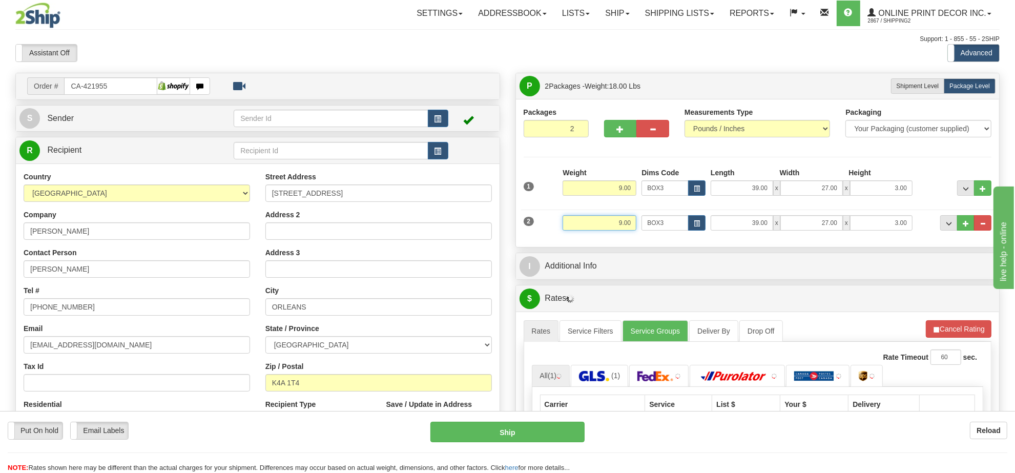
click at [621, 227] on input "9.00" at bounding box center [599, 222] width 74 height 15
type input "3.00"
click at [688, 228] on button "button" at bounding box center [696, 222] width 17 height 15
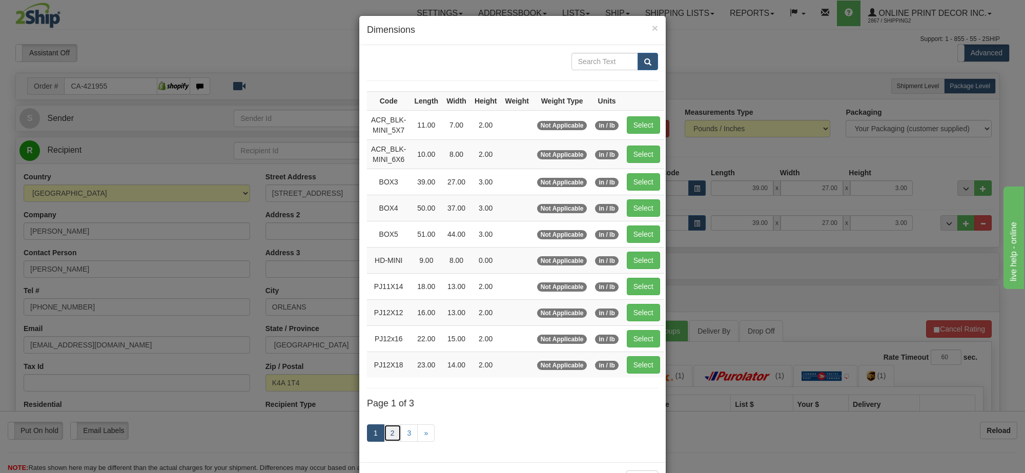
click at [389, 433] on link "2" at bounding box center [392, 432] width 17 height 17
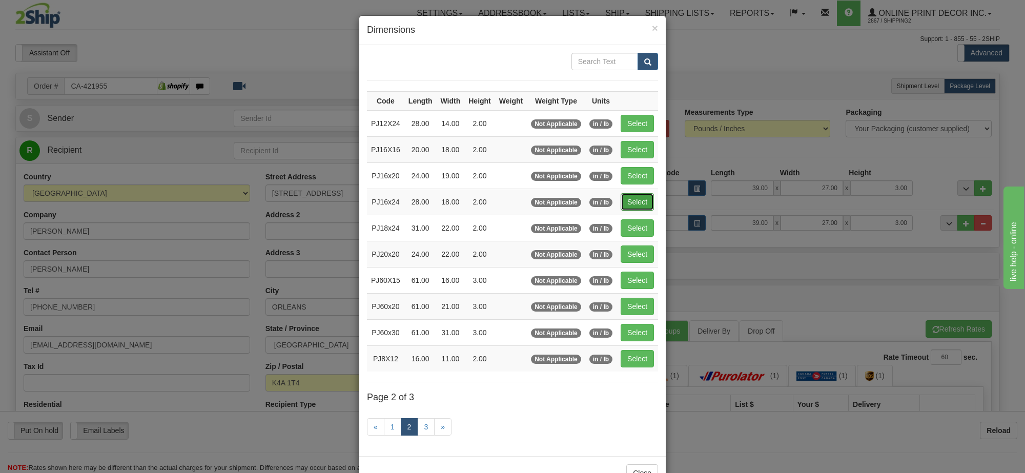
click at [623, 200] on button "Select" at bounding box center [636, 201] width 33 height 17
type input "PJ16x24"
type input "28.00"
type input "18.00"
type input "2.00"
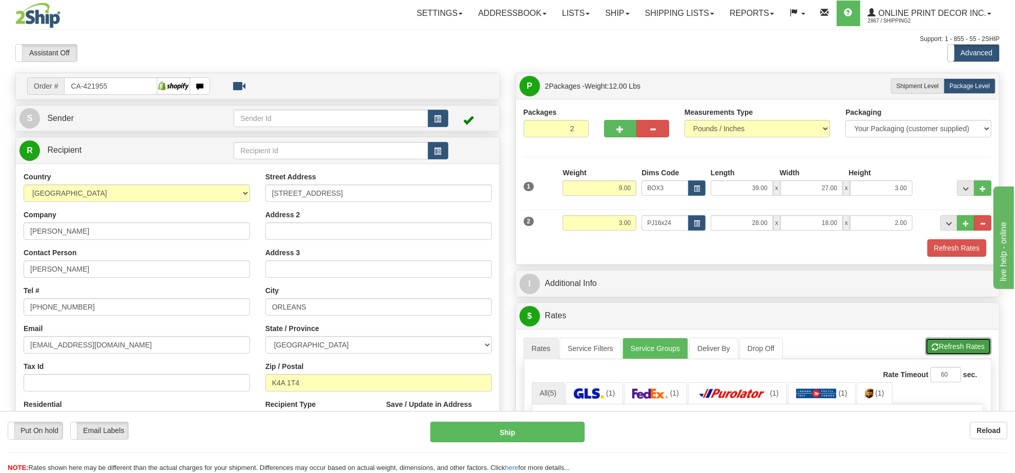
click at [958, 354] on button "Refresh Rates" at bounding box center [958, 346] width 66 height 17
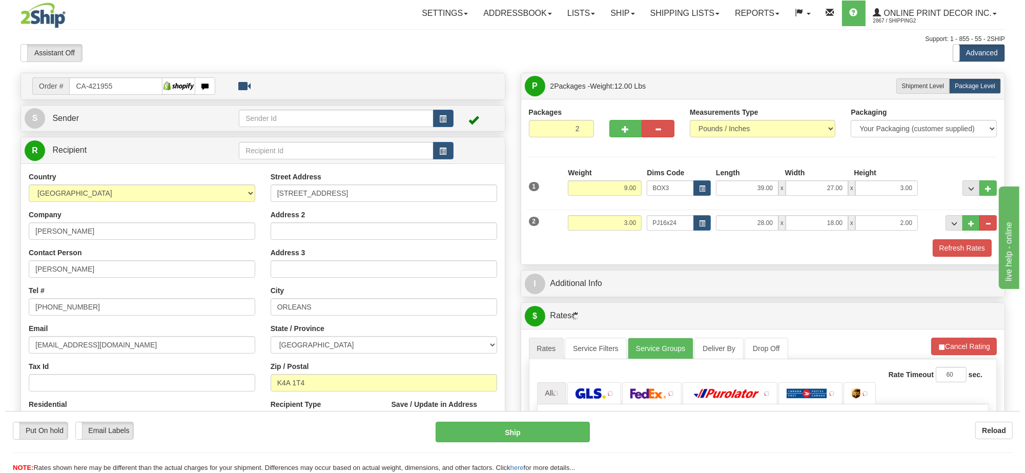
scroll to position [128, 0]
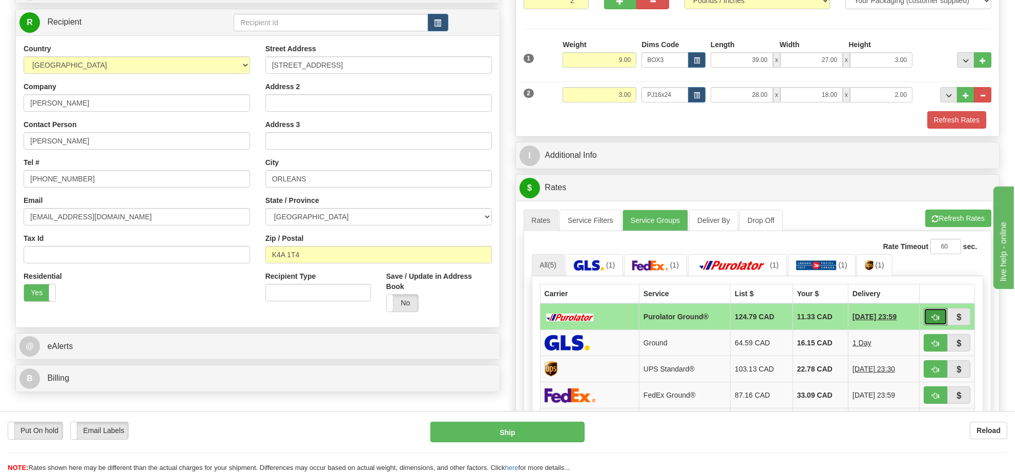
click at [932, 321] on span "button" at bounding box center [935, 317] width 7 height 7
type input "260"
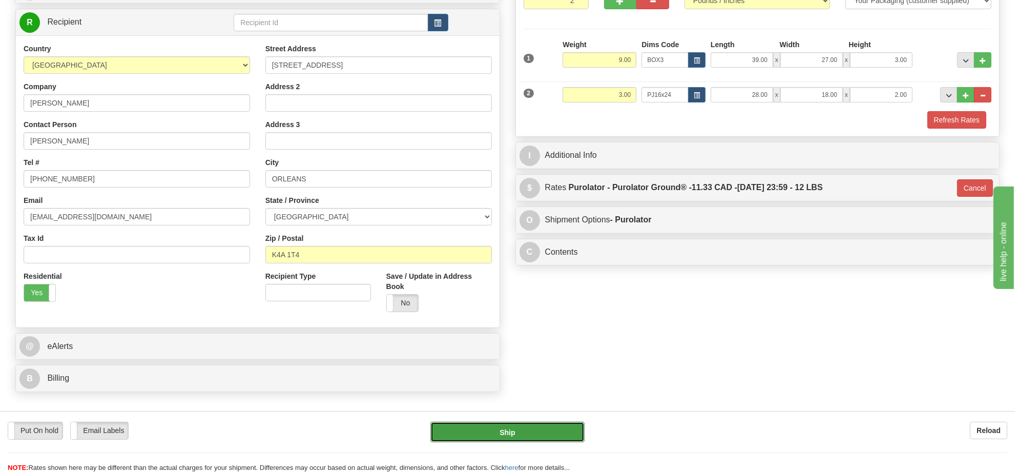
click at [513, 428] on button "Ship" at bounding box center [507, 432] width 154 height 20
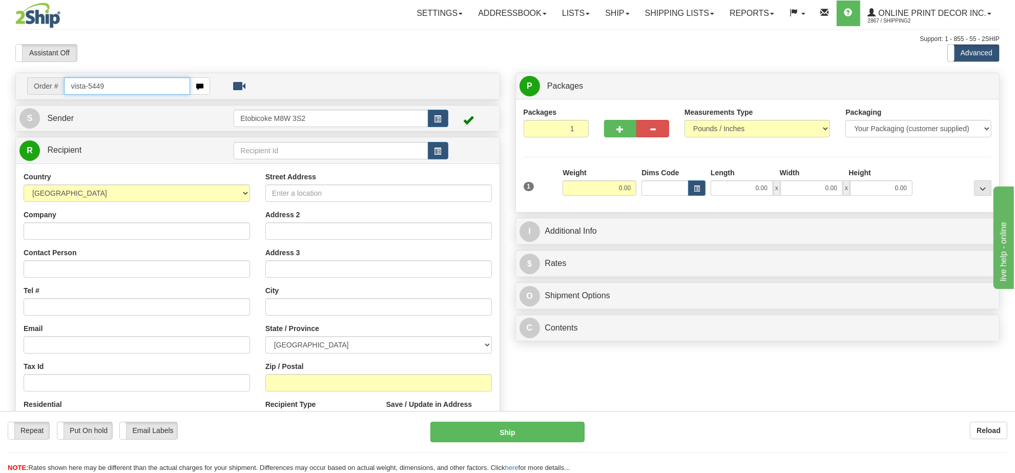
type input "vista-5449"
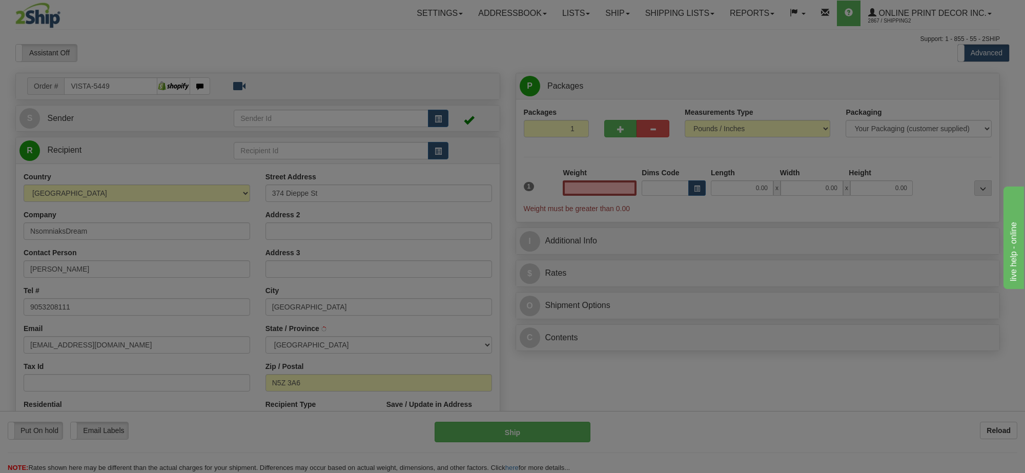
type input "[GEOGRAPHIC_DATA]"
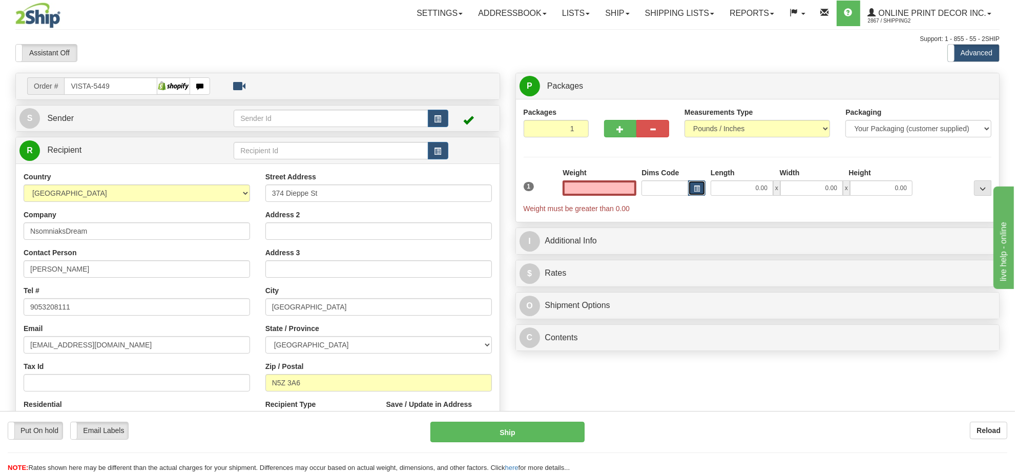
type input "0.00"
click at [698, 193] on button "button" at bounding box center [696, 187] width 17 height 15
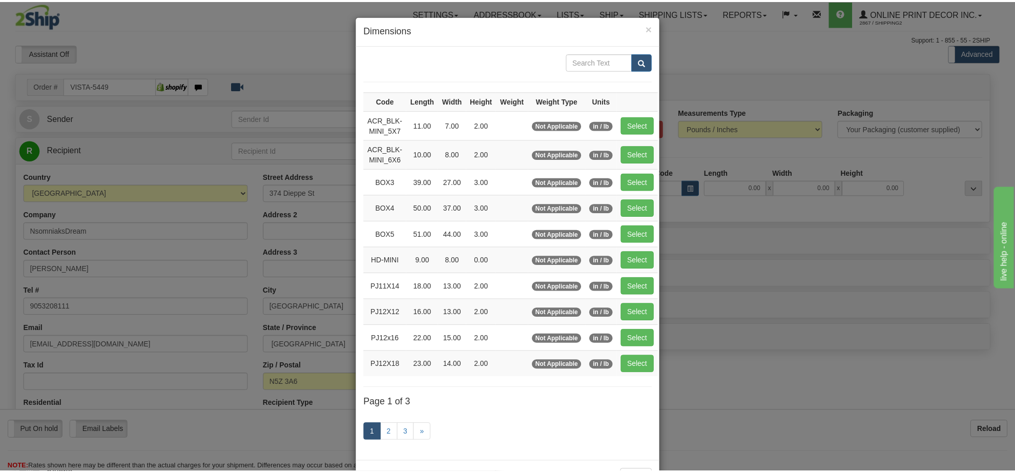
scroll to position [43, 0]
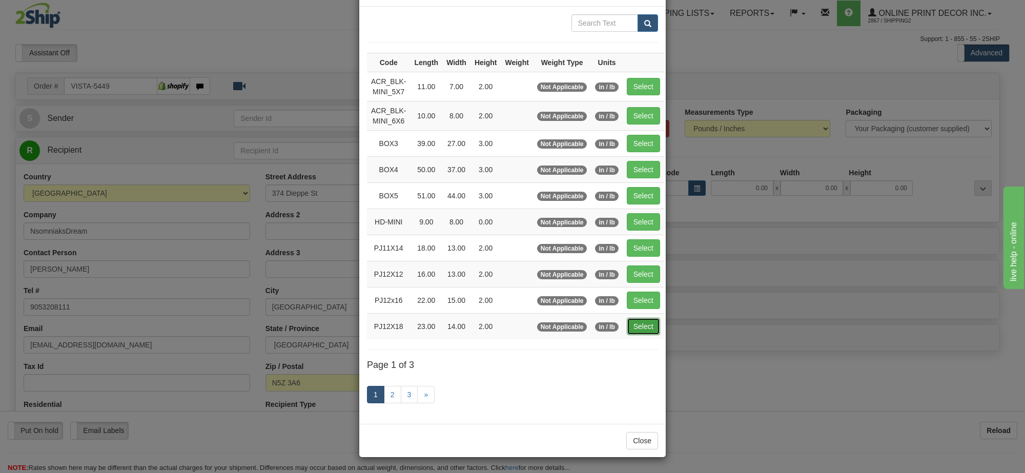
click at [643, 323] on button "Select" at bounding box center [642, 326] width 33 height 17
type input "PJ12X18"
type input "23.00"
type input "14.00"
type input "2.00"
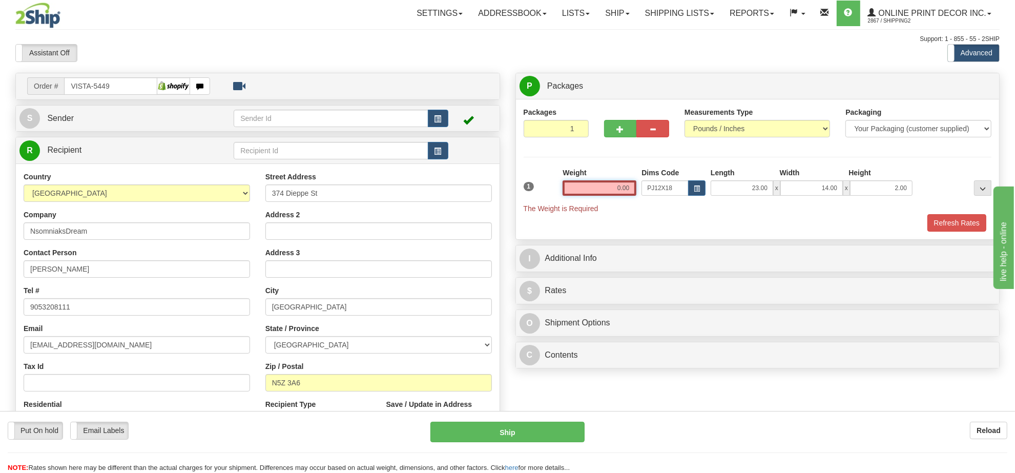
drag, startPoint x: 631, startPoint y: 187, endPoint x: 566, endPoint y: 187, distance: 64.5
click at [566, 187] on input "0.00" at bounding box center [599, 187] width 74 height 15
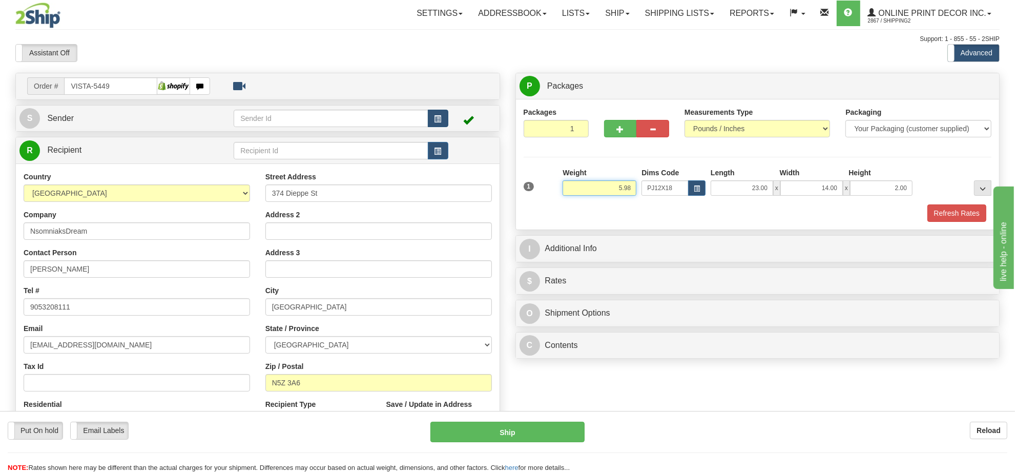
type input "5.98"
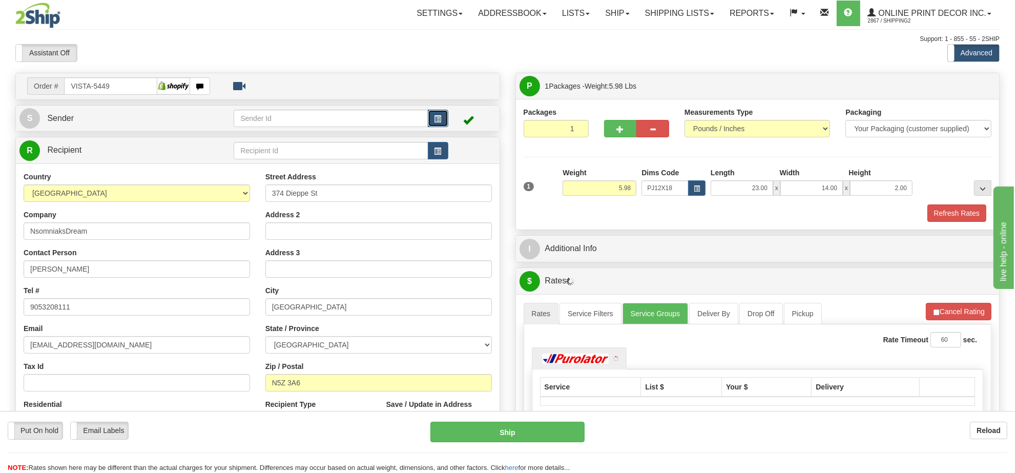
click at [436, 121] on span "button" at bounding box center [437, 119] width 7 height 7
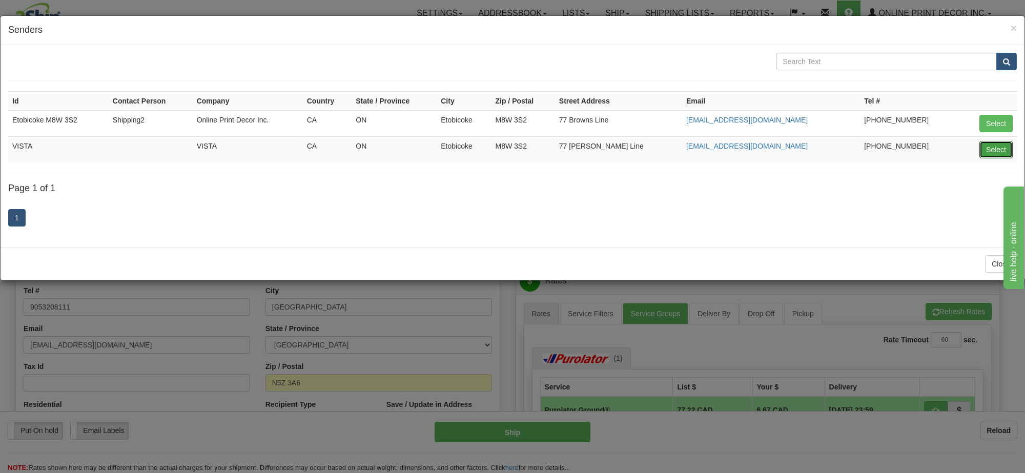
click at [1000, 150] on button "Select" at bounding box center [995, 149] width 33 height 17
type input "VISTA"
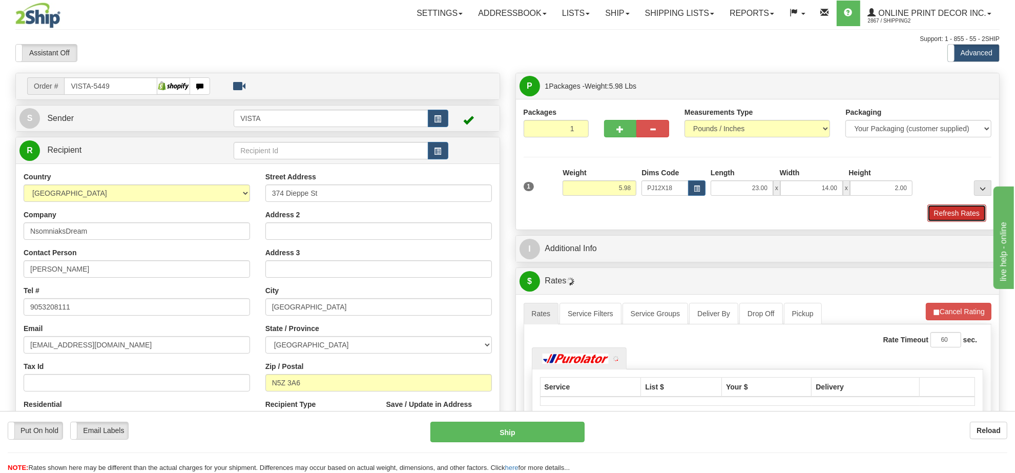
click at [947, 215] on button "Refresh Rates" at bounding box center [956, 212] width 59 height 17
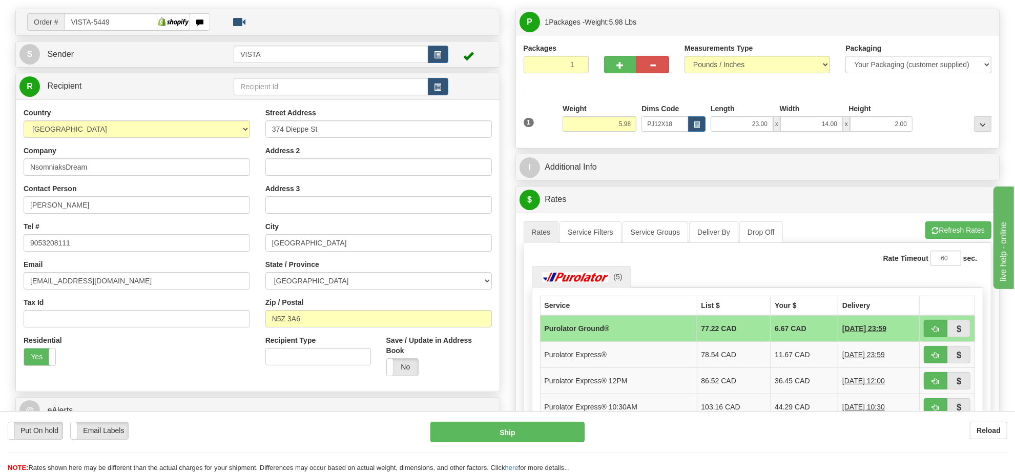
scroll to position [128, 0]
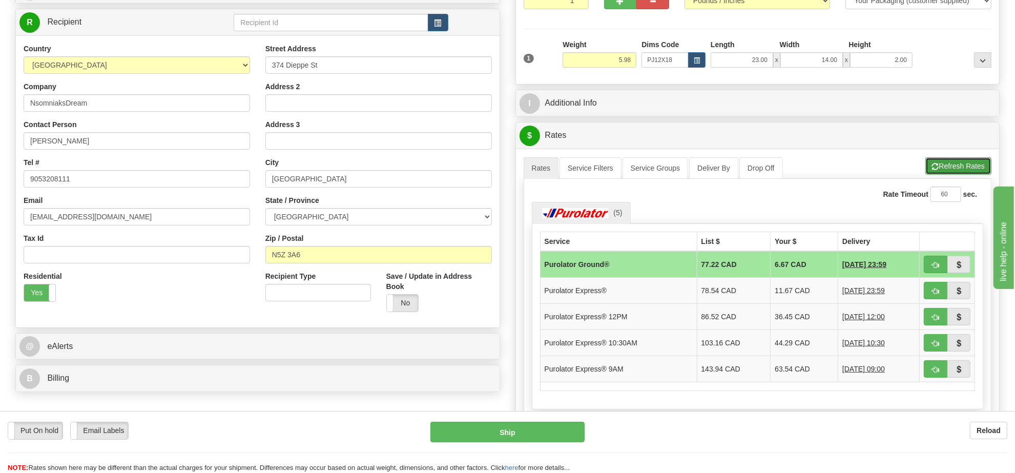
click at [971, 166] on button "Refresh Rates" at bounding box center [958, 165] width 66 height 17
click at [933, 268] on span "button" at bounding box center [935, 265] width 7 height 7
type input "260"
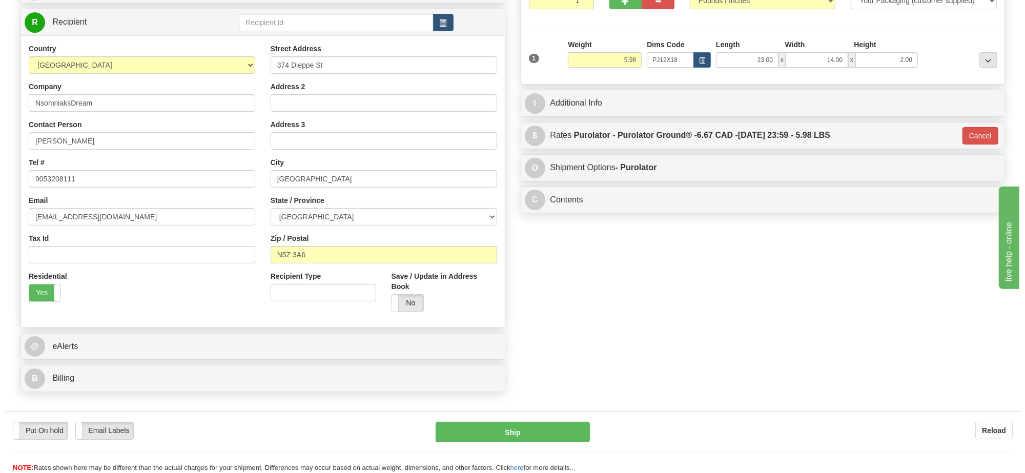
scroll to position [0, 0]
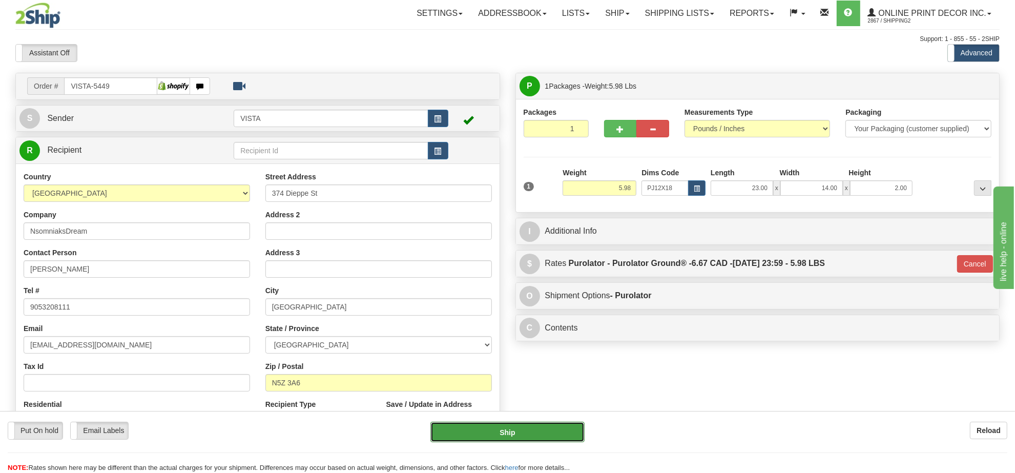
click at [528, 424] on button "Ship" at bounding box center [507, 432] width 154 height 20
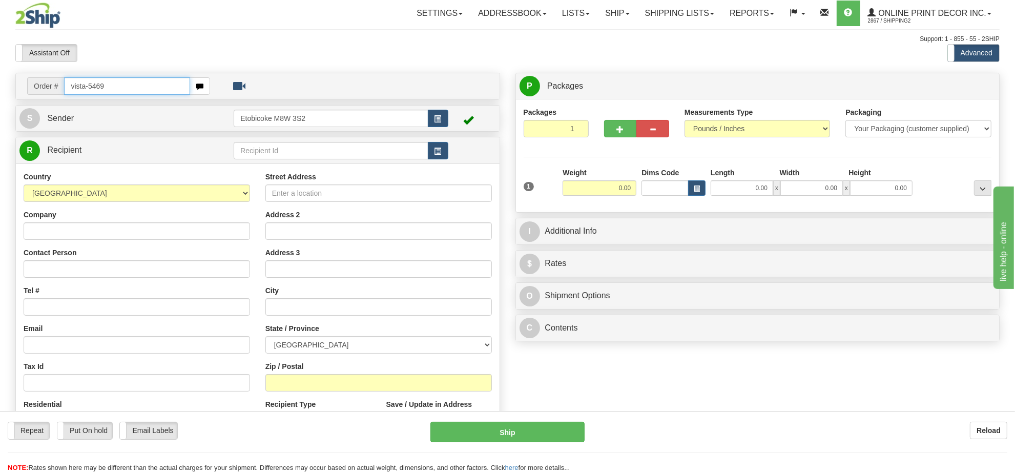
type input "vista-5469"
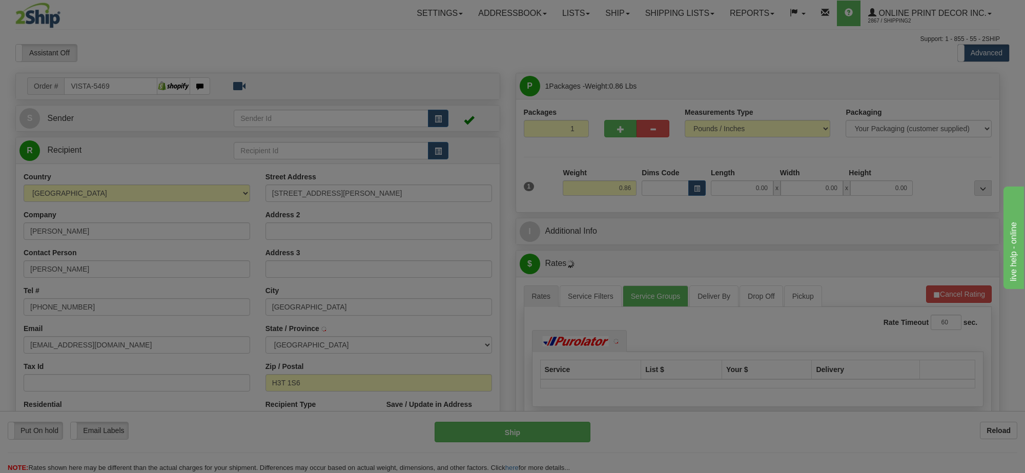
type input "MONTREAL"
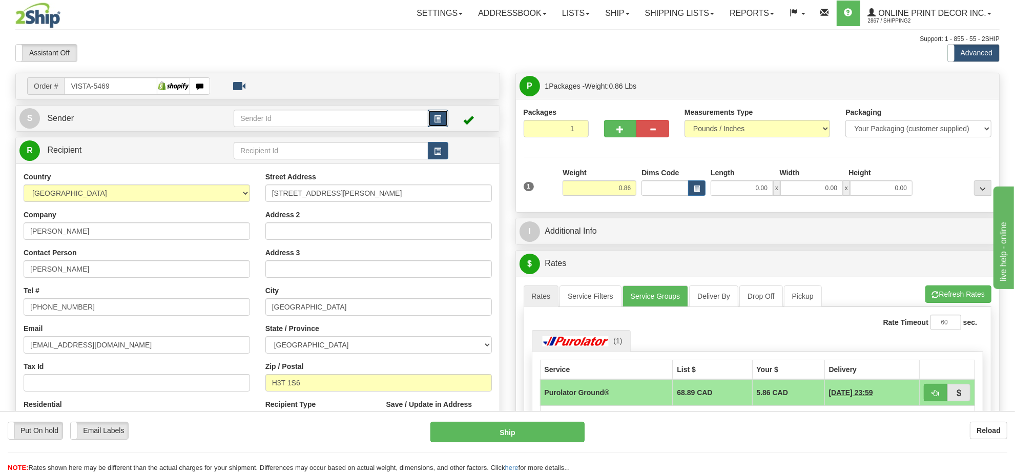
click at [438, 116] on span "button" at bounding box center [437, 119] width 7 height 7
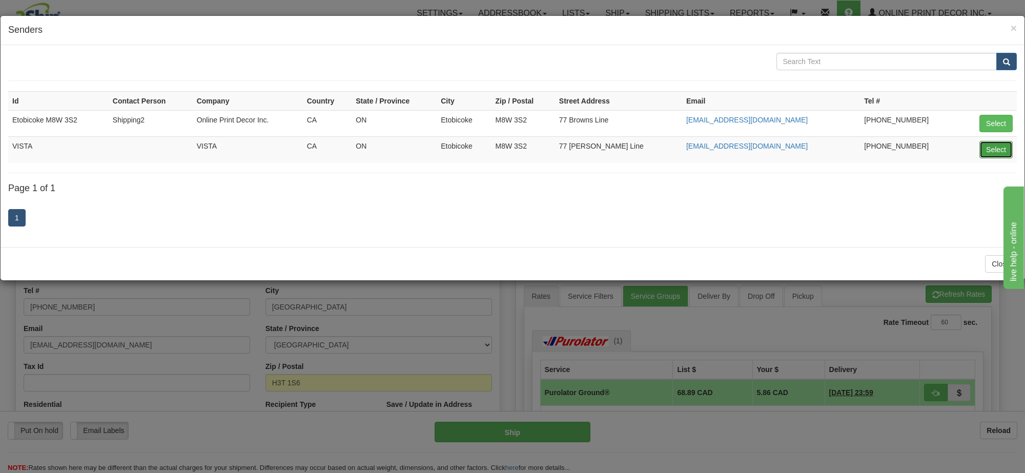
click at [992, 154] on button "Select" at bounding box center [995, 149] width 33 height 17
type input "VISTA"
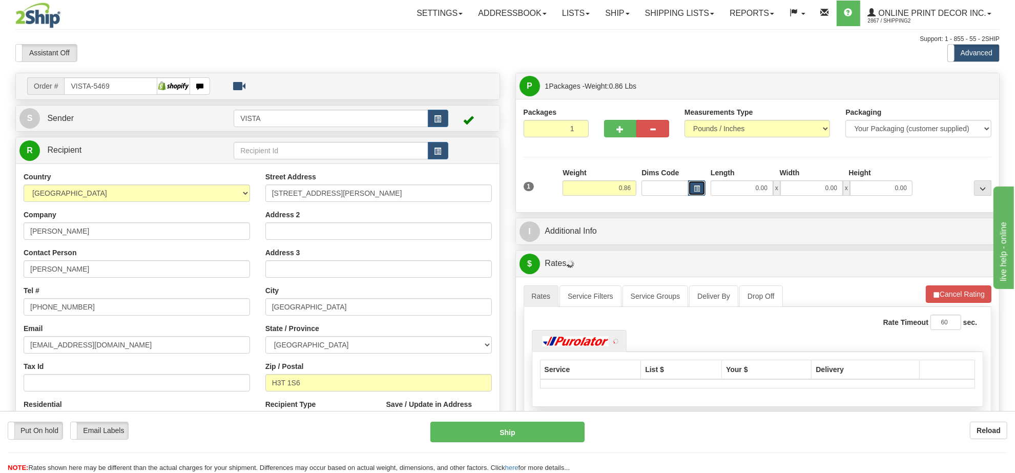
click at [694, 188] on span "button" at bounding box center [697, 189] width 6 height 6
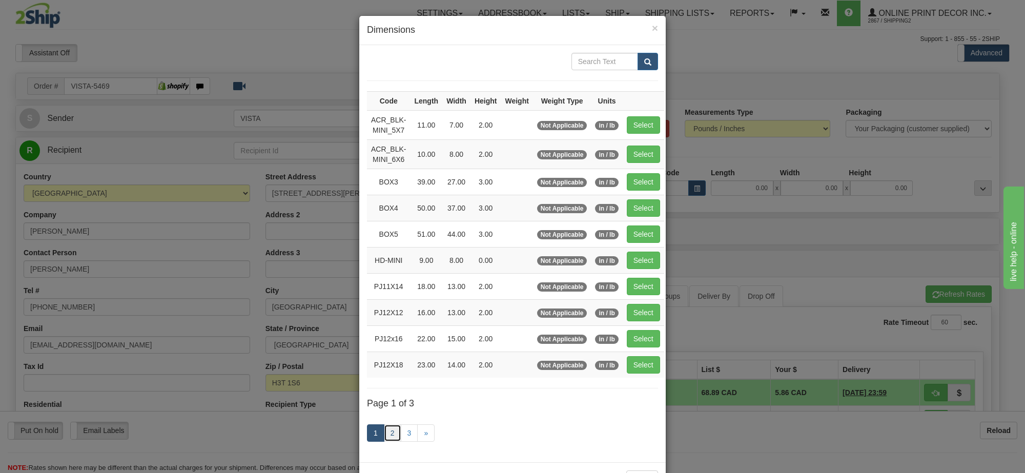
click at [386, 433] on link "2" at bounding box center [392, 432] width 17 height 17
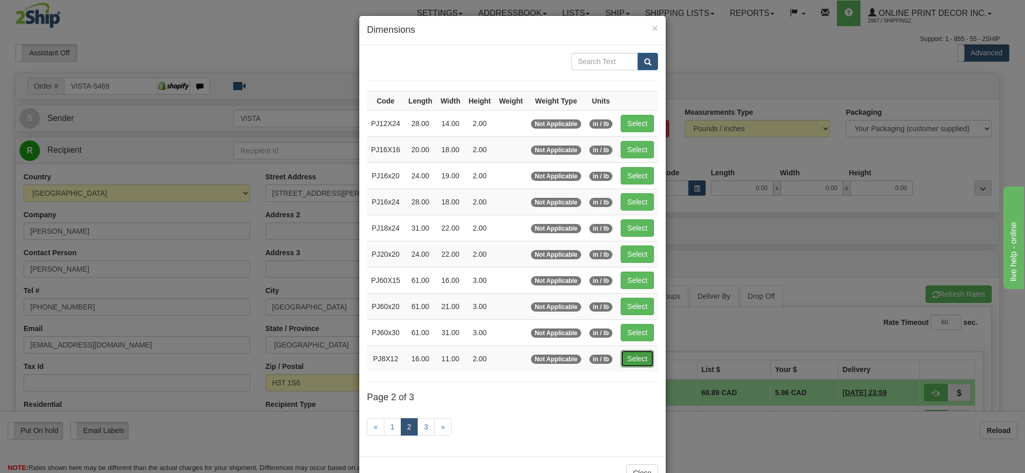
click at [647, 360] on button "Select" at bounding box center [636, 358] width 33 height 17
type input "PJ8X12"
type input "16.00"
type input "11.00"
type input "2.00"
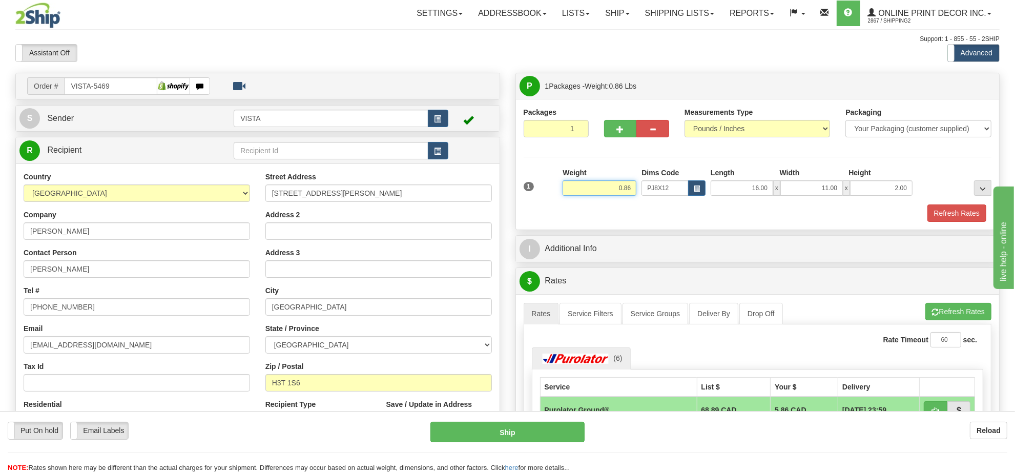
drag, startPoint x: 633, startPoint y: 190, endPoint x: 564, endPoint y: 176, distance: 70.5
click at [564, 176] on div "Weight 0.86" at bounding box center [599, 182] width 74 height 28
type input "1.10"
click at [933, 214] on button "Refresh Rates" at bounding box center [956, 212] width 59 height 17
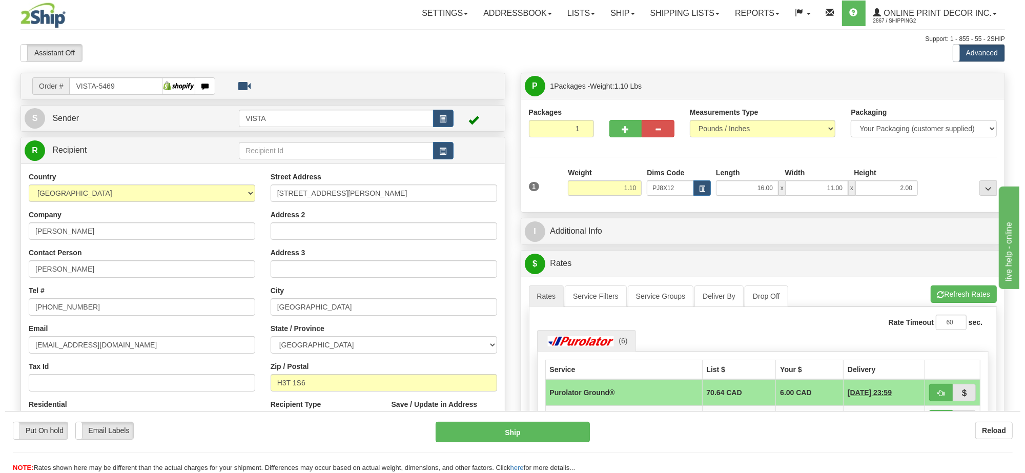
scroll to position [64, 0]
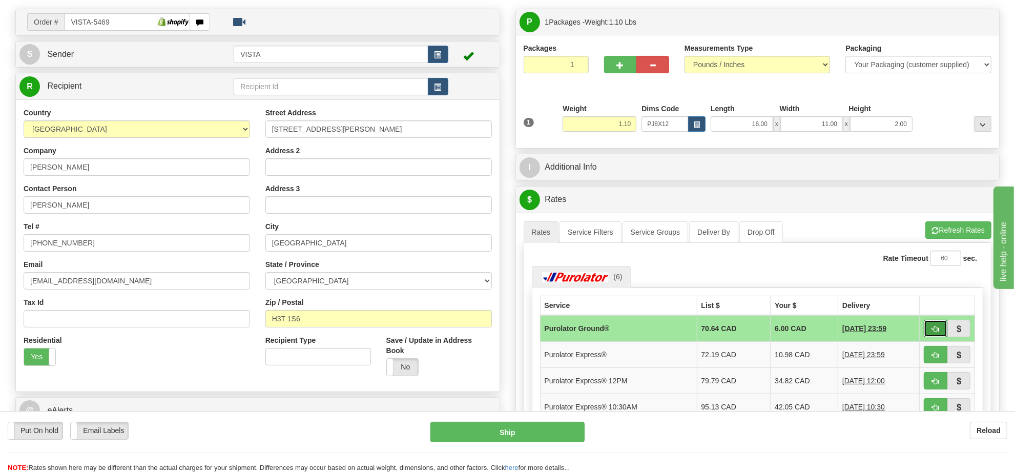
click at [926, 336] on button "button" at bounding box center [936, 328] width 24 height 17
type input "260"
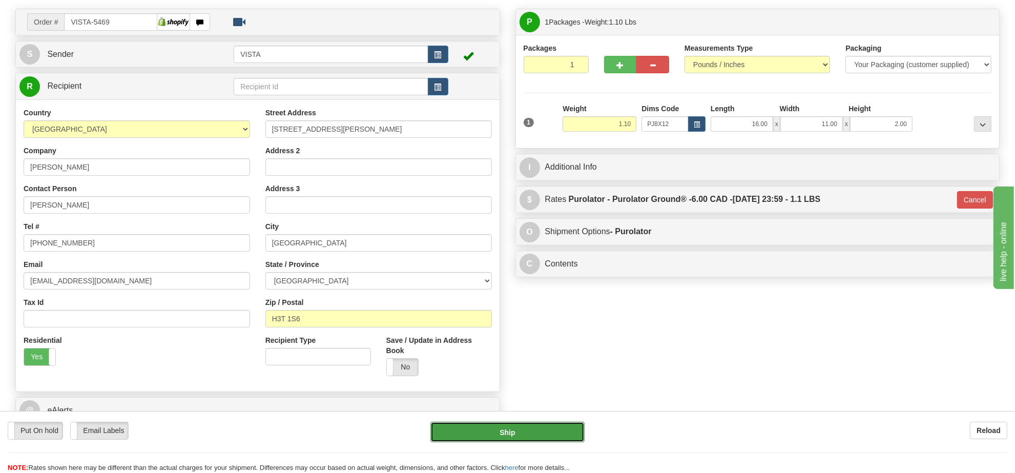
click at [469, 433] on button "Ship" at bounding box center [507, 432] width 154 height 20
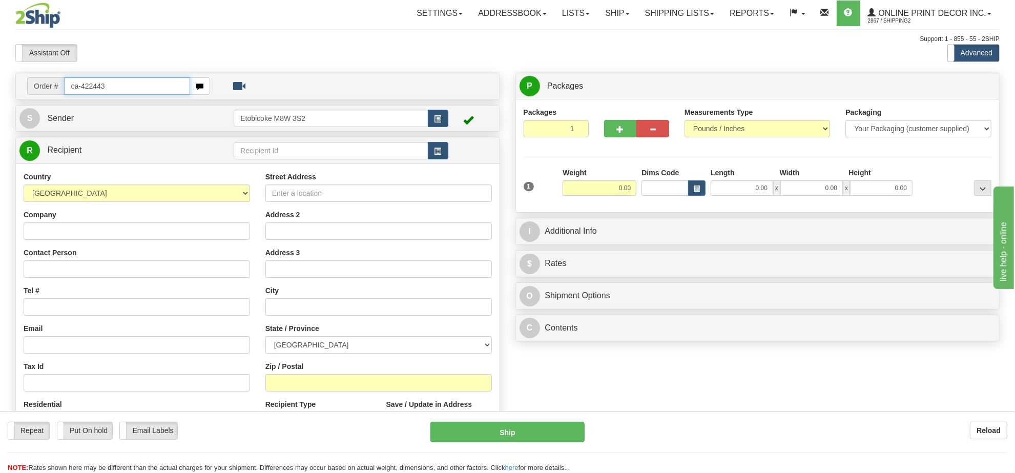
type input "ca-422443"
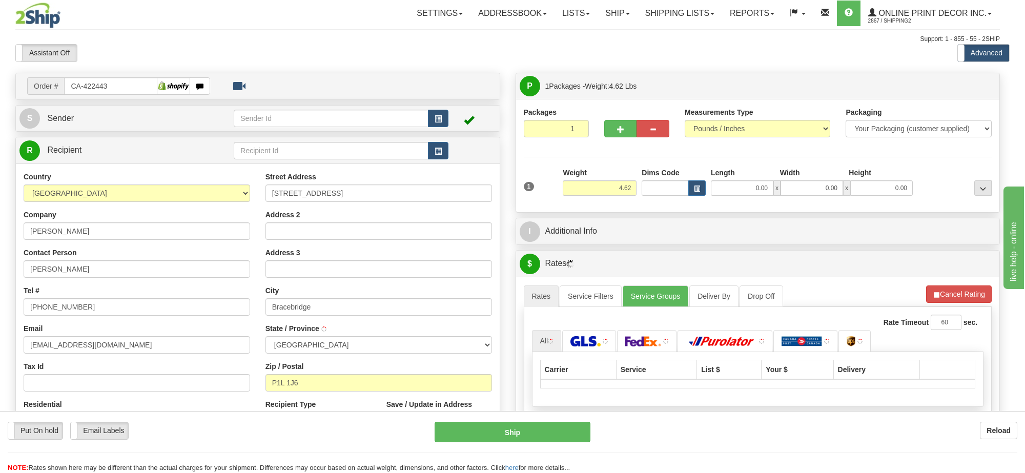
type input "BRACEBRIDGE"
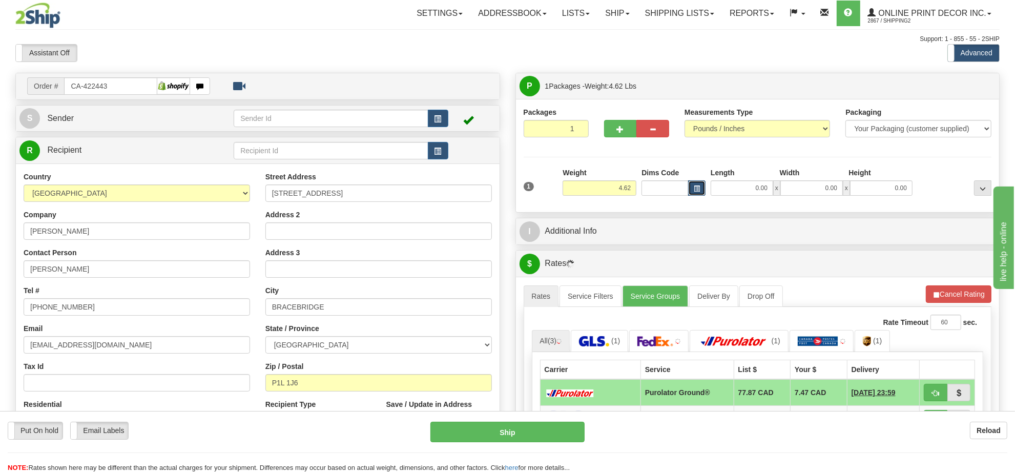
click at [694, 191] on span "button" at bounding box center [697, 189] width 6 height 6
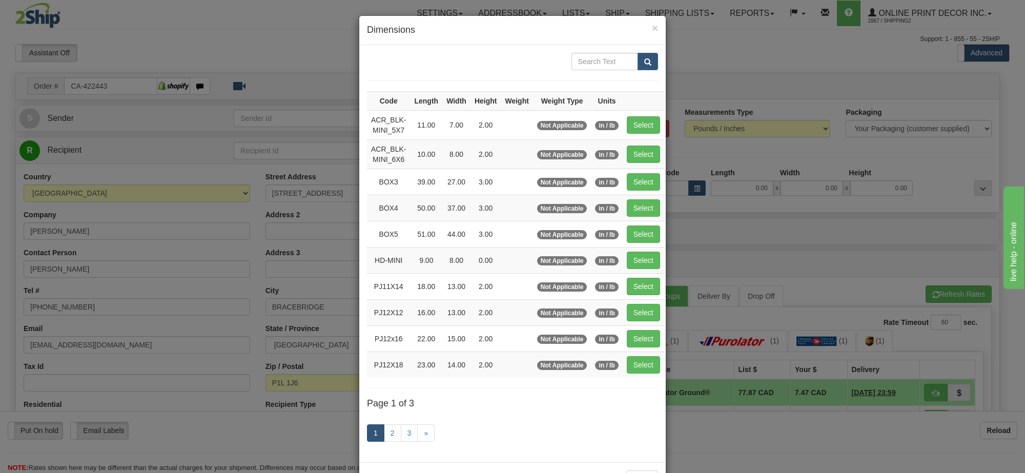
scroll to position [43, 0]
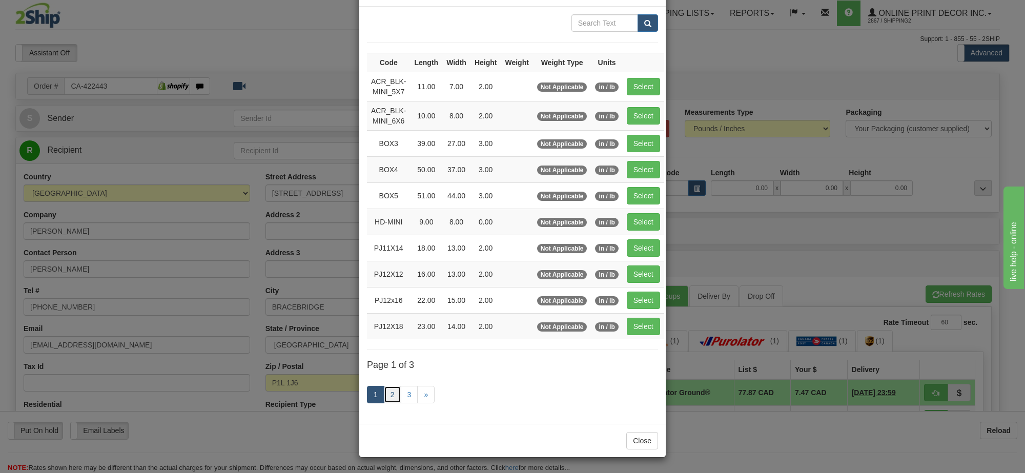
click at [385, 400] on link "2" at bounding box center [392, 394] width 17 height 17
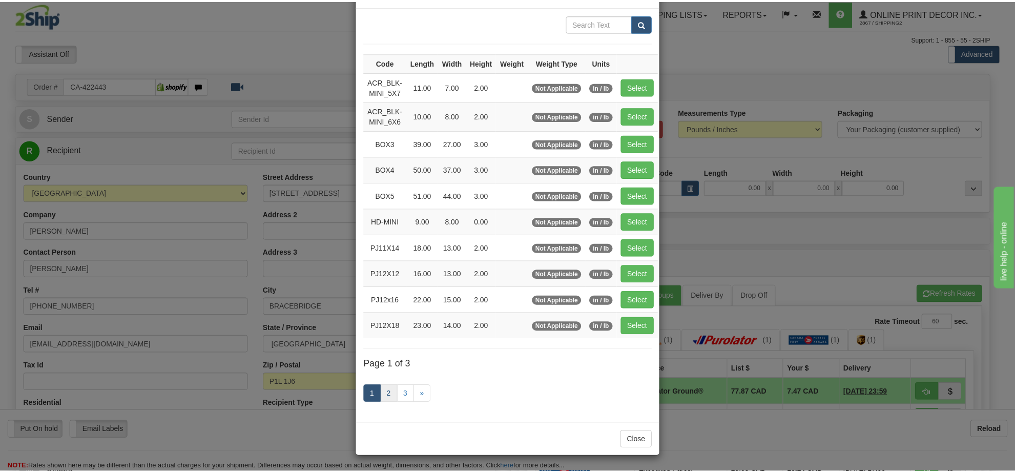
scroll to position [37, 0]
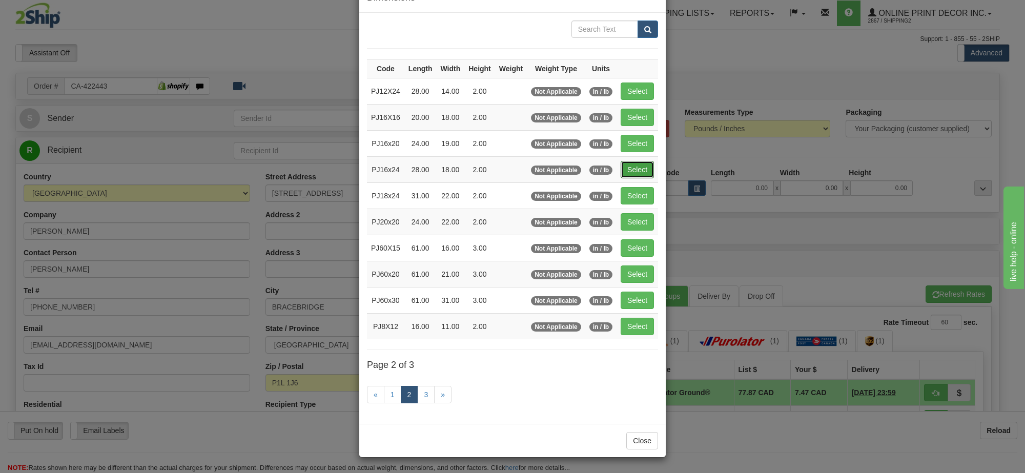
drag, startPoint x: 631, startPoint y: 161, endPoint x: 634, endPoint y: 181, distance: 19.7
click at [631, 162] on button "Select" at bounding box center [636, 169] width 33 height 17
type input "PJ16x24"
type input "28.00"
type input "18.00"
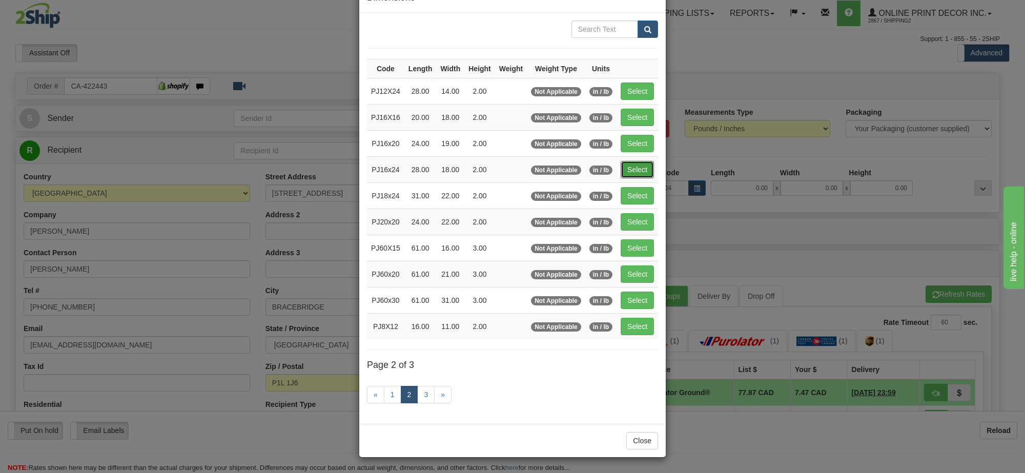
type input "2.00"
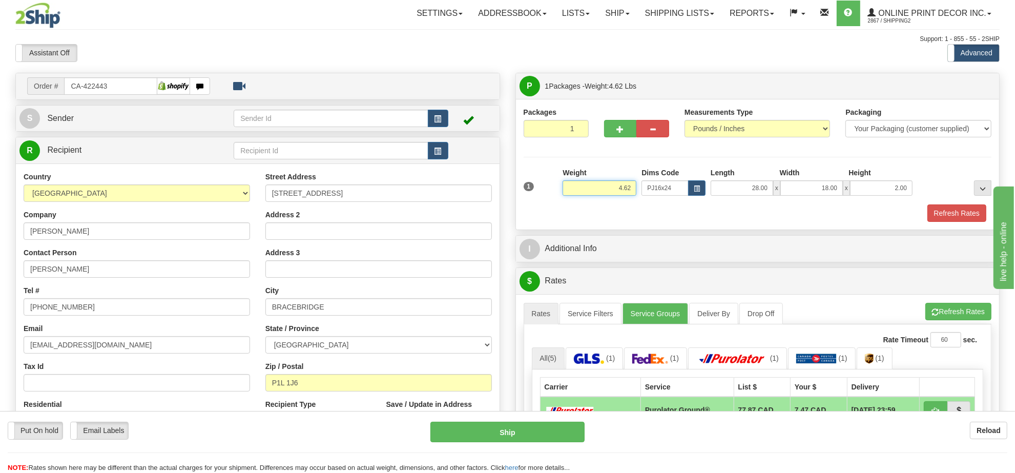
drag, startPoint x: 631, startPoint y: 187, endPoint x: 570, endPoint y: 190, distance: 61.5
click at [570, 190] on input "4.62" at bounding box center [599, 187] width 74 height 15
type input "5.98"
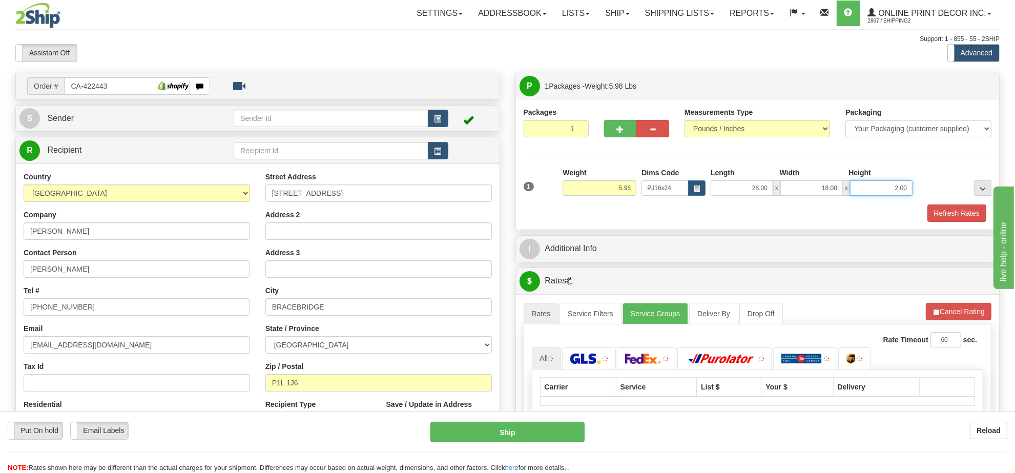
drag, startPoint x: 911, startPoint y: 186, endPoint x: 854, endPoint y: 188, distance: 56.9
click at [854, 188] on input "2.00" at bounding box center [881, 187] width 62 height 15
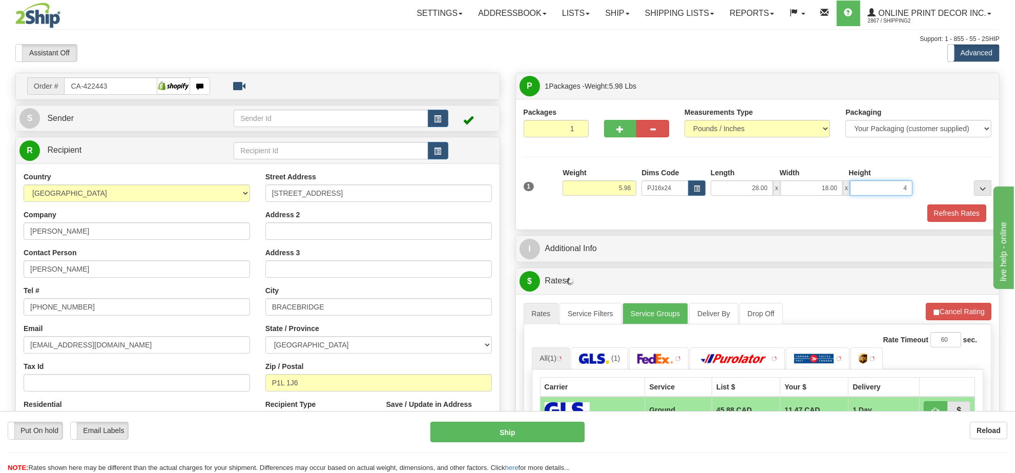
click button "Delete" at bounding box center [0, 0] width 0 height 0
type input "4.00"
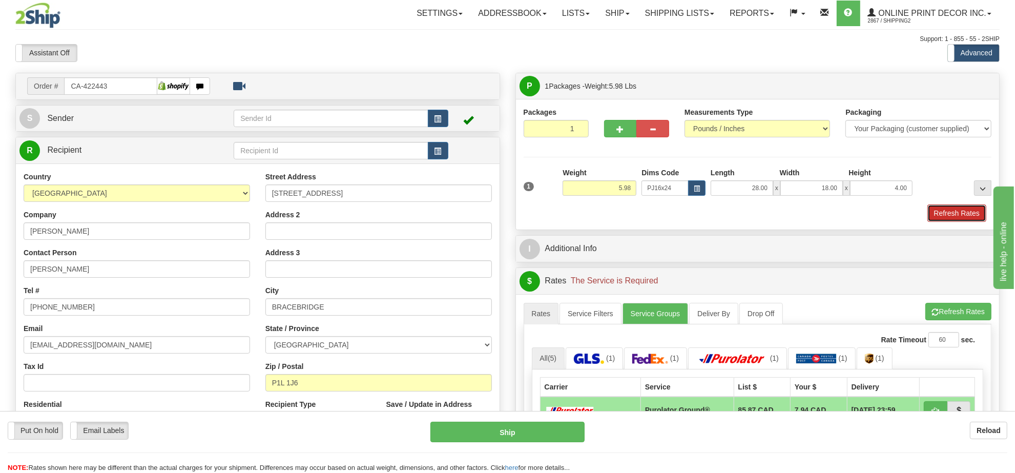
click at [949, 221] on button "Refresh Rates" at bounding box center [956, 212] width 59 height 17
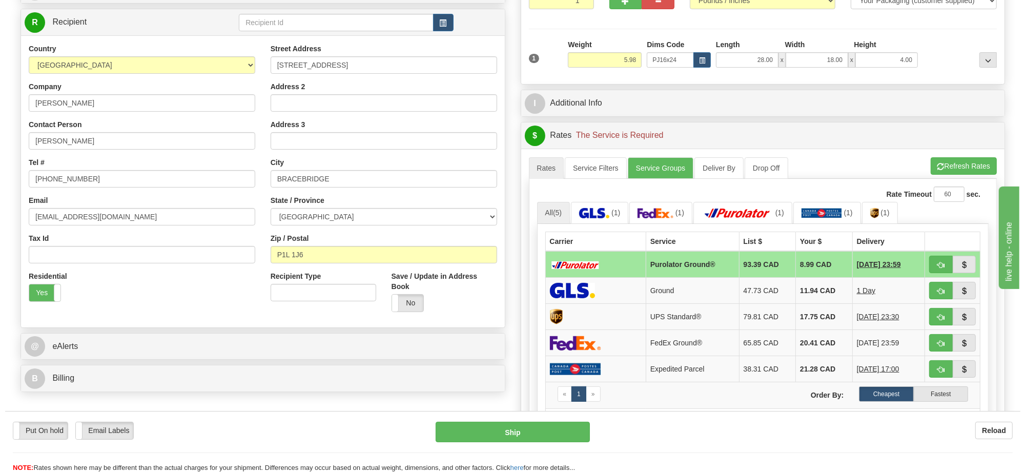
scroll to position [192, 0]
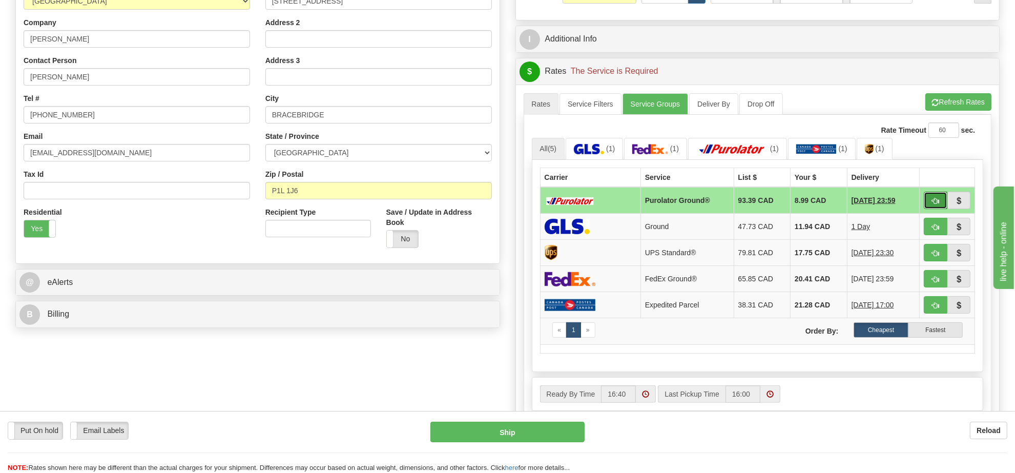
click at [936, 203] on span "button" at bounding box center [935, 201] width 7 height 7
type input "260"
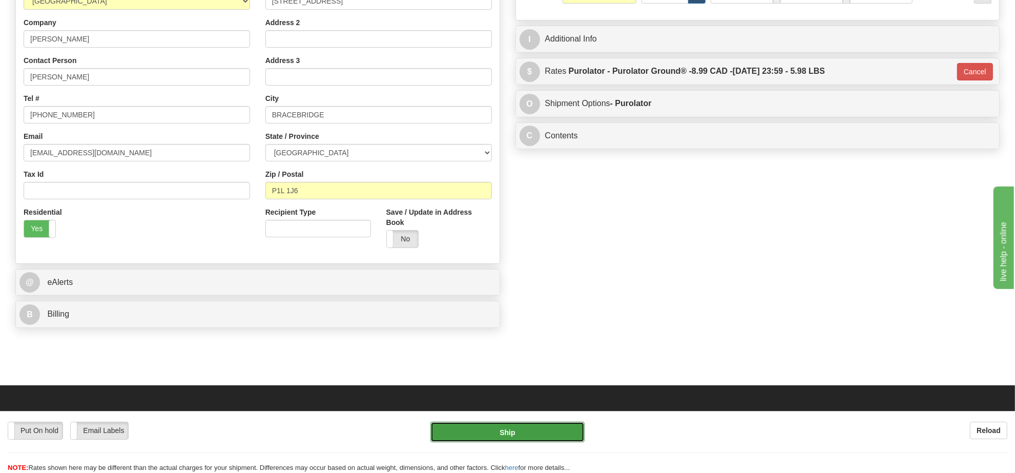
click at [559, 425] on button "Ship" at bounding box center [507, 432] width 154 height 20
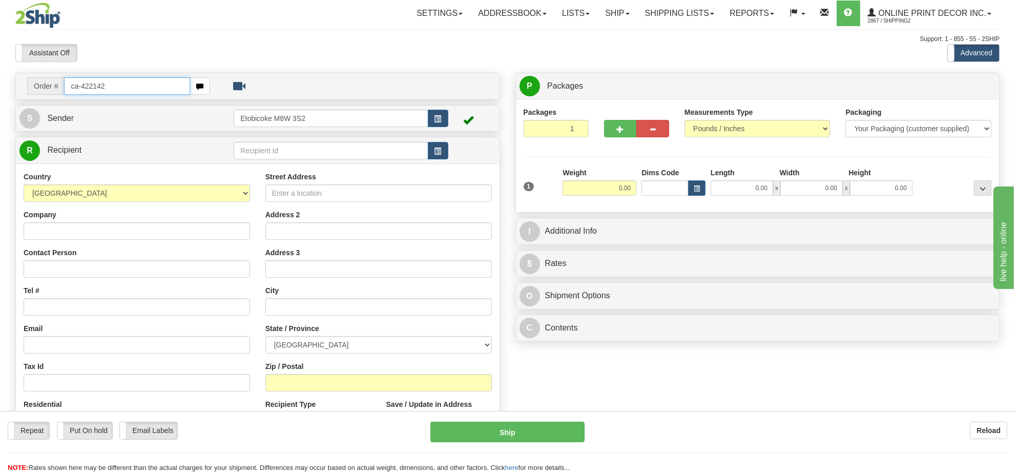
type input "ca-422142"
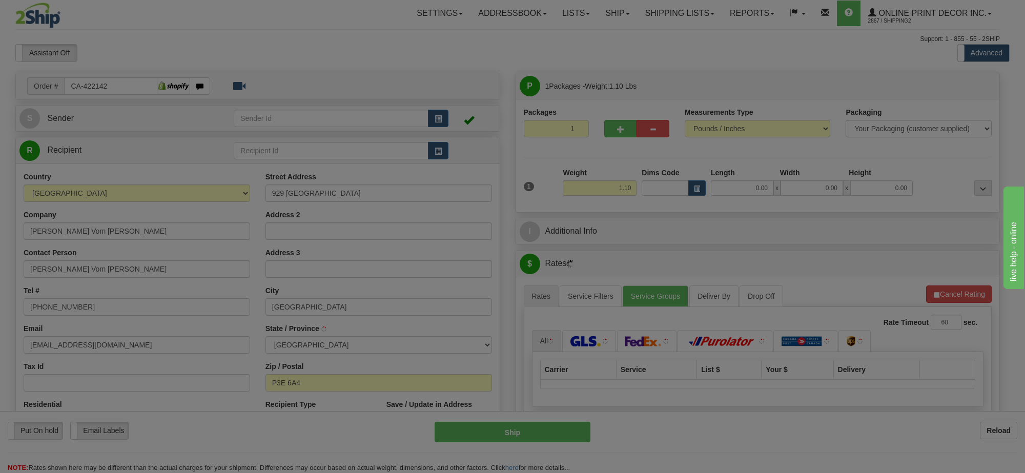
type input "[GEOGRAPHIC_DATA]"
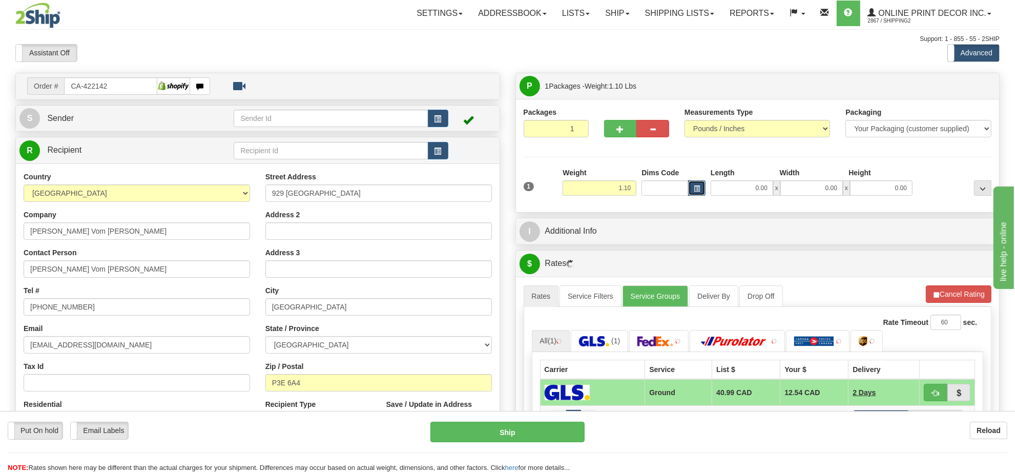
click at [697, 183] on button "button" at bounding box center [696, 187] width 17 height 15
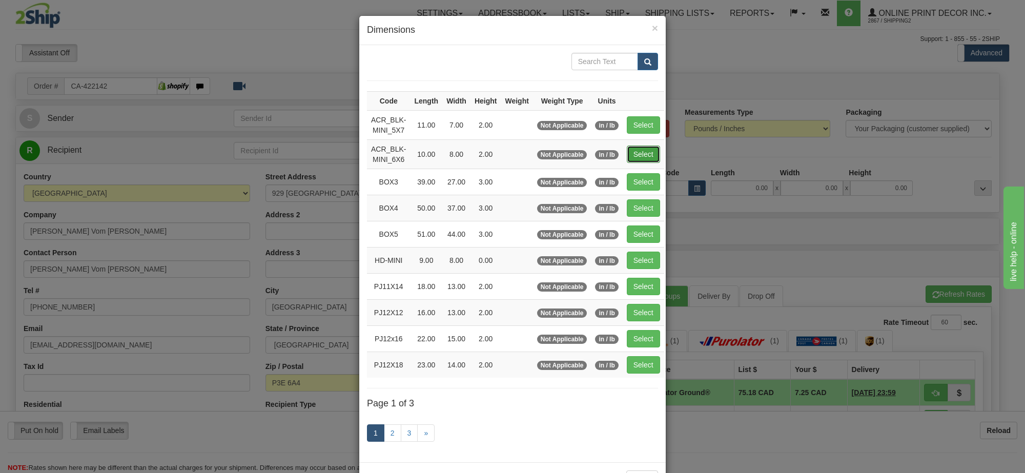
click at [646, 149] on button "Select" at bounding box center [642, 153] width 33 height 17
type input "ACR_BLK-MINI_6X6"
type input "10.00"
type input "8.00"
type input "2.00"
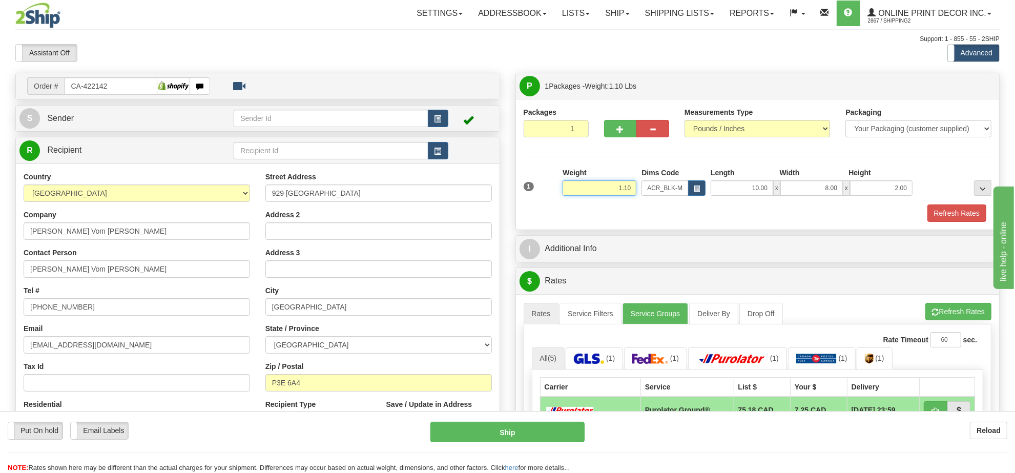
drag, startPoint x: 632, startPoint y: 185, endPoint x: 582, endPoint y: 187, distance: 49.7
click at [582, 187] on input "1.10" at bounding box center [599, 187] width 74 height 15
type input "2.10"
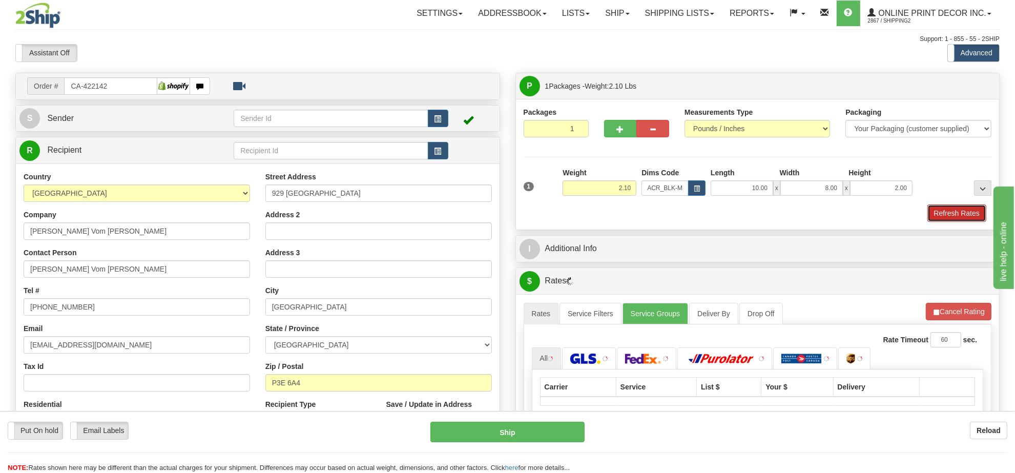
drag, startPoint x: 934, startPoint y: 214, endPoint x: 943, endPoint y: 216, distance: 8.9
click at [938, 216] on button "Refresh Rates" at bounding box center [956, 212] width 59 height 17
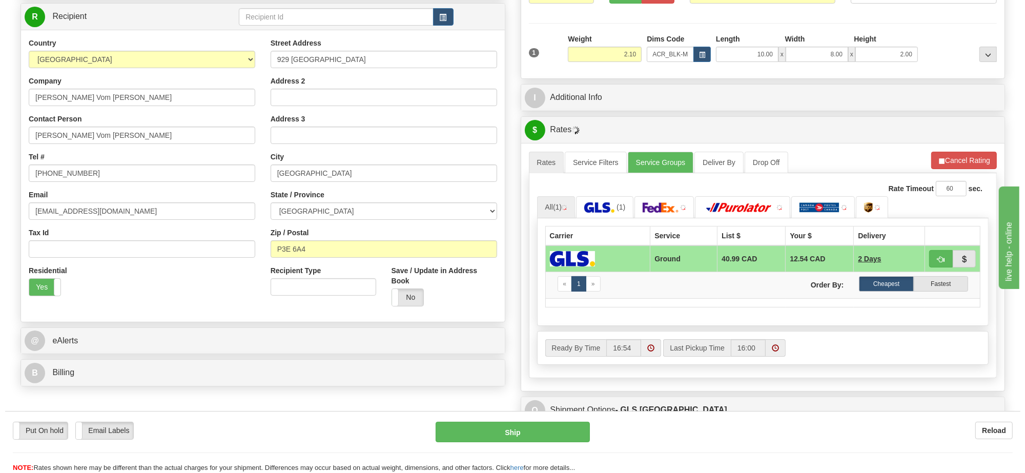
scroll to position [163, 0]
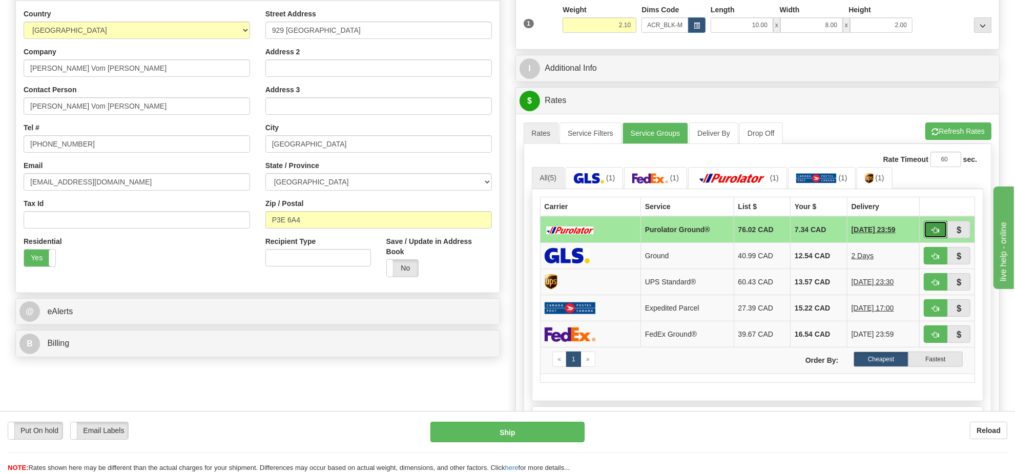
click at [928, 228] on button "button" at bounding box center [936, 229] width 24 height 17
type input "260"
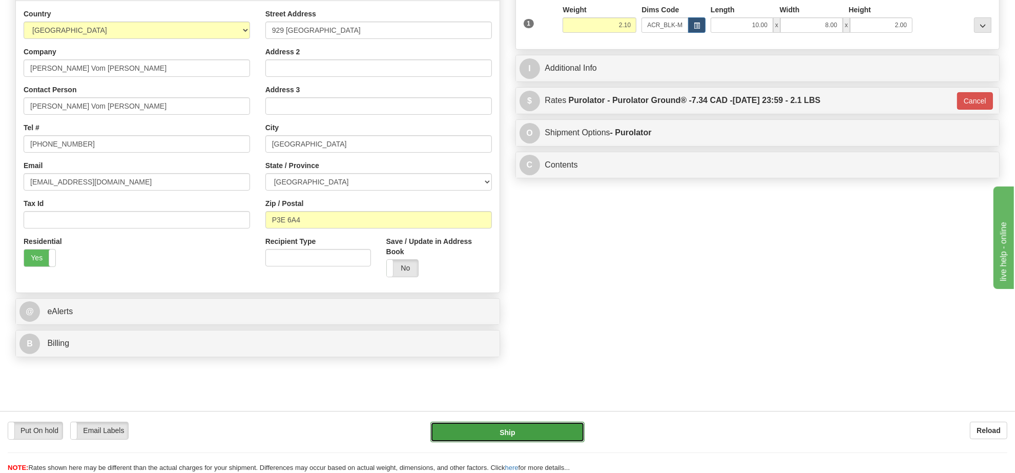
click at [564, 433] on button "Ship" at bounding box center [507, 432] width 154 height 20
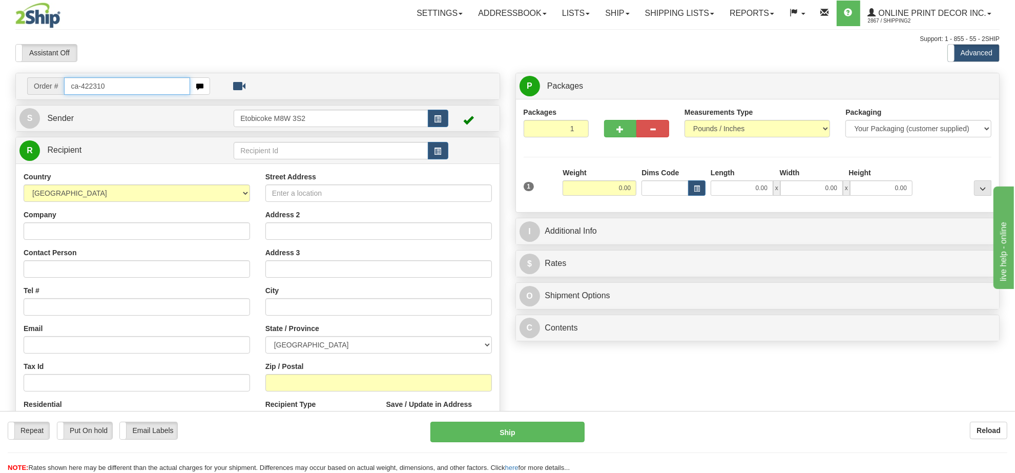
type input "ca-422310"
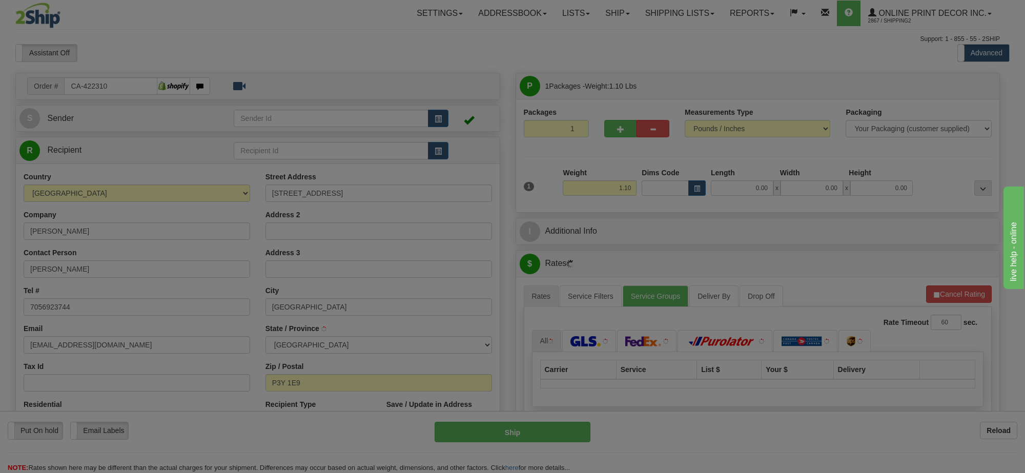
type input "LIVELY"
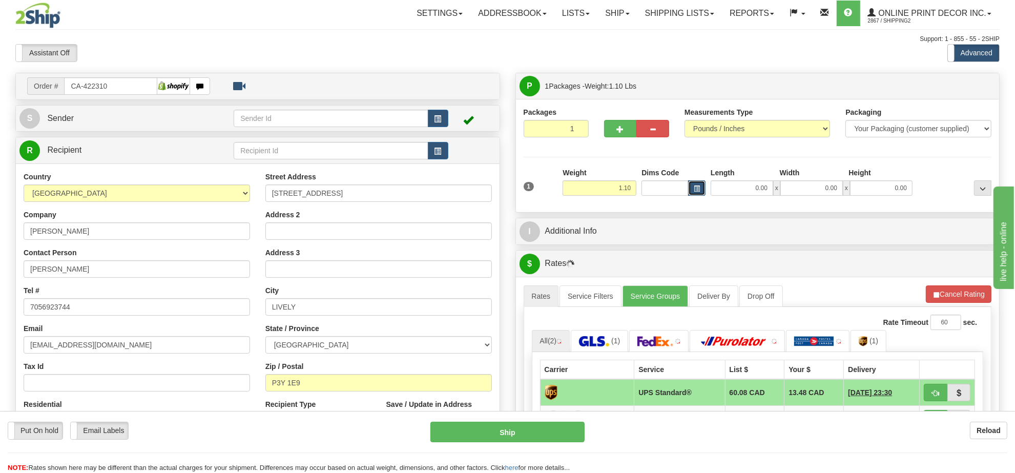
click at [692, 183] on button "button" at bounding box center [696, 187] width 17 height 15
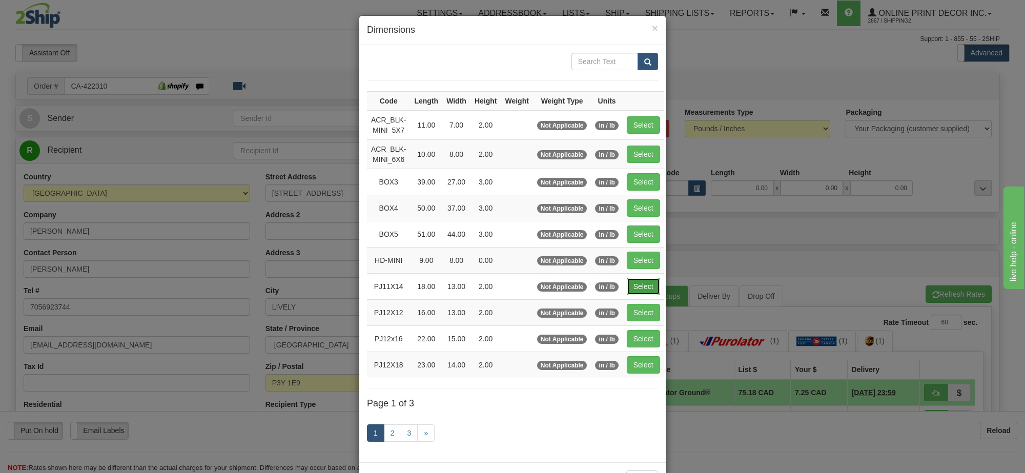
click at [629, 290] on button "Select" at bounding box center [642, 286] width 33 height 17
type input "PJ11X14"
type input "18.00"
type input "13.00"
type input "2.00"
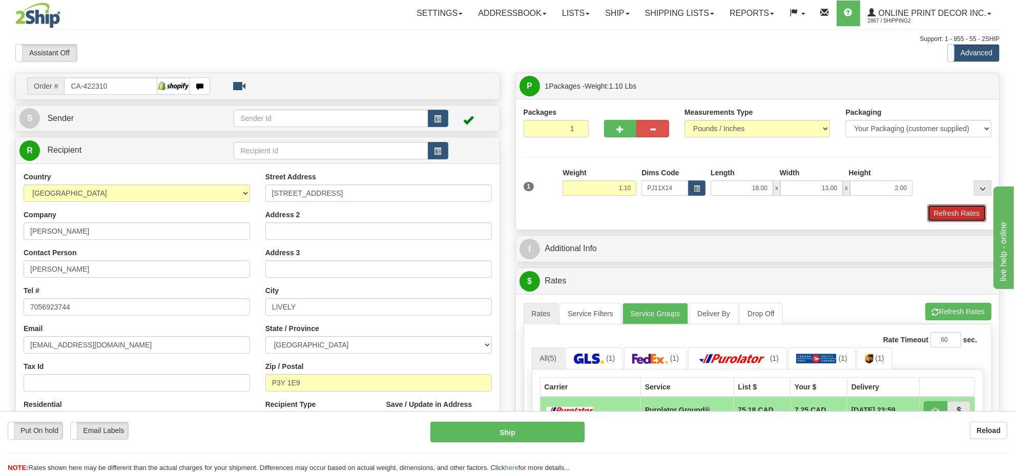
click at [958, 215] on button "Refresh Rates" at bounding box center [956, 212] width 59 height 17
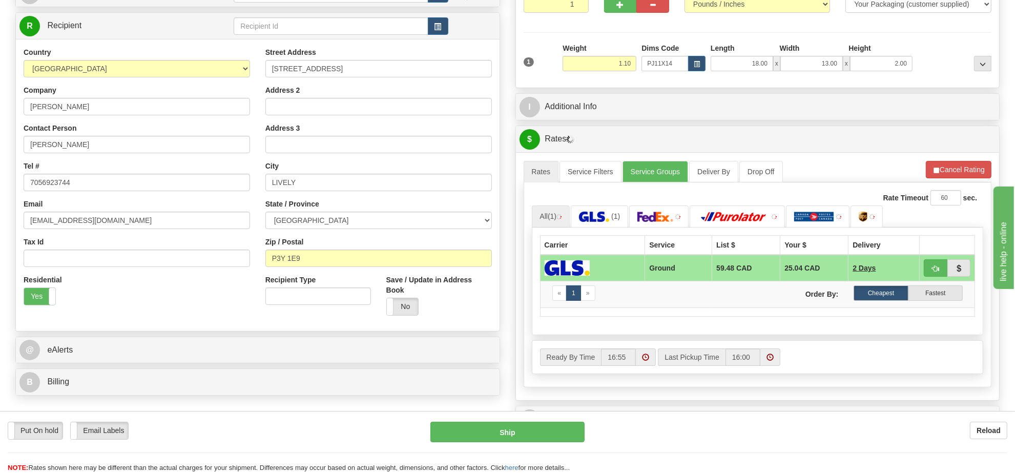
scroll to position [144, 0]
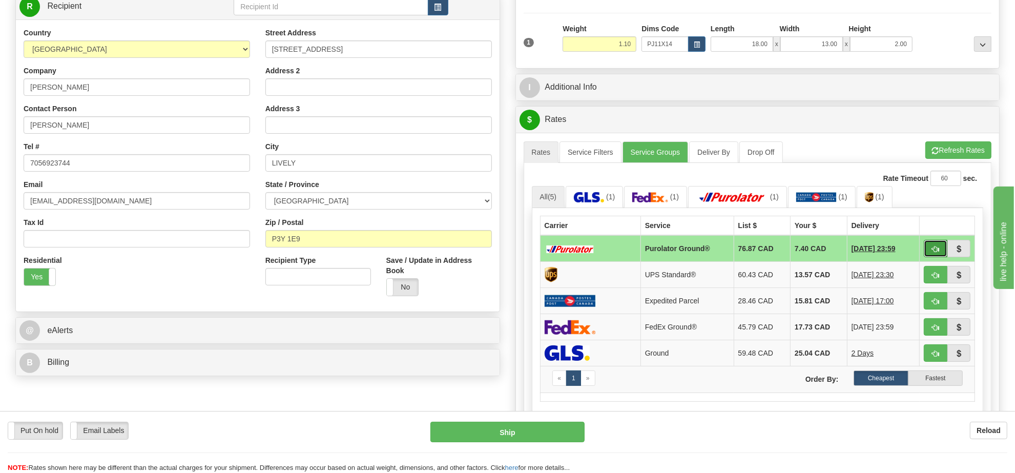
click at [938, 257] on button "button" at bounding box center [936, 248] width 24 height 17
type input "260"
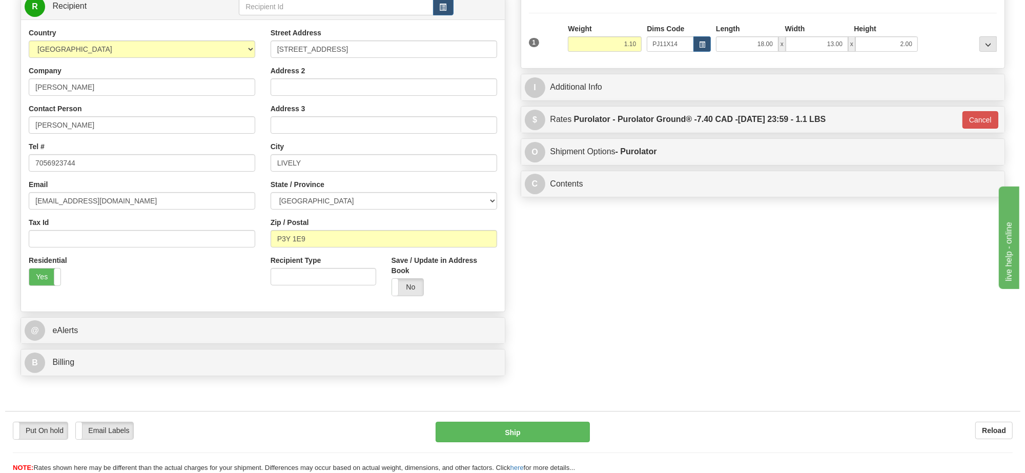
scroll to position [16, 0]
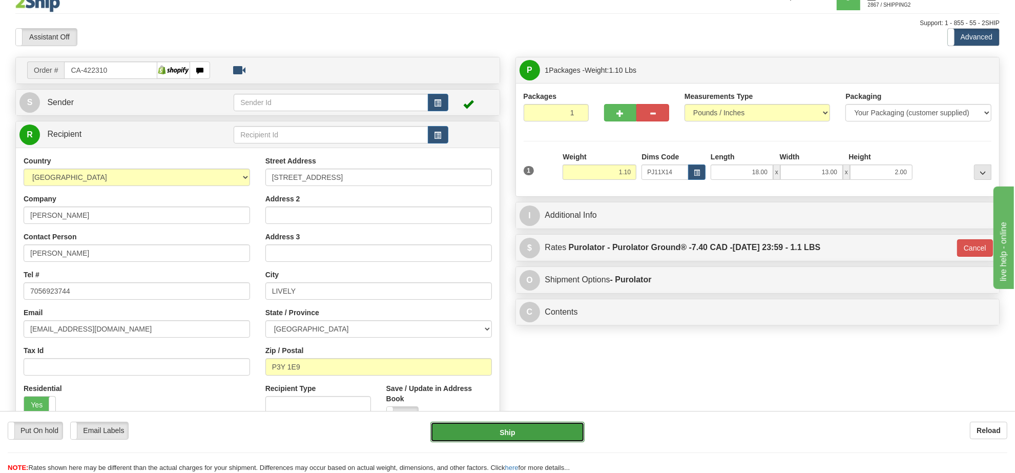
click at [551, 433] on button "Ship" at bounding box center [507, 432] width 154 height 20
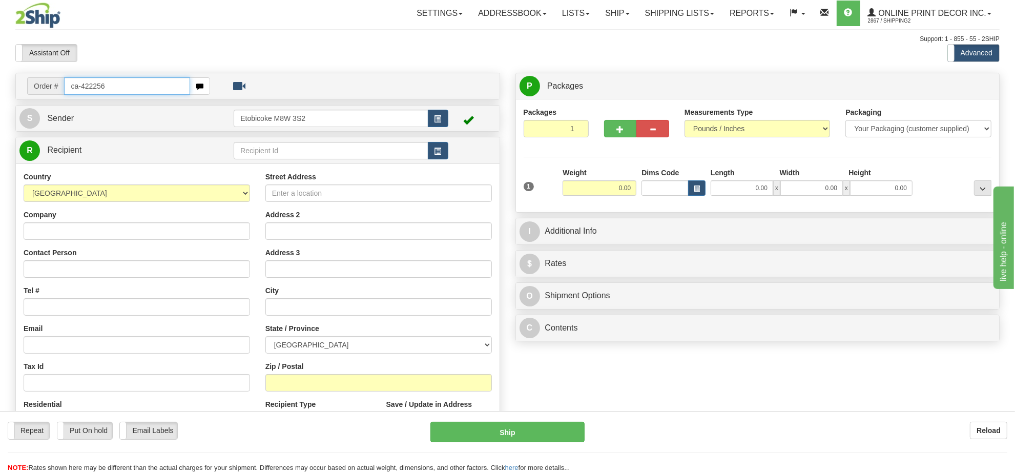
type input "ca-422256"
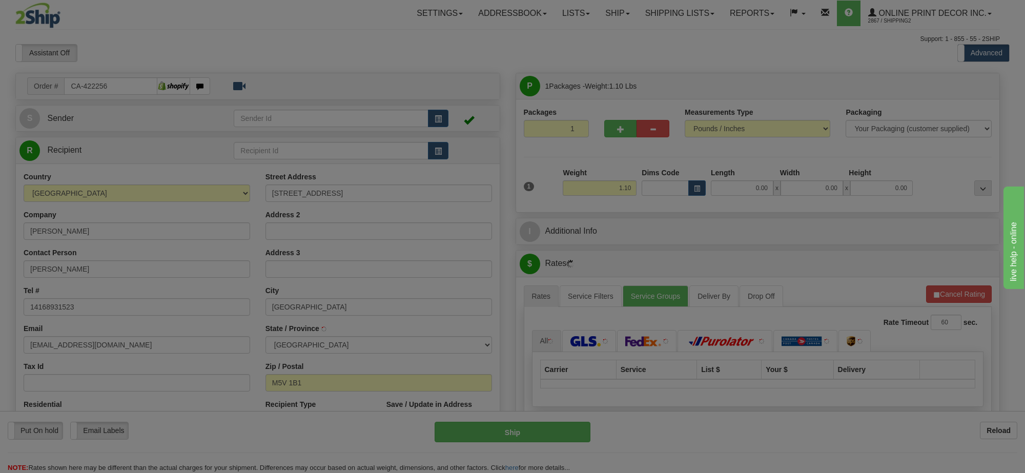
type input "[GEOGRAPHIC_DATA]"
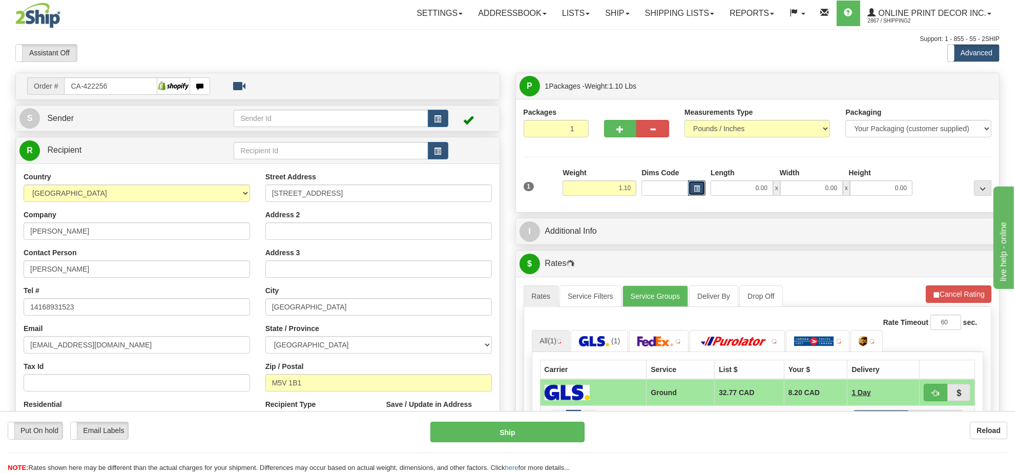
click at [695, 192] on span "button" at bounding box center [697, 189] width 6 height 6
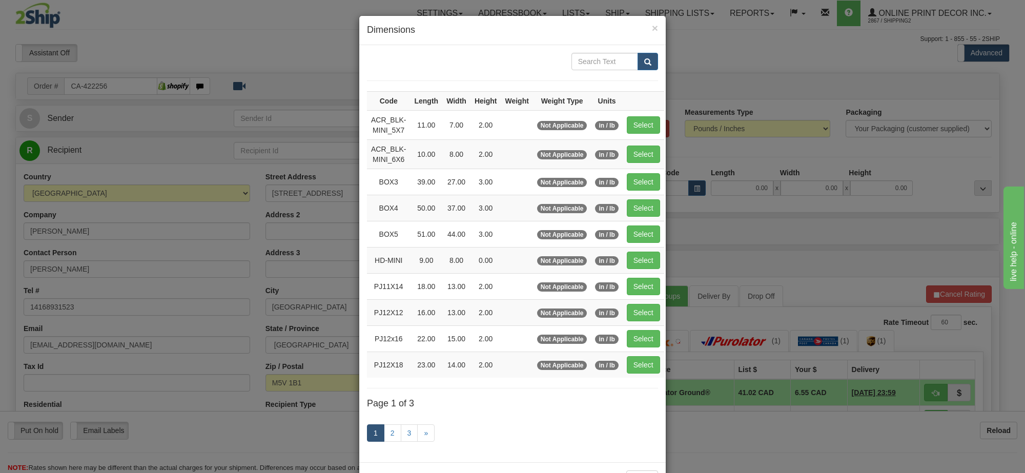
scroll to position [43, 0]
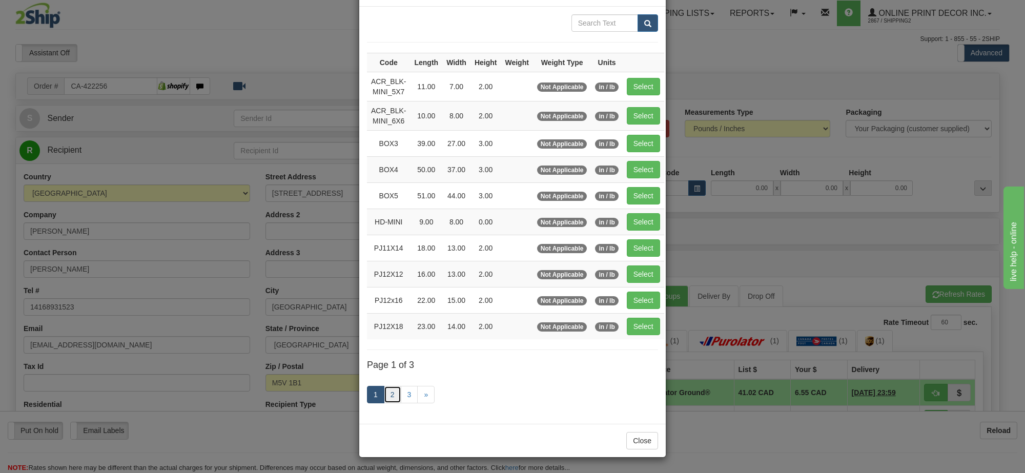
click at [387, 395] on link "2" at bounding box center [392, 394] width 17 height 17
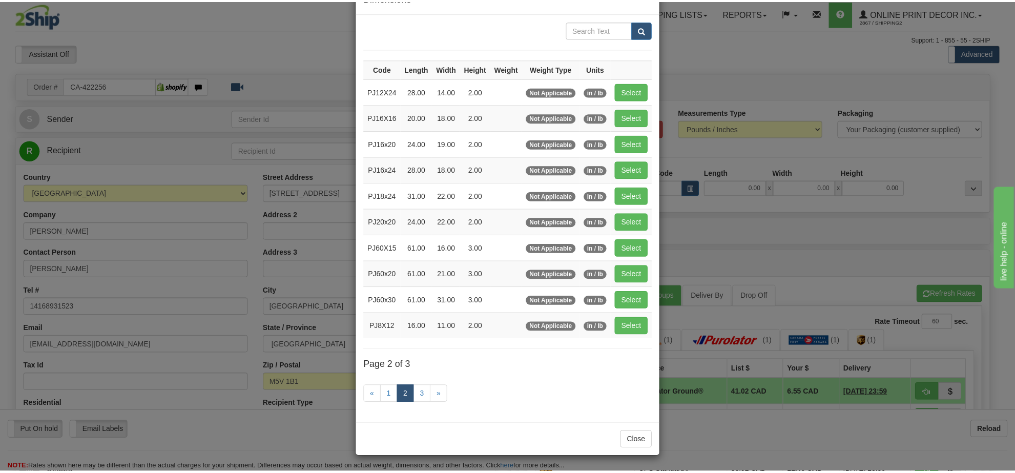
scroll to position [37, 0]
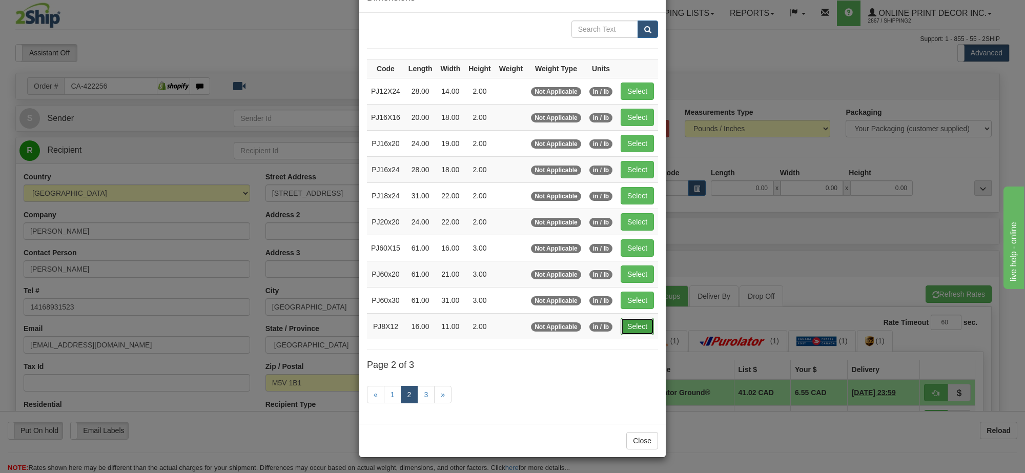
click at [643, 322] on button "Select" at bounding box center [636, 326] width 33 height 17
type input "PJ8X12"
type input "16.00"
type input "11.00"
type input "2.00"
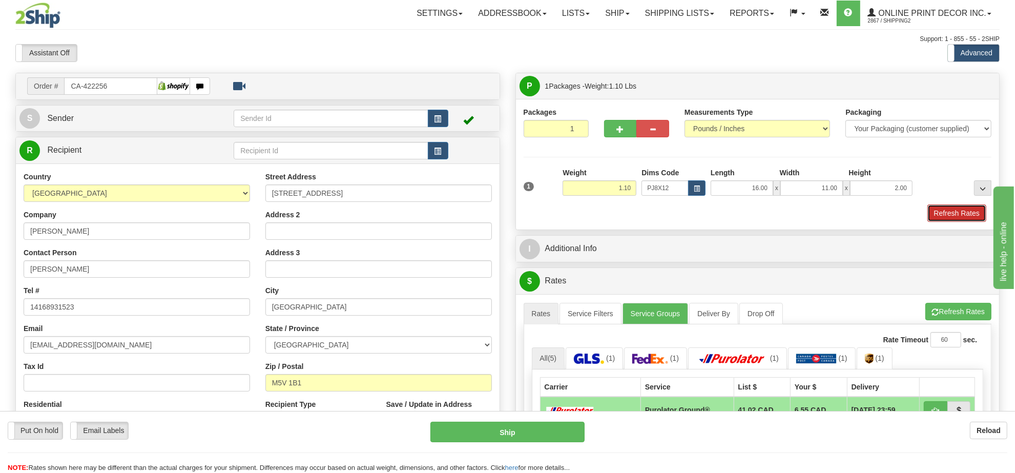
click at [958, 215] on button "Refresh Rates" at bounding box center [956, 212] width 59 height 17
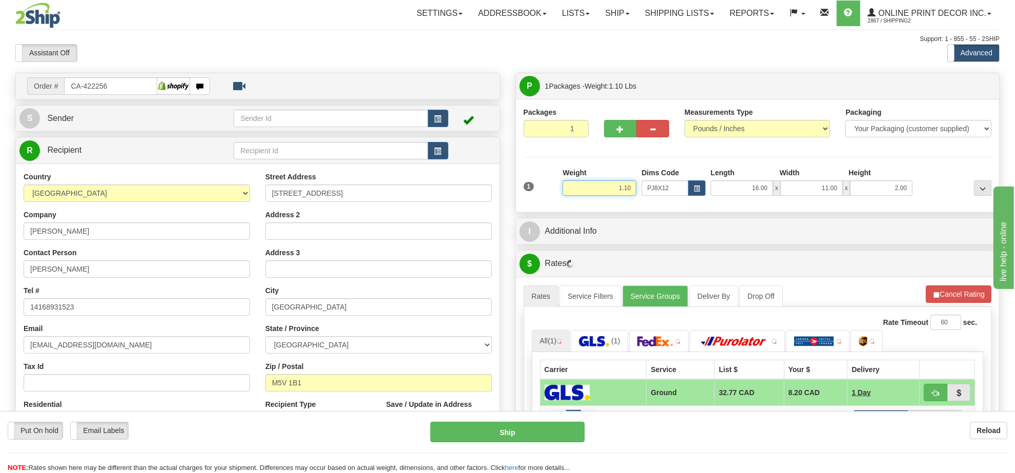
drag, startPoint x: 634, startPoint y: 188, endPoint x: 596, endPoint y: 190, distance: 38.5
click at [596, 190] on input "1.10" at bounding box center [599, 187] width 74 height 15
type input "."
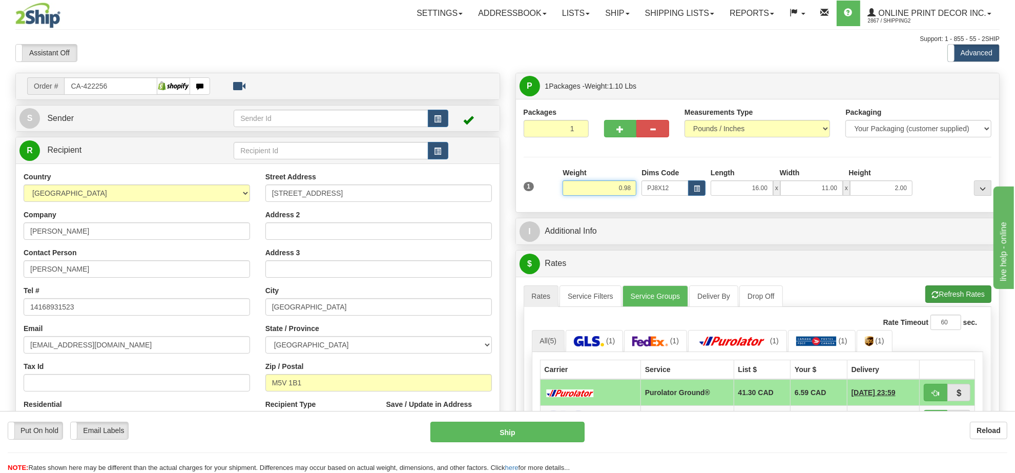
type input "0.98"
click at [950, 300] on li "Refresh Rates Cancel Rating" at bounding box center [958, 293] width 66 height 17
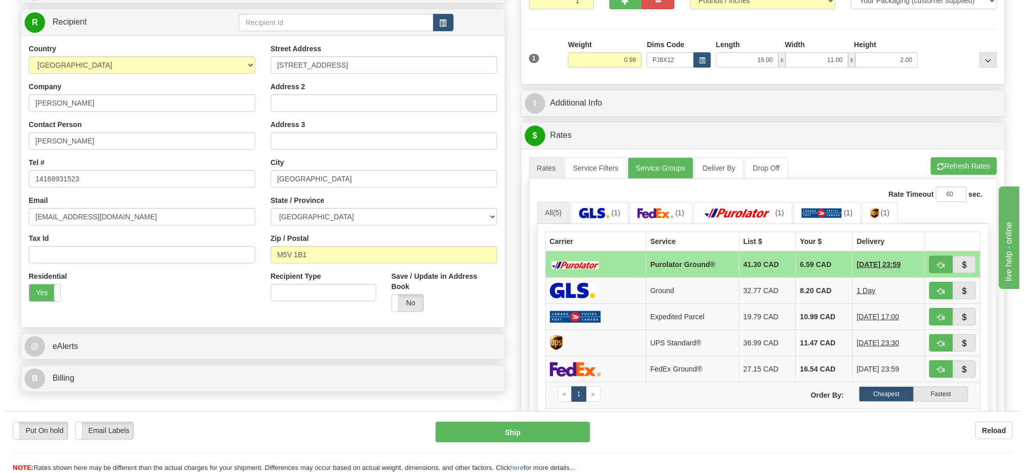
scroll to position [164, 0]
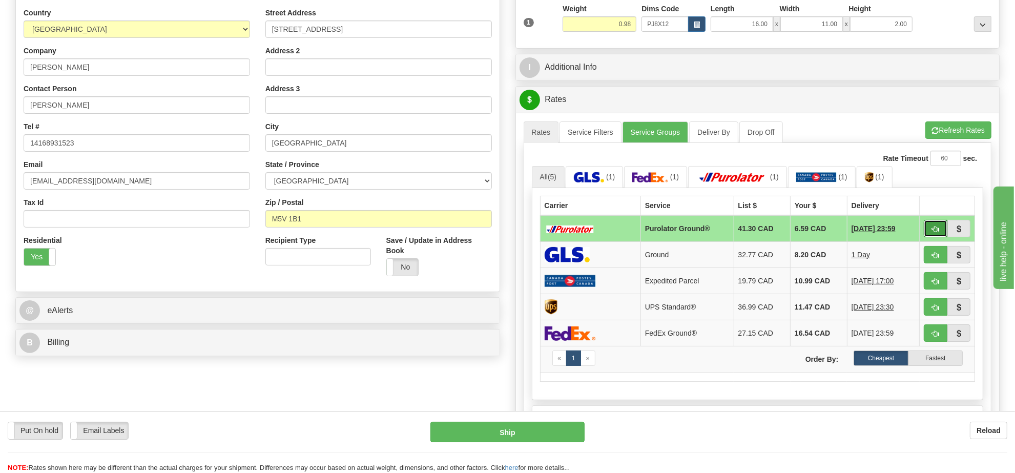
click at [929, 227] on button "button" at bounding box center [936, 228] width 24 height 17
type input "260"
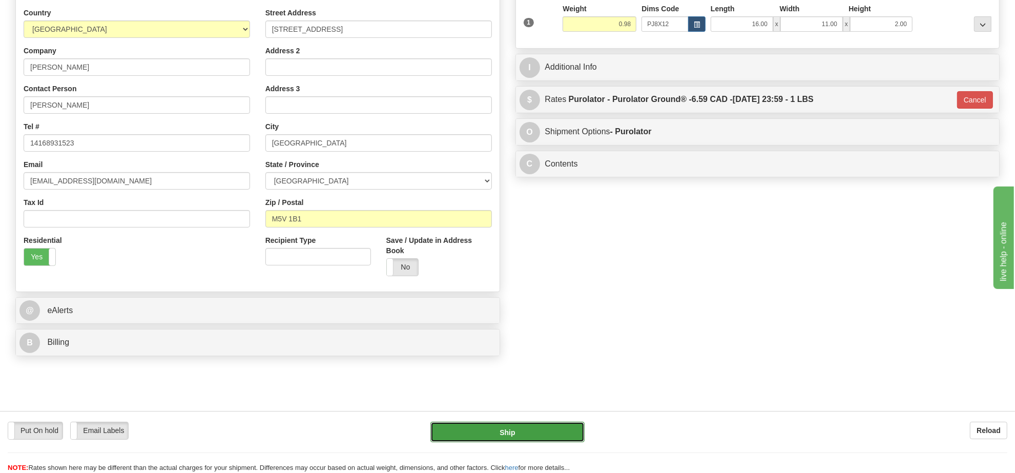
click at [498, 438] on button "Ship" at bounding box center [507, 432] width 154 height 20
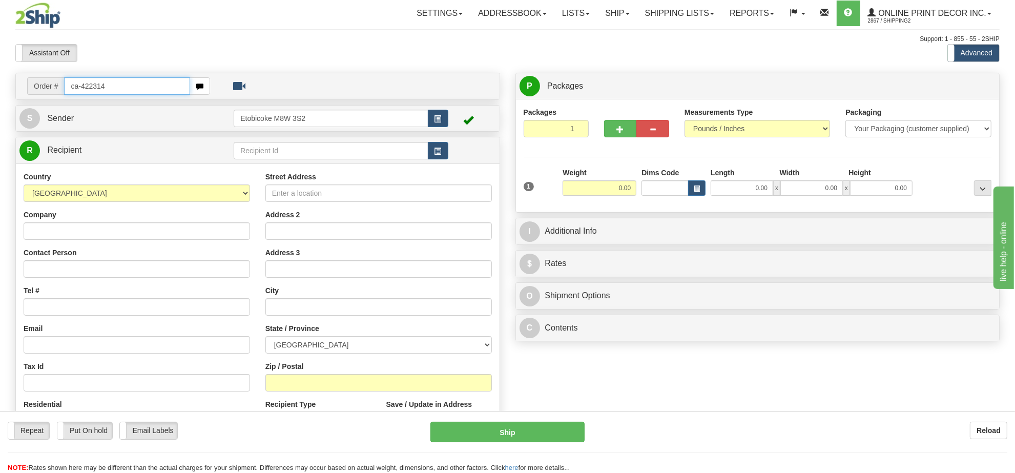
type input "ca-422314"
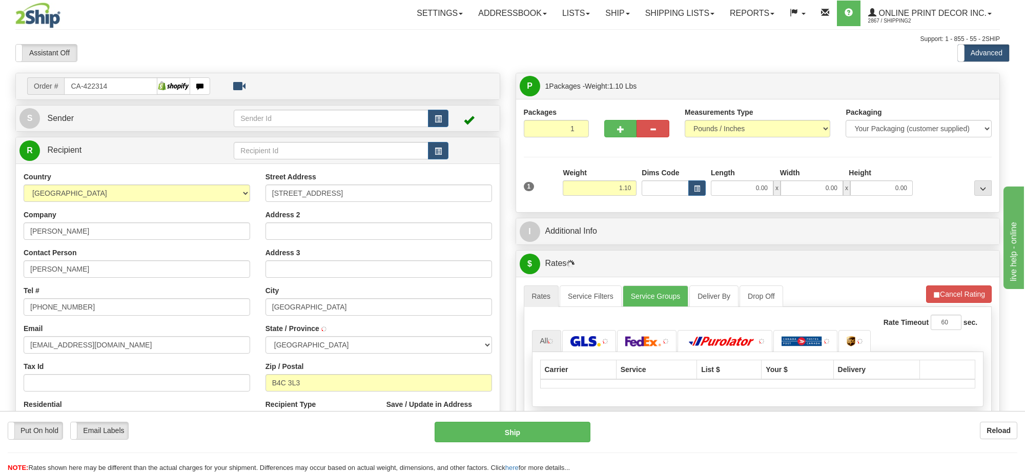
type input "LOWER SACKVILLE"
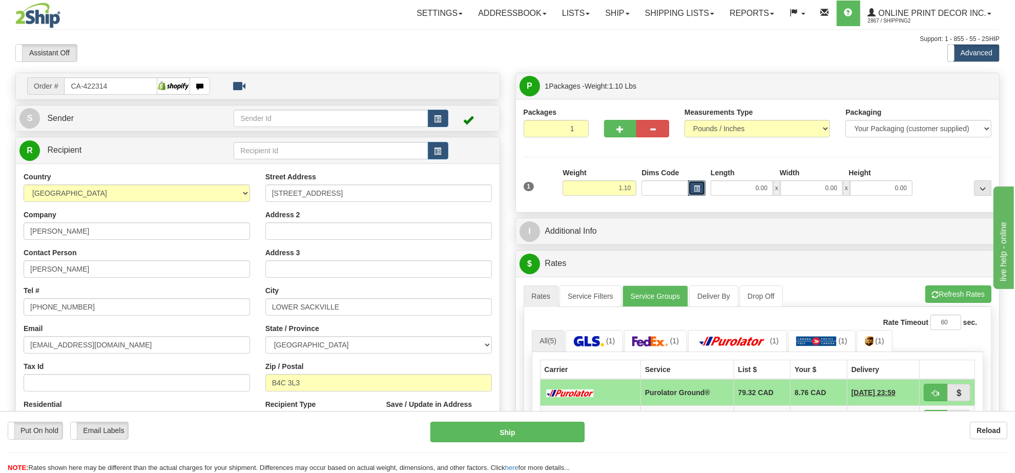
click at [694, 192] on span "button" at bounding box center [697, 189] width 6 height 6
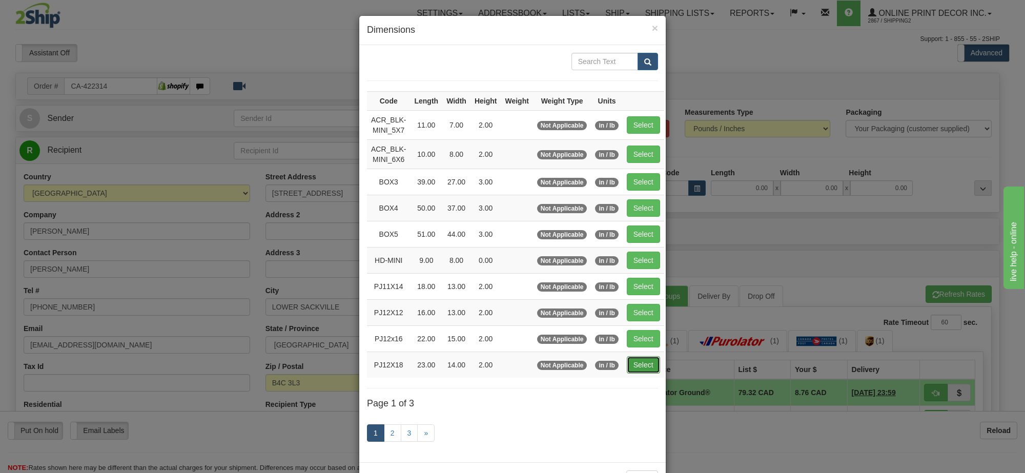
click at [635, 369] on button "Select" at bounding box center [642, 364] width 33 height 17
type input "PJ12X18"
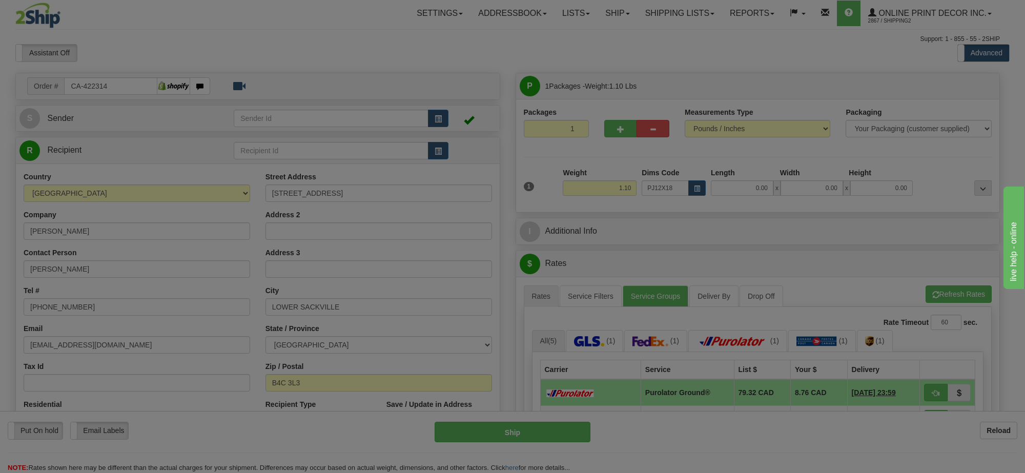
type input "23.00"
type input "14.00"
type input "2.00"
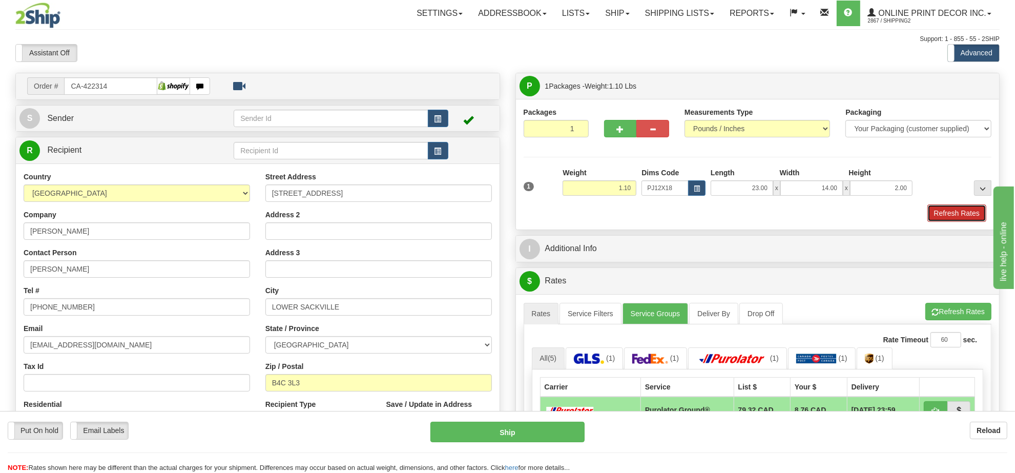
click at [948, 216] on button "Refresh Rates" at bounding box center [956, 212] width 59 height 17
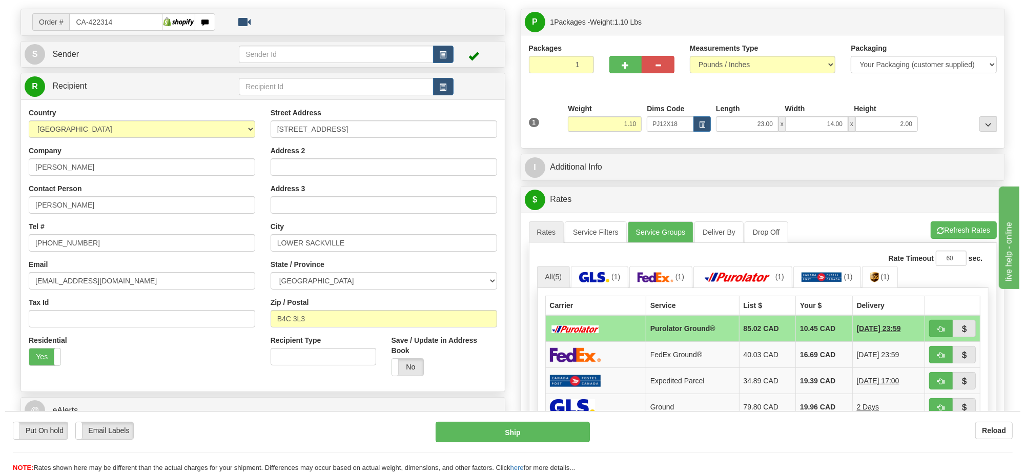
scroll to position [192, 0]
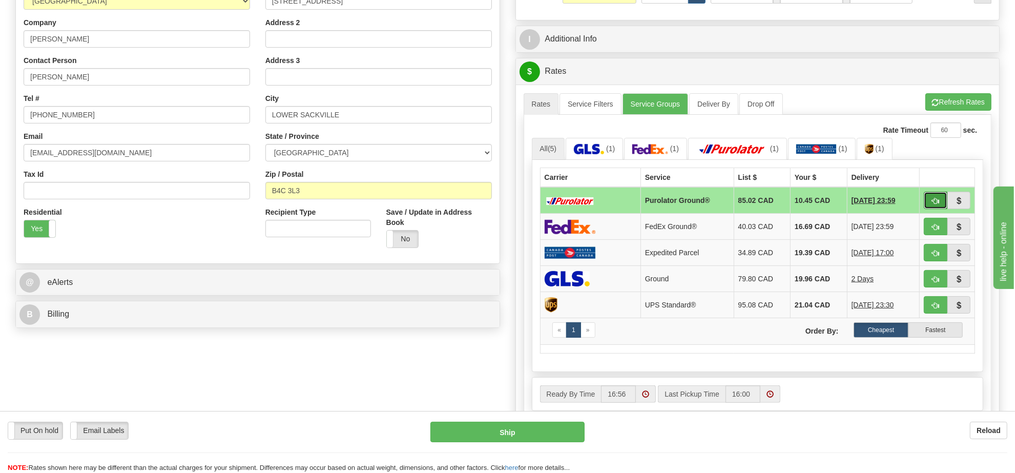
click at [931, 198] on button "button" at bounding box center [936, 200] width 24 height 17
type input "260"
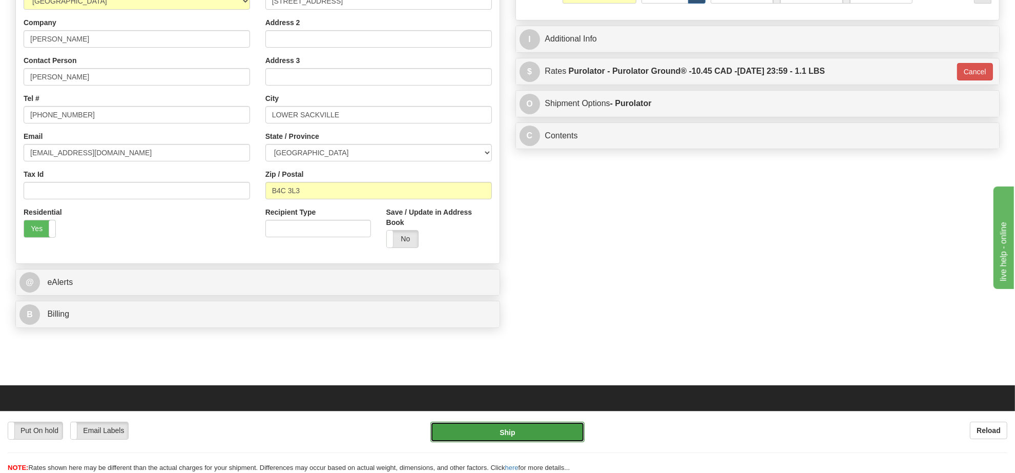
click at [547, 431] on button "Ship" at bounding box center [507, 432] width 154 height 20
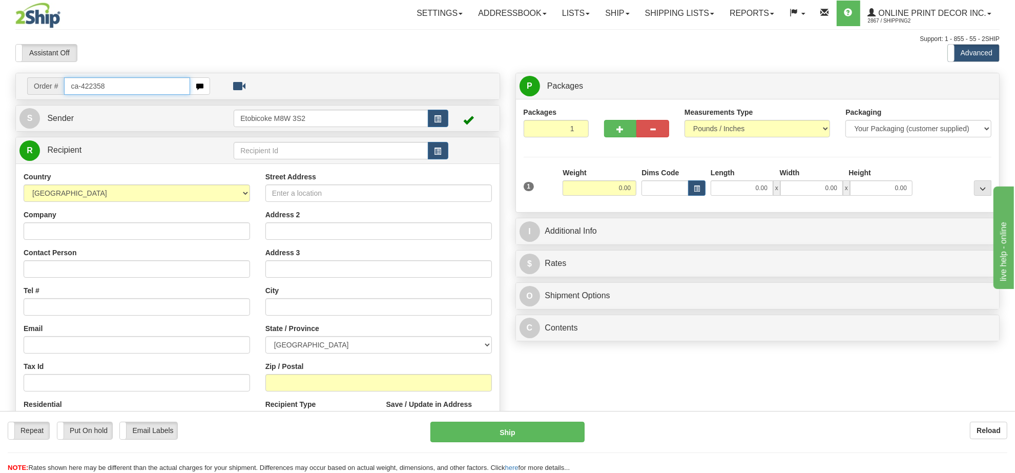
type input "ca-422358"
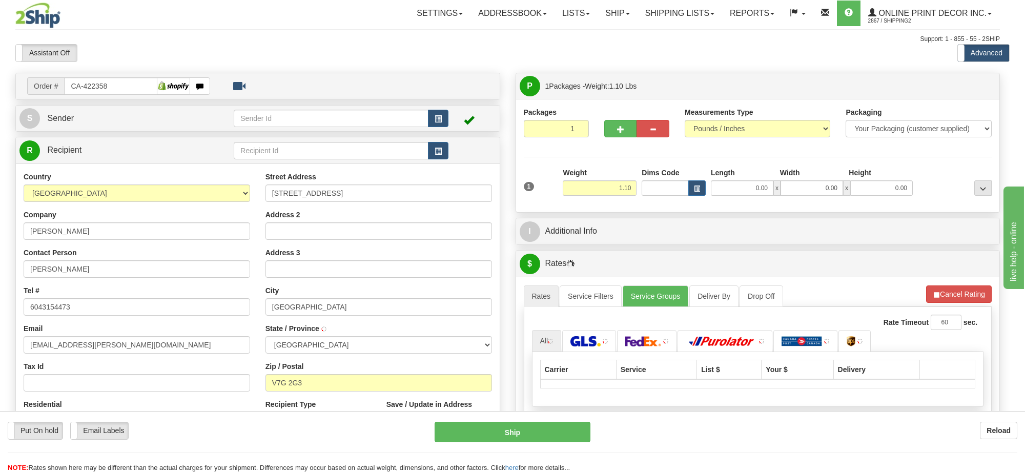
type input "[GEOGRAPHIC_DATA]"
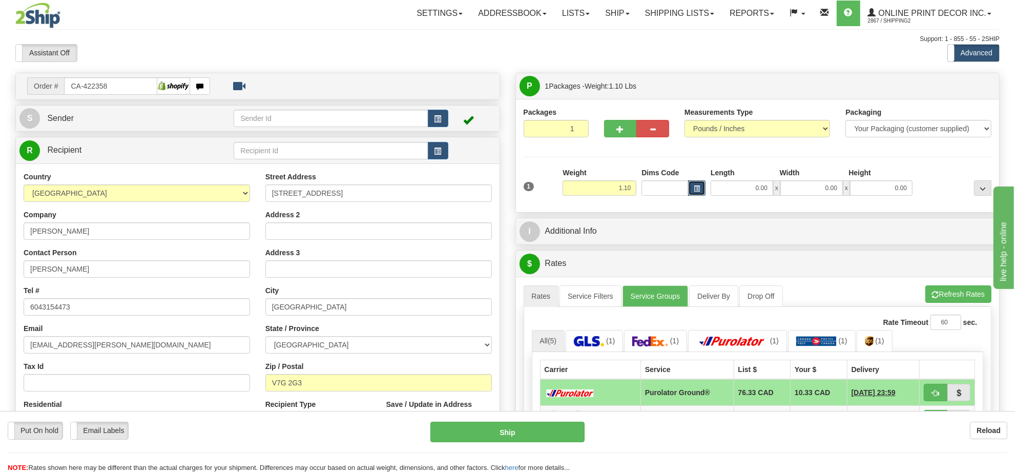
click at [692, 192] on button "button" at bounding box center [696, 187] width 17 height 15
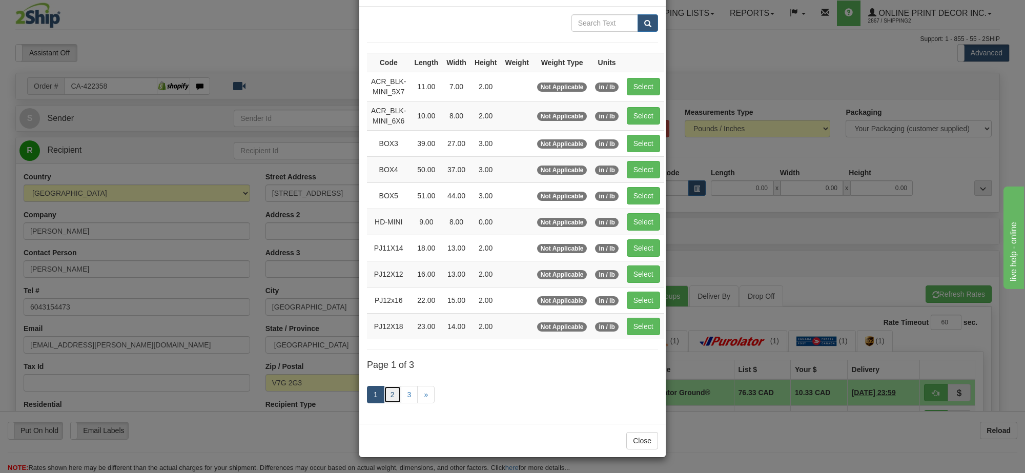
click at [386, 389] on link "2" at bounding box center [392, 394] width 17 height 17
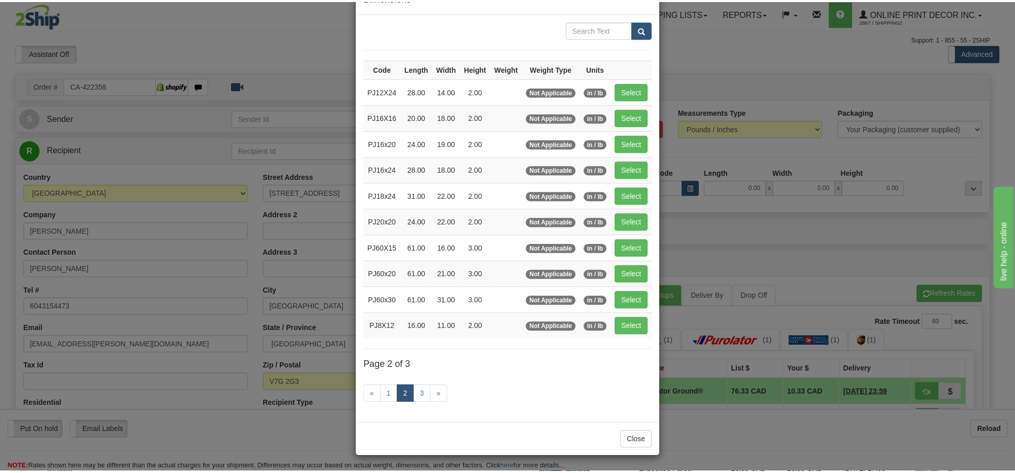
scroll to position [37, 0]
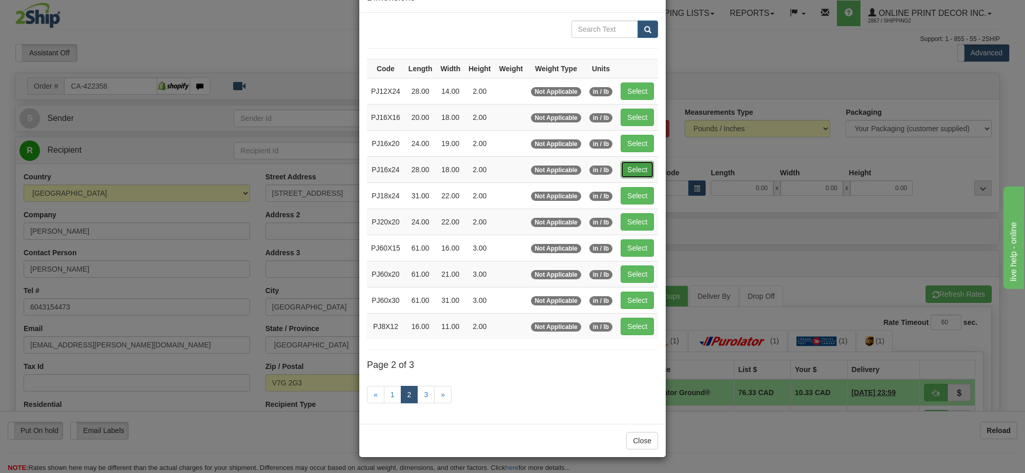
click at [631, 170] on button "Select" at bounding box center [636, 169] width 33 height 17
type input "PJ16x24"
type input "28.00"
type input "18.00"
type input "2.00"
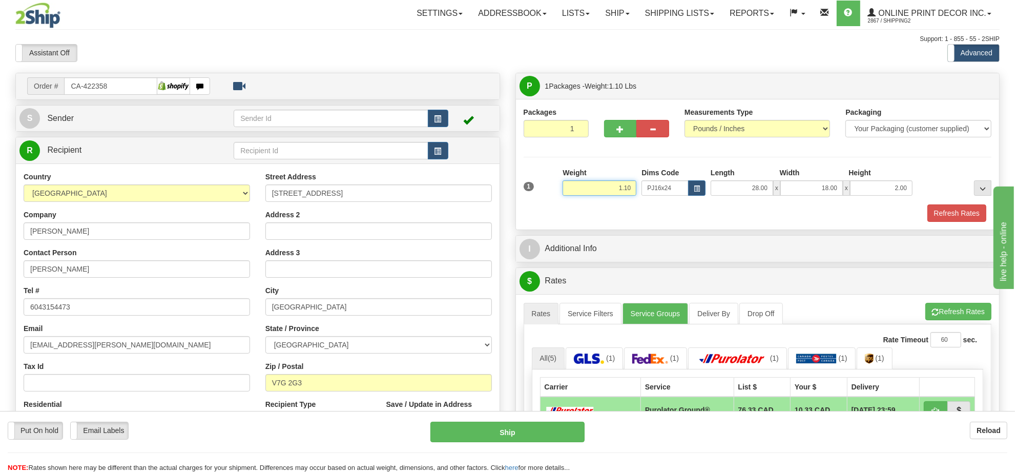
drag, startPoint x: 633, startPoint y: 189, endPoint x: 579, endPoint y: 183, distance: 54.1
click at [582, 183] on input "1.10" at bounding box center [599, 187] width 74 height 15
type input "5"
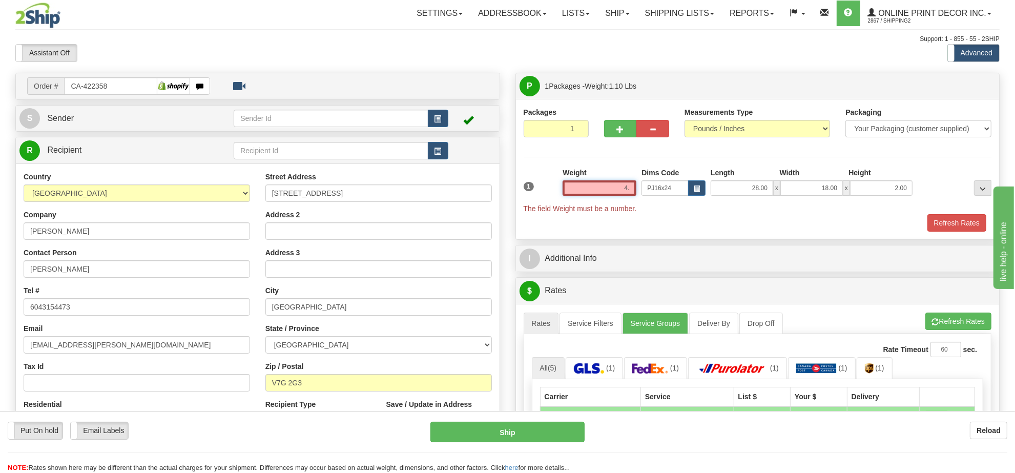
type input "4"
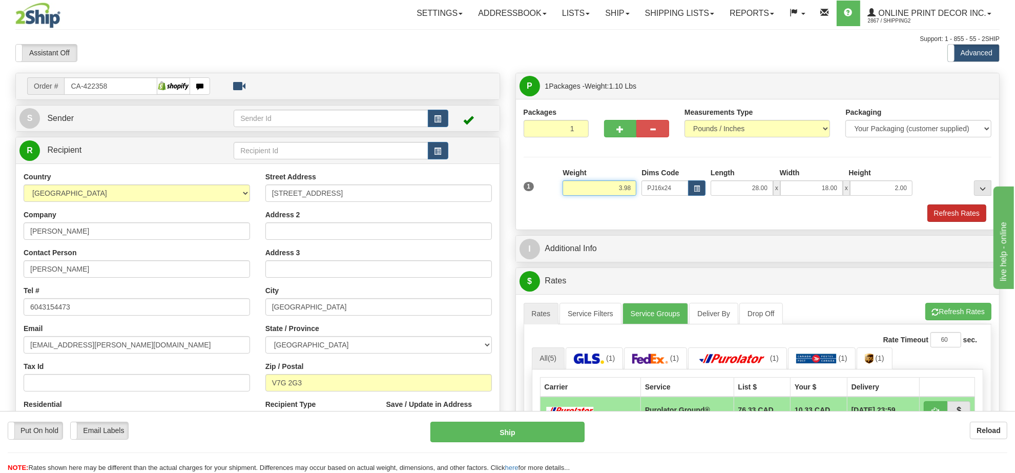
type input "3.98"
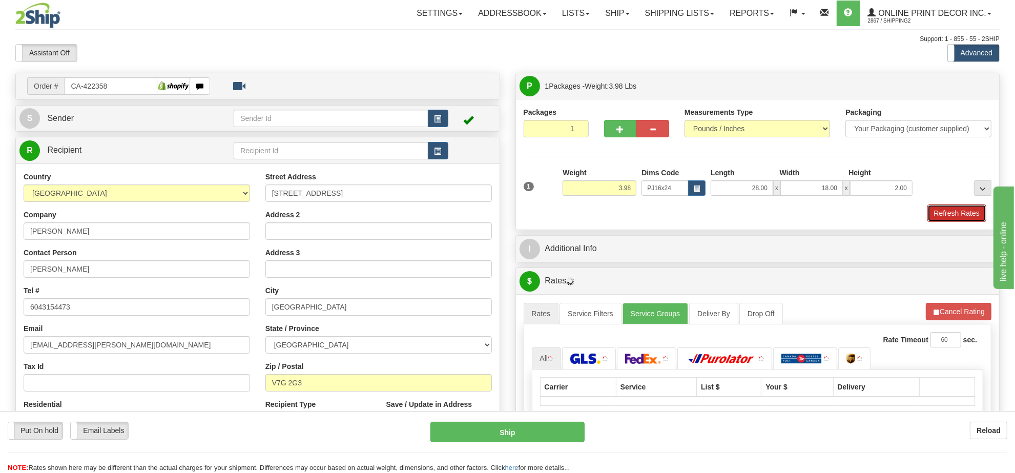
click at [944, 213] on button "Refresh Rates" at bounding box center [956, 212] width 59 height 17
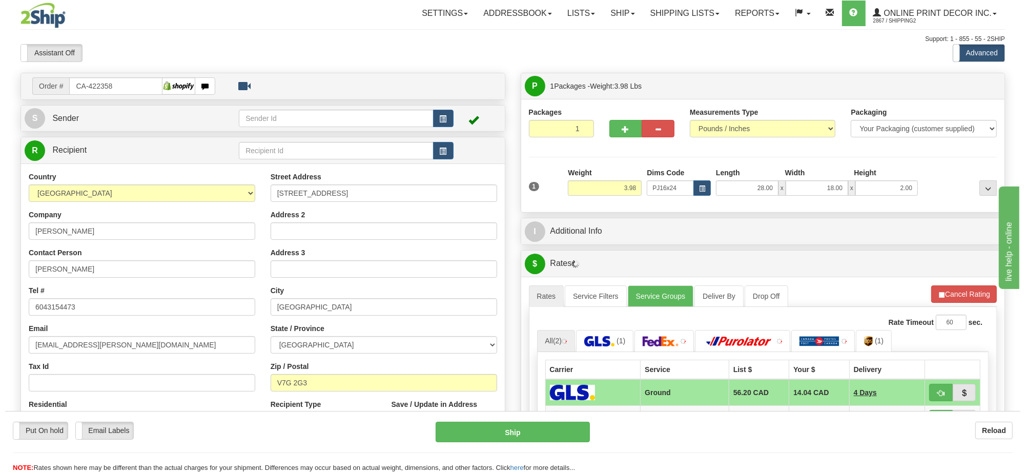
scroll to position [128, 0]
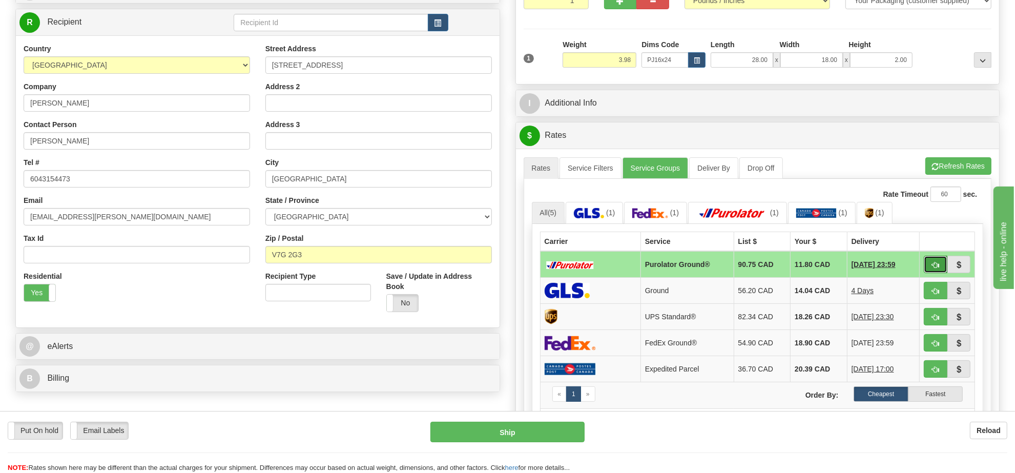
click at [928, 262] on button "button" at bounding box center [936, 264] width 24 height 17
type input "260"
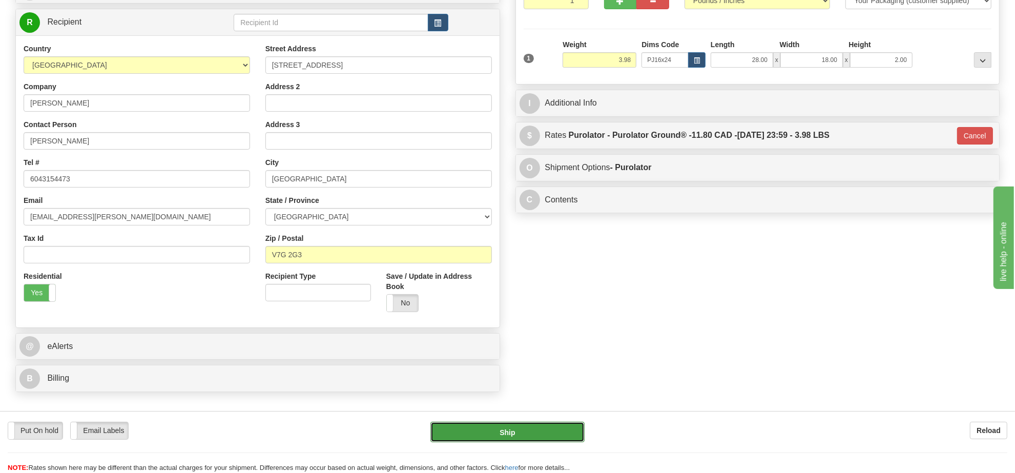
click at [555, 429] on button "Ship" at bounding box center [507, 432] width 154 height 20
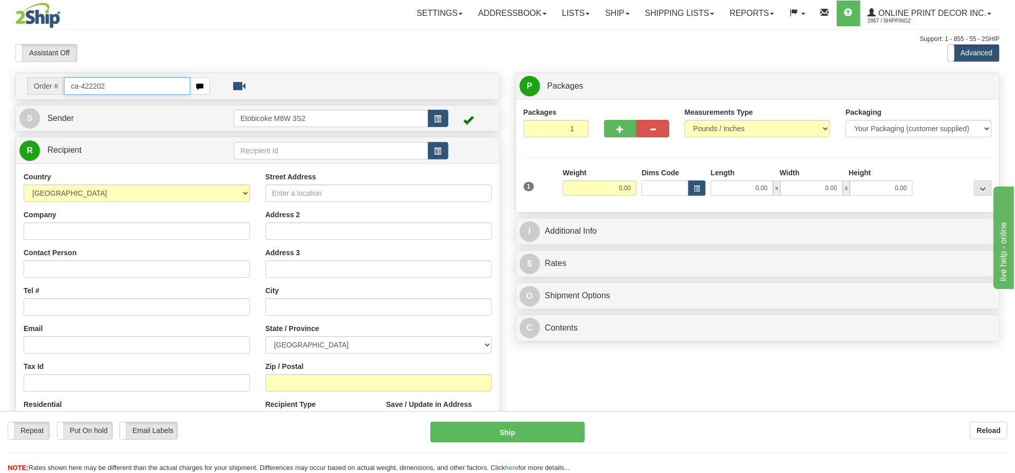
type input "ca-422202"
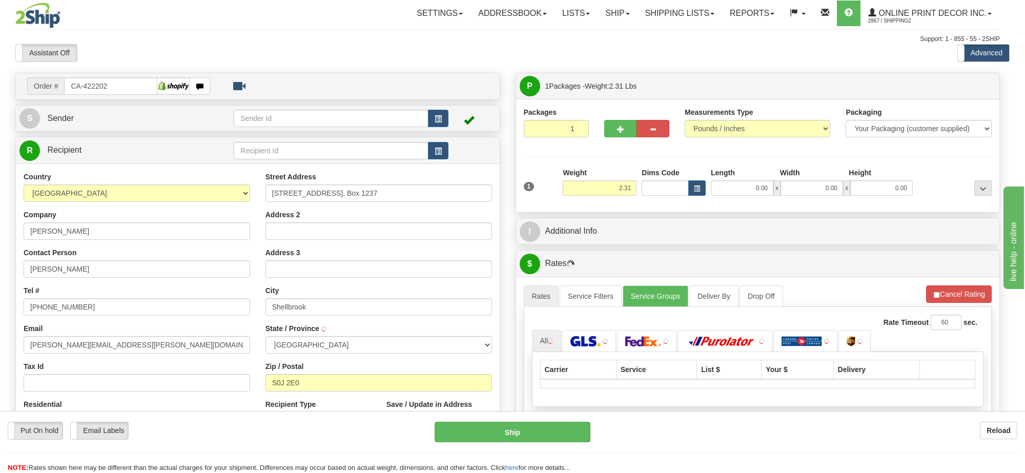
type input "SHELLBROOK"
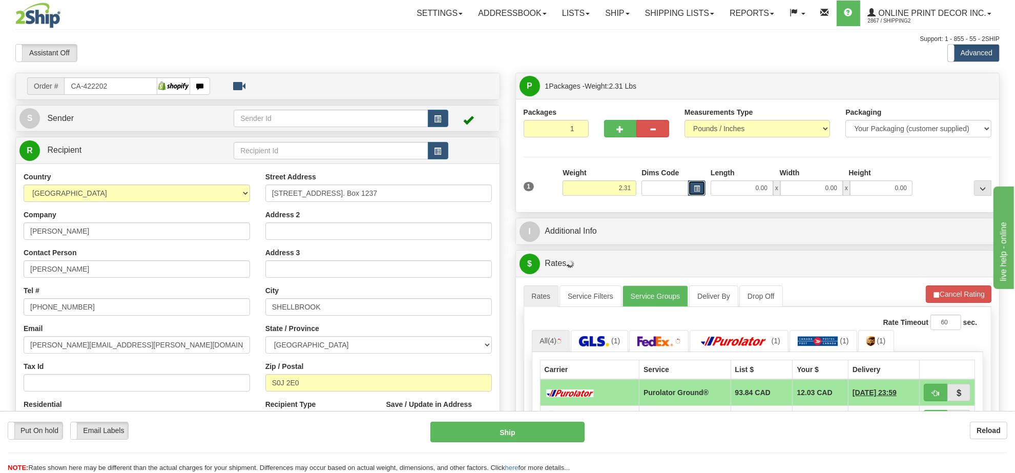
click at [694, 192] on span "button" at bounding box center [697, 189] width 6 height 6
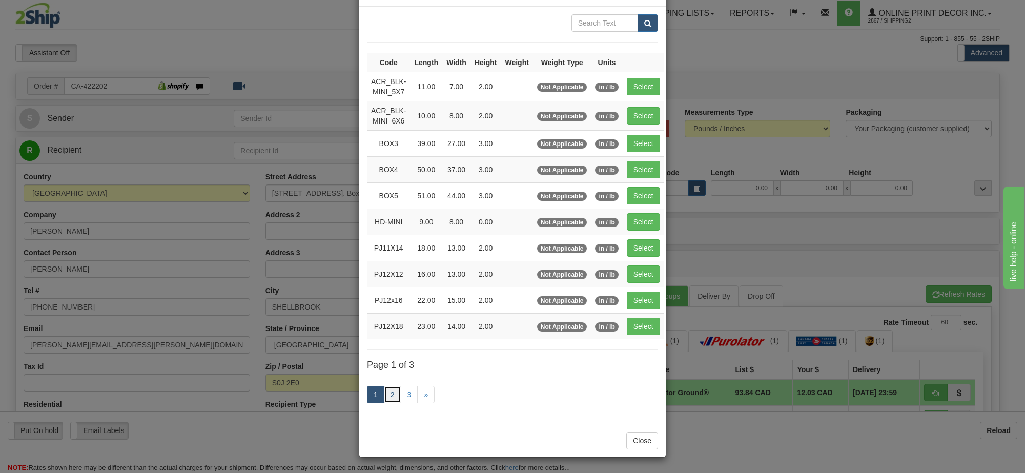
click at [388, 397] on link "2" at bounding box center [392, 394] width 17 height 17
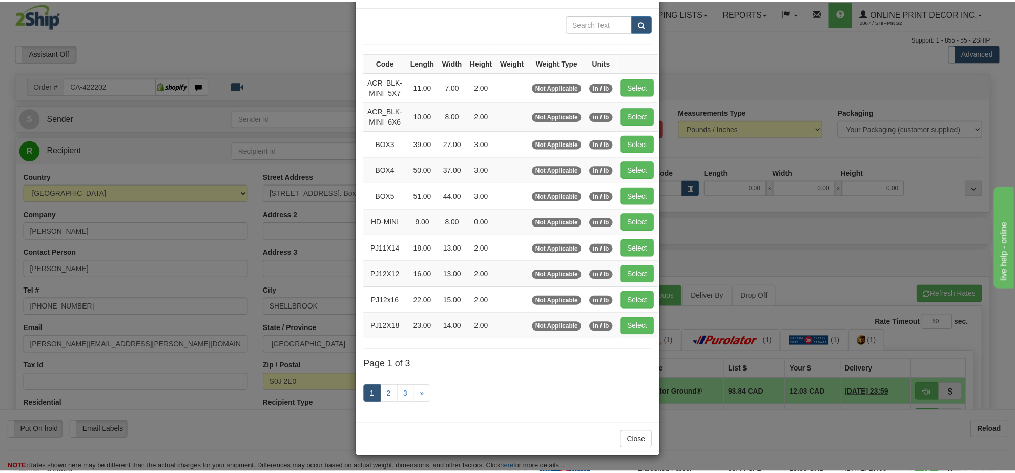
scroll to position [37, 0]
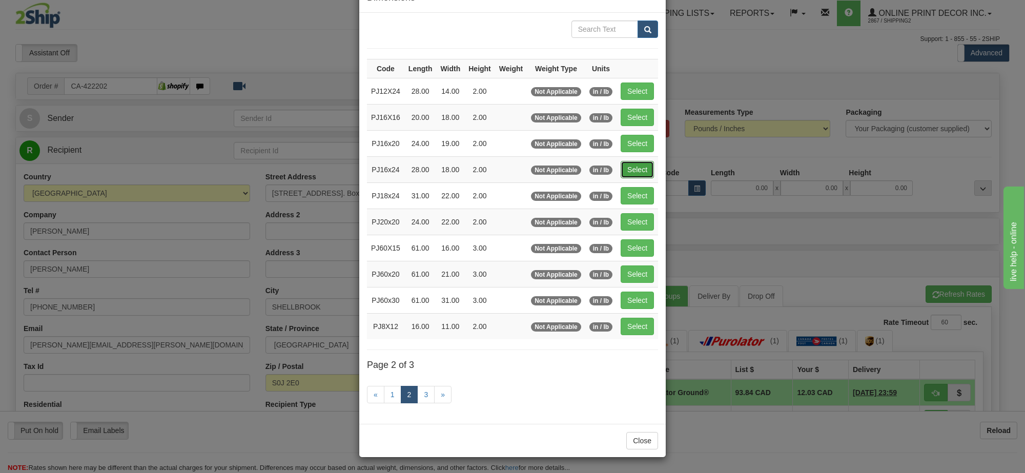
click at [625, 165] on button "Select" at bounding box center [636, 169] width 33 height 17
type input "PJ16x24"
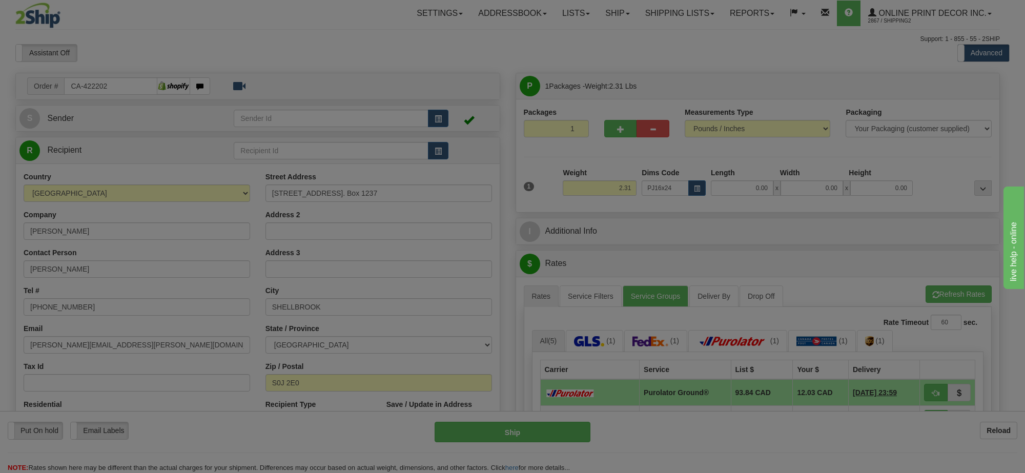
type input "28.00"
type input "18.00"
type input "2.00"
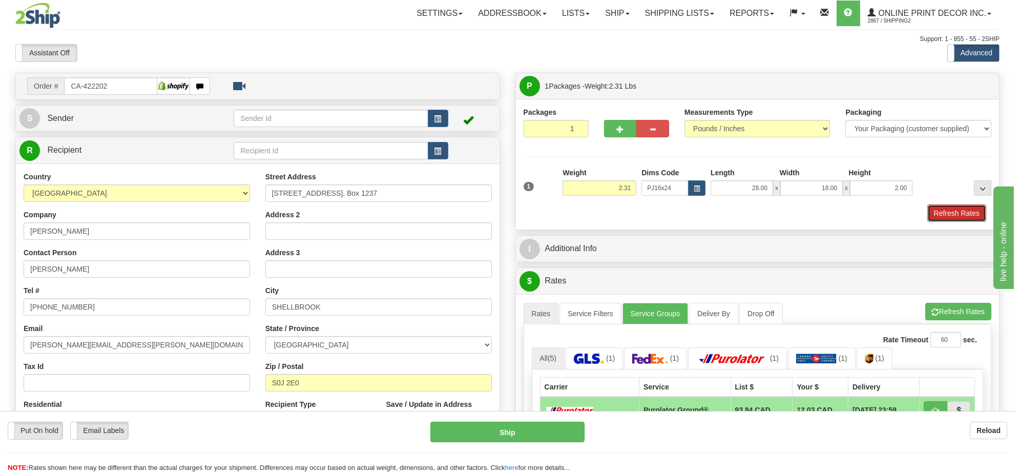
click at [958, 213] on button "Refresh Rates" at bounding box center [956, 212] width 59 height 17
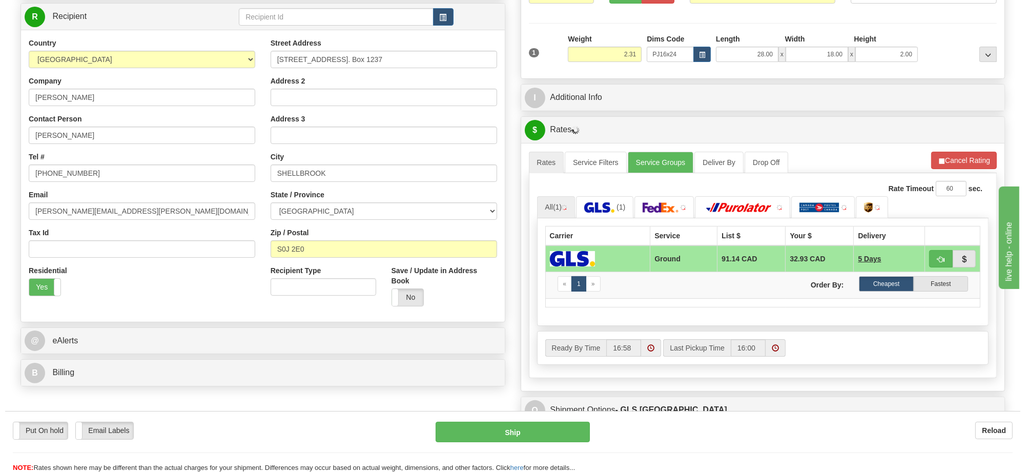
scroll to position [165, 0]
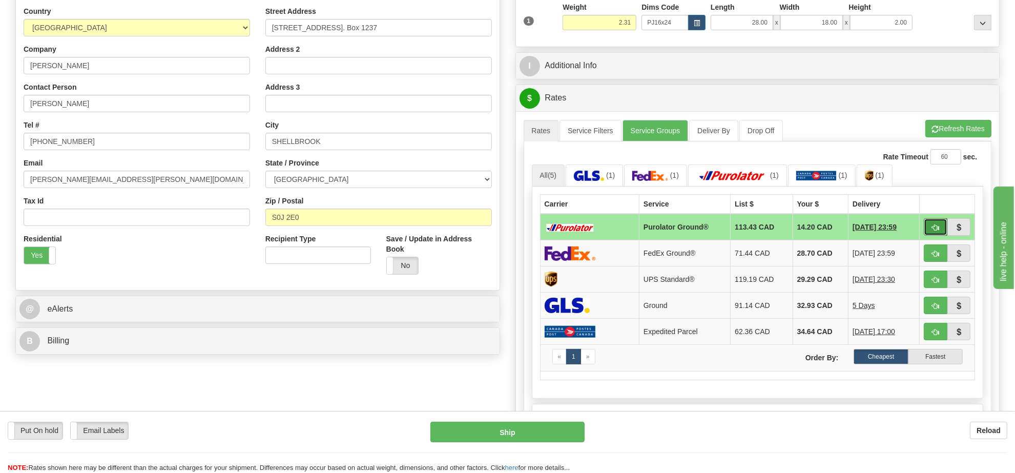
click at [937, 228] on span "button" at bounding box center [935, 227] width 7 height 7
type input "260"
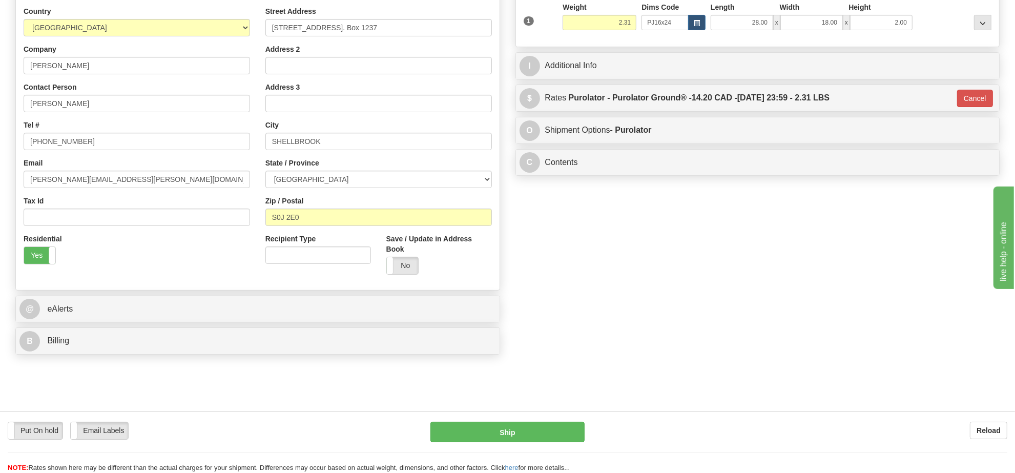
click at [506, 442] on div "Put On hold Put On hold Email Labels Email Labels Edit Reload Ship" at bounding box center [507, 447] width 1015 height 51
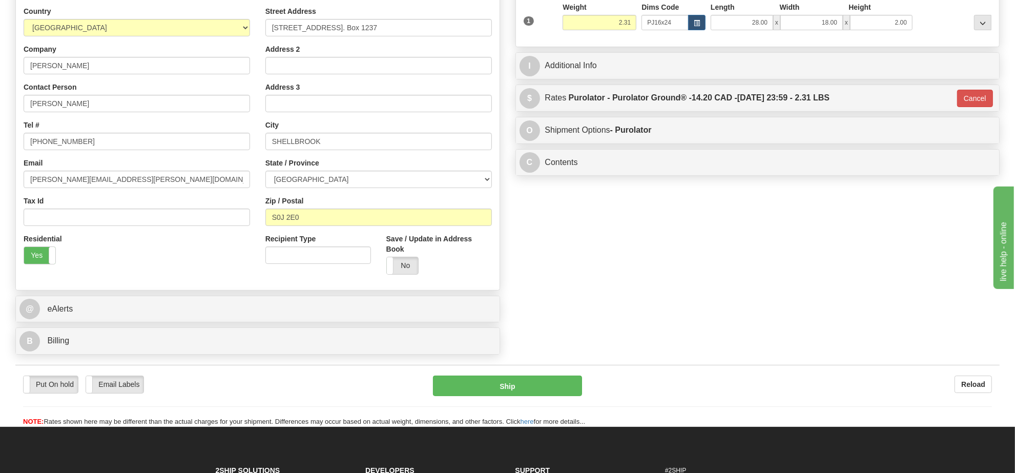
click at [512, 396] on button "Ship" at bounding box center [507, 385] width 149 height 20
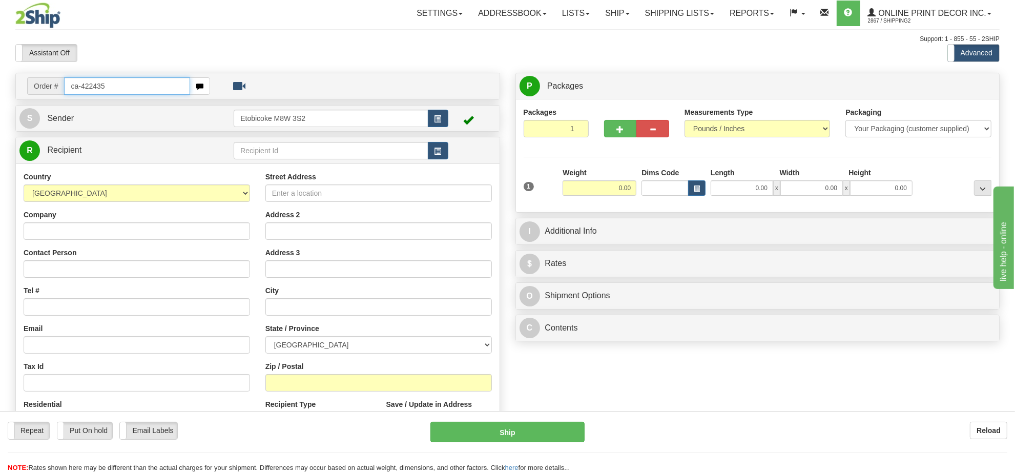
type input "ca-422435"
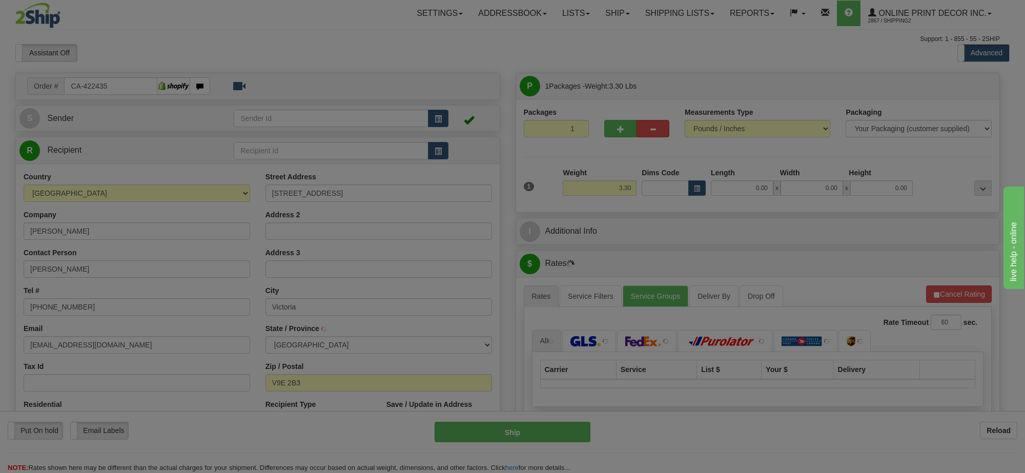
type input "VICTORIA"
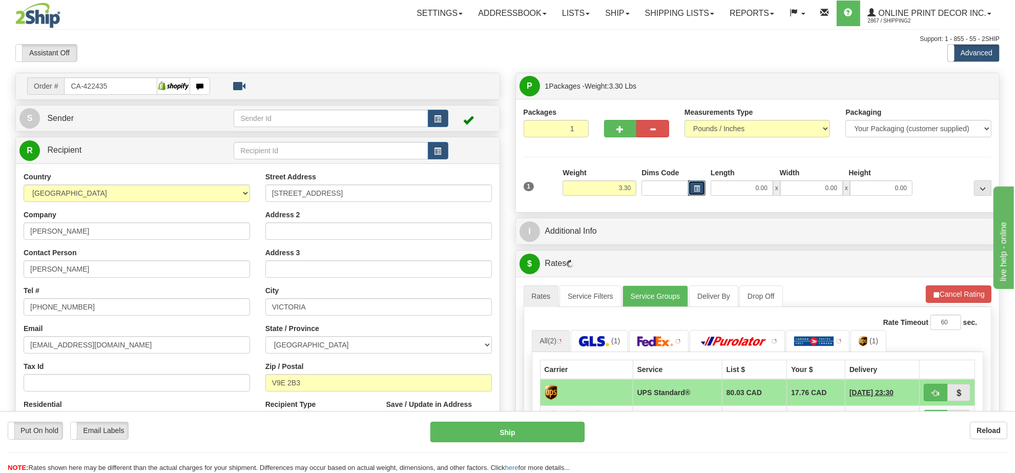
click at [695, 190] on span "button" at bounding box center [697, 189] width 6 height 6
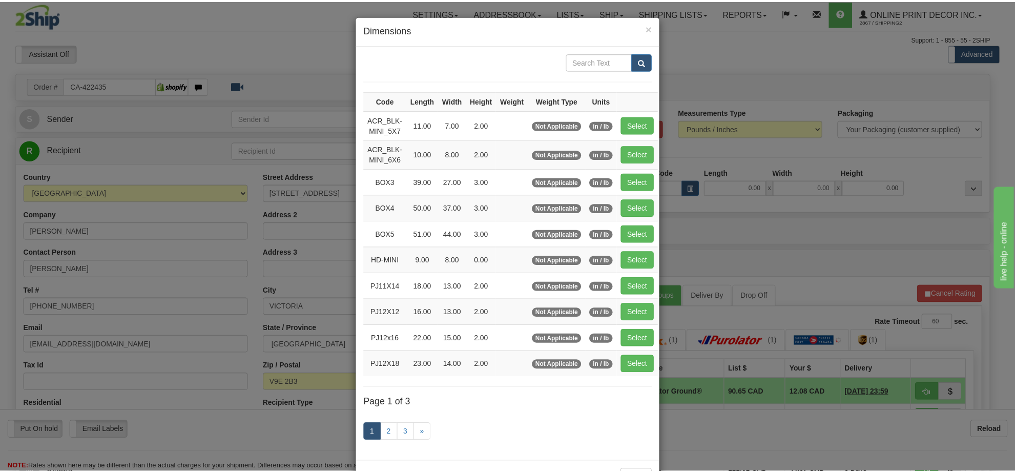
scroll to position [43, 0]
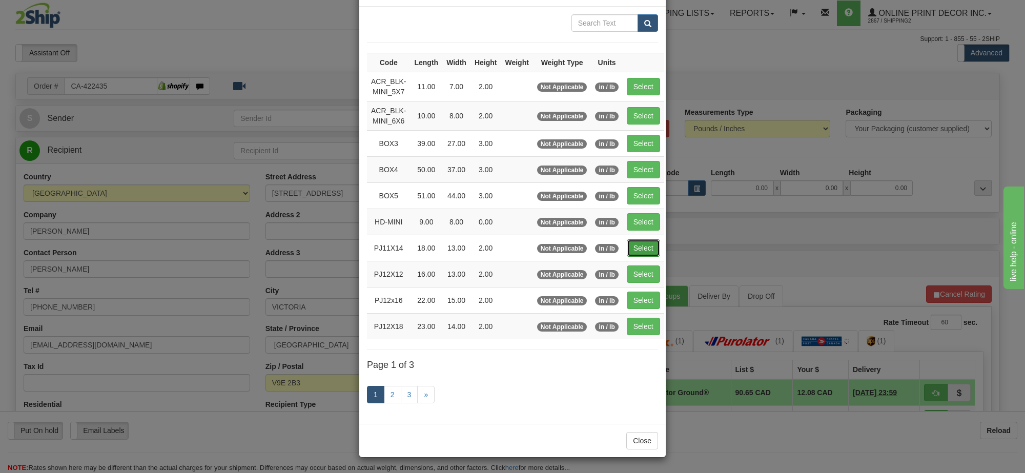
click at [633, 244] on button "Select" at bounding box center [642, 247] width 33 height 17
type input "PJ11X14"
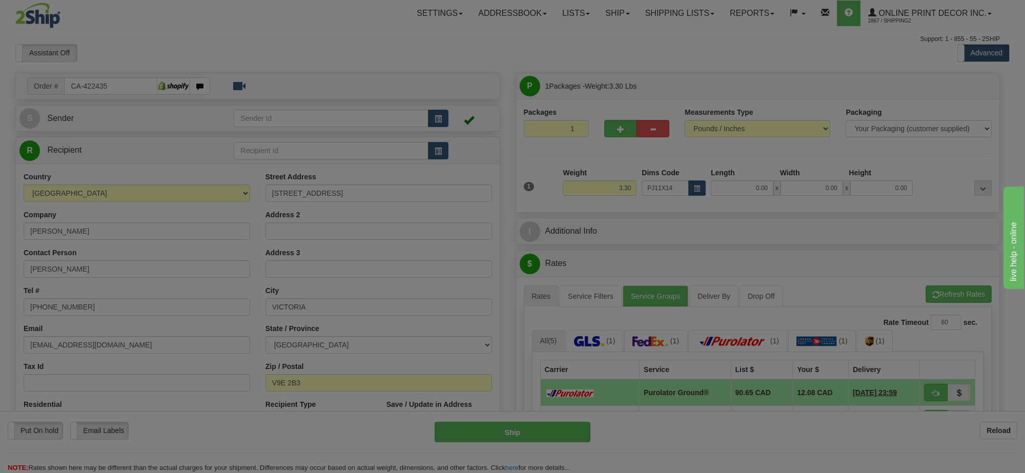
type input "18.00"
type input "13.00"
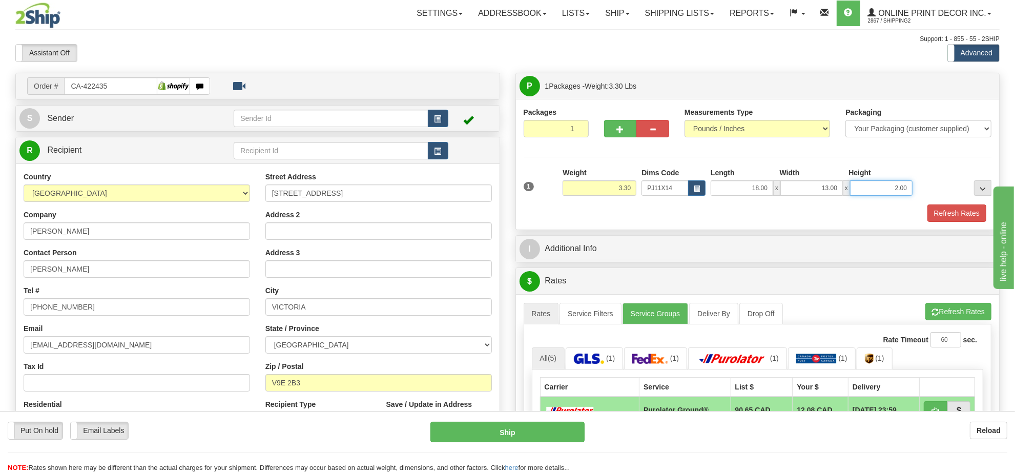
drag, startPoint x: 905, startPoint y: 190, endPoint x: 878, endPoint y: 192, distance: 27.7
click at [878, 192] on input "2.00" at bounding box center [881, 187] width 62 height 15
click button "Delete" at bounding box center [0, 0] width 0 height 0
type input "6.00"
click at [971, 213] on button "Refresh Rates" at bounding box center [956, 212] width 59 height 17
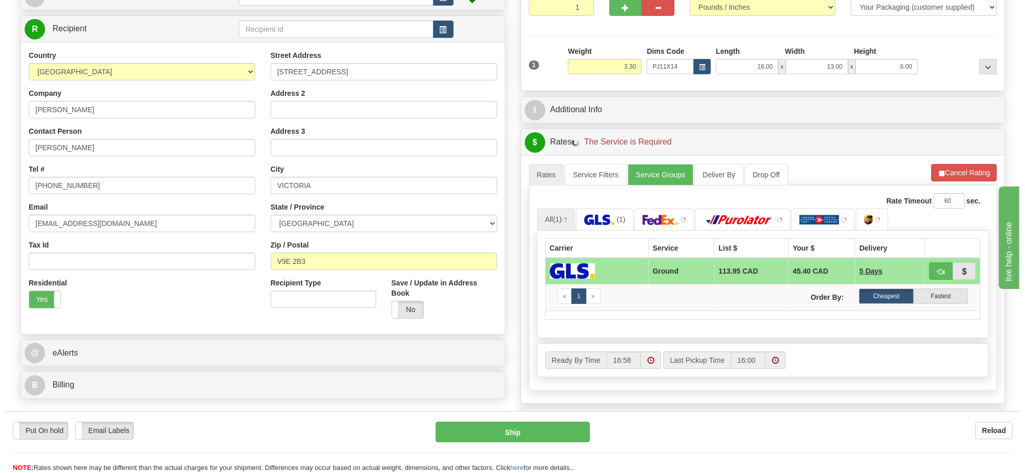
scroll to position [144, 0]
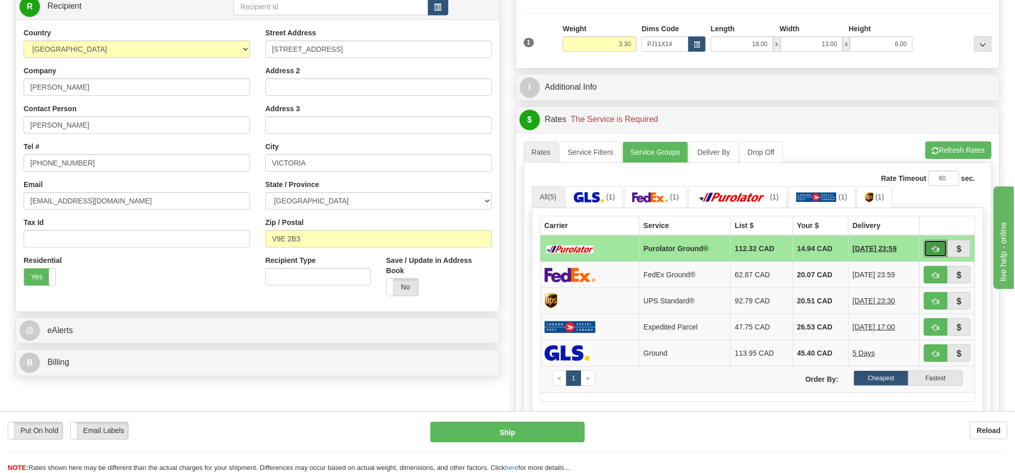
click at [928, 247] on button "button" at bounding box center [936, 248] width 24 height 17
type input "260"
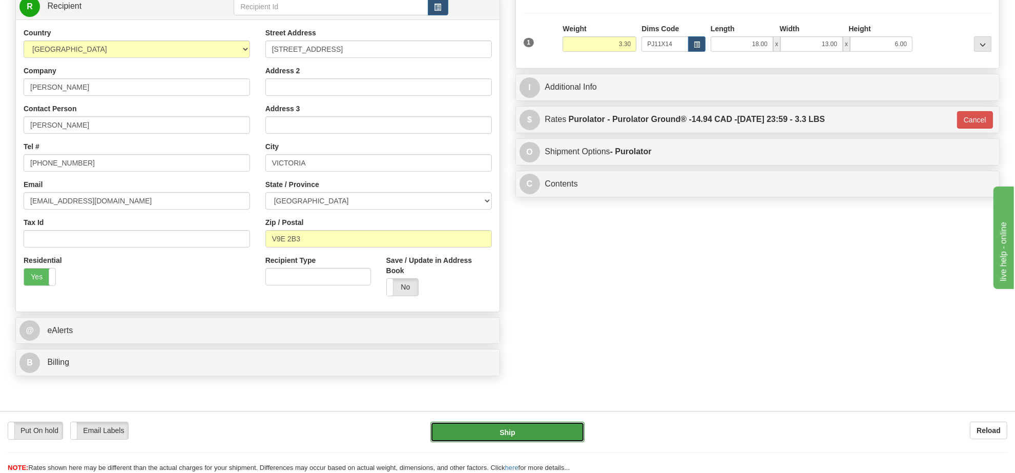
click at [557, 433] on button "Ship" at bounding box center [507, 432] width 154 height 20
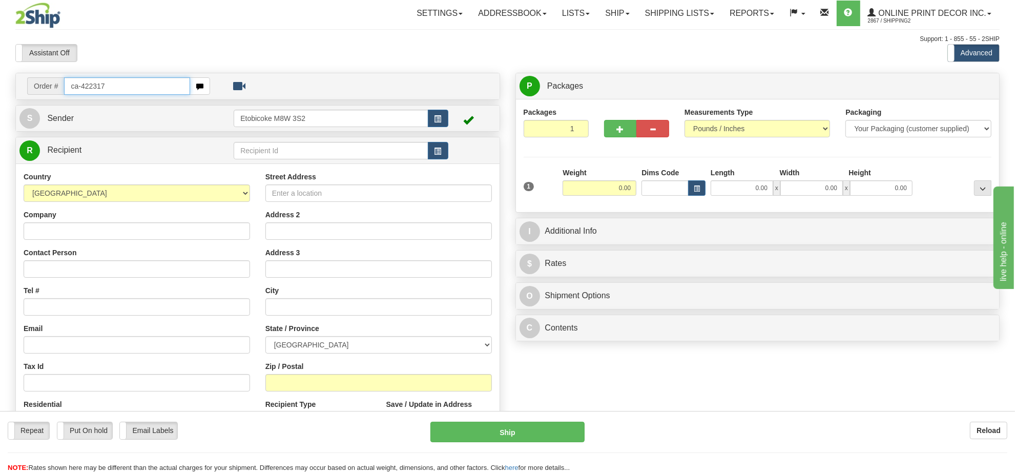
type input "ca-422317"
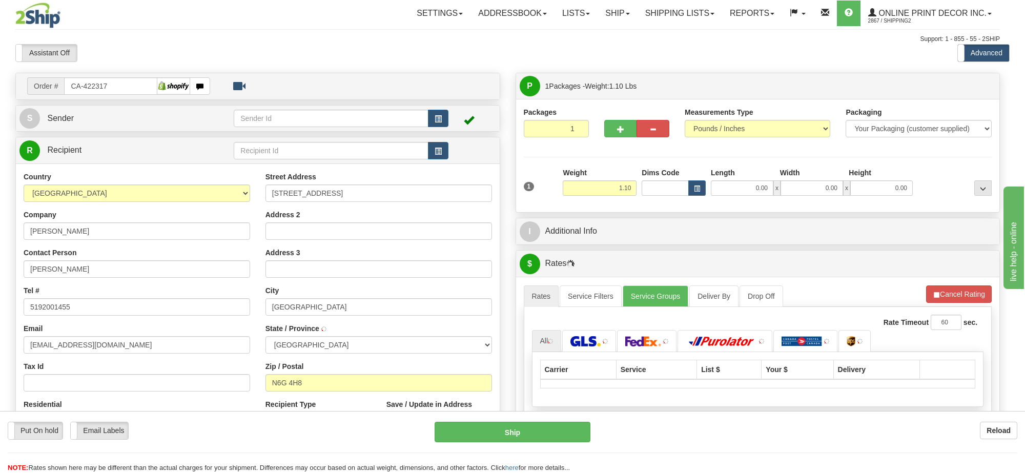
type input "[GEOGRAPHIC_DATA]"
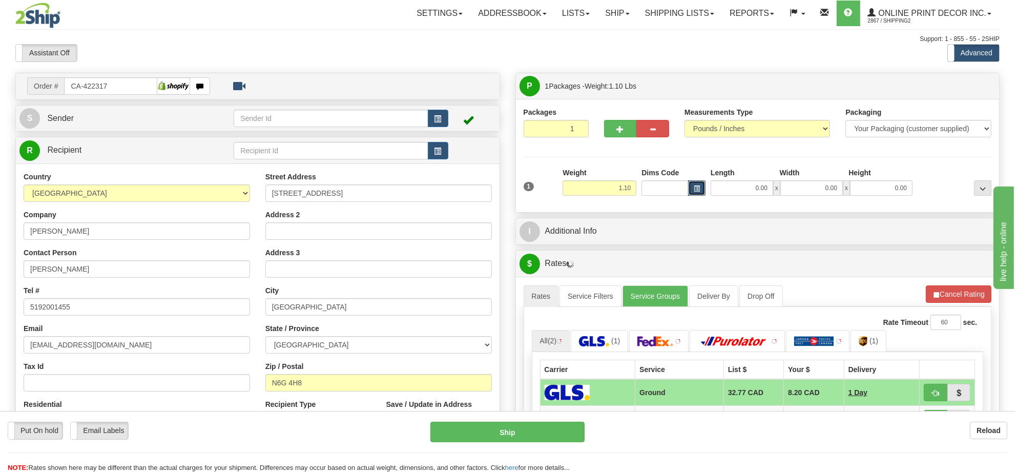
click at [699, 192] on span "button" at bounding box center [697, 189] width 6 height 6
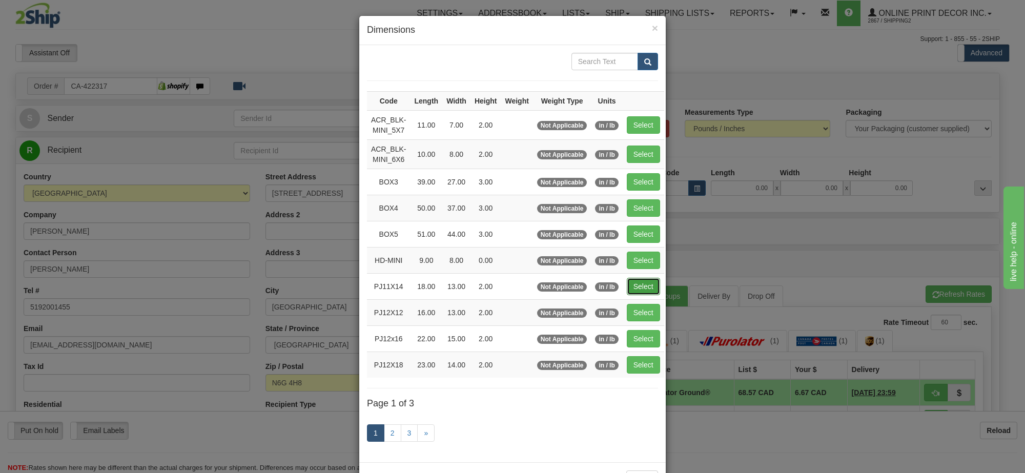
click at [646, 283] on button "Select" at bounding box center [642, 286] width 33 height 17
type input "PJ11X14"
type input "18.00"
type input "13.00"
type input "2.00"
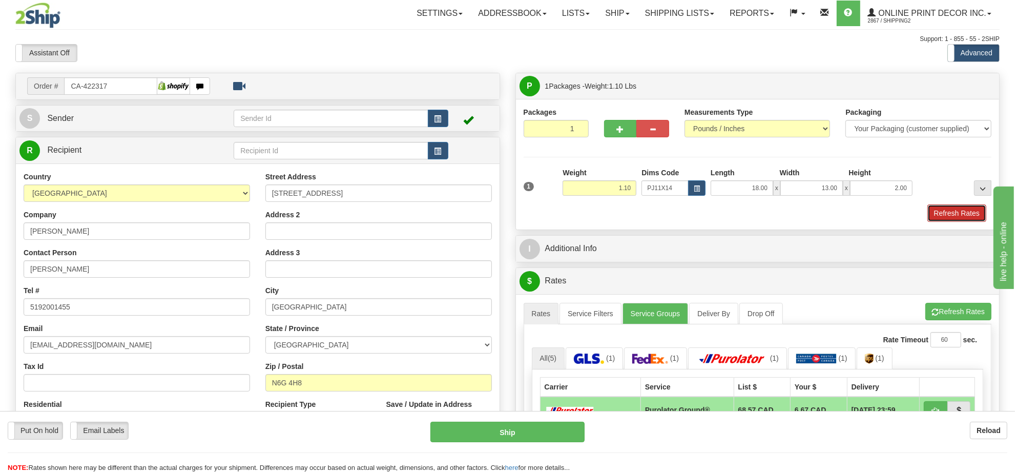
click at [935, 220] on button "Refresh Rates" at bounding box center [956, 212] width 59 height 17
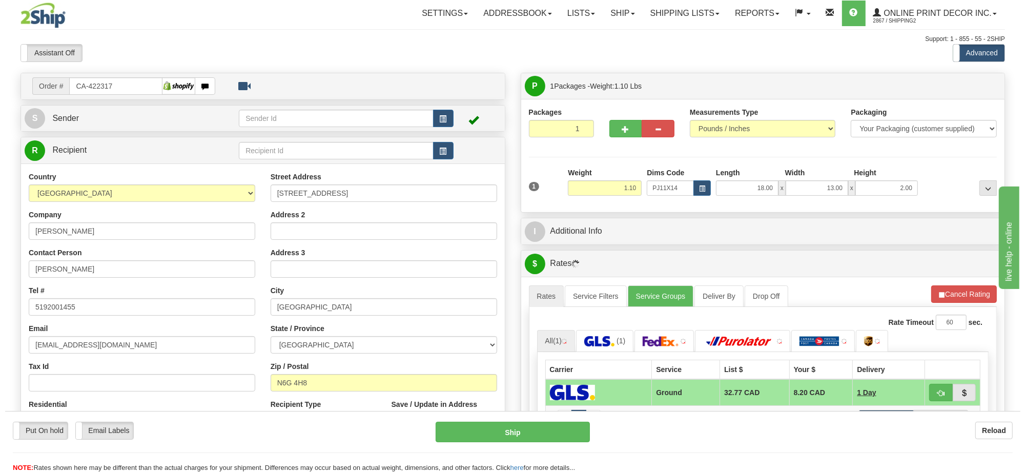
scroll to position [128, 0]
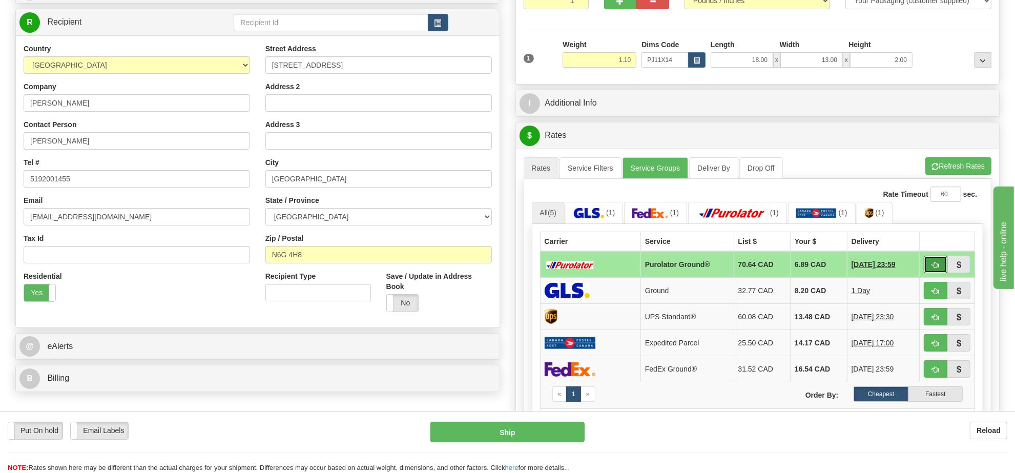
click at [924, 266] on button "button" at bounding box center [936, 264] width 24 height 17
type input "260"
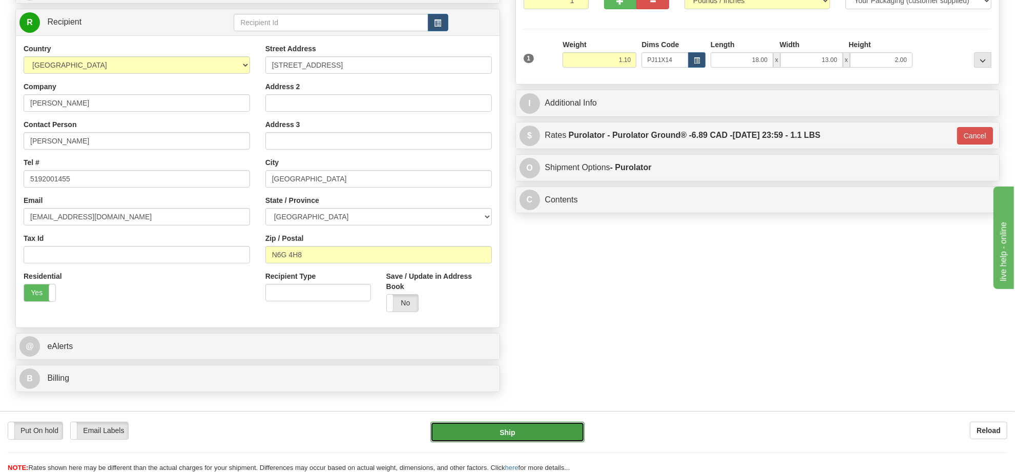
click at [554, 428] on button "Ship" at bounding box center [507, 432] width 154 height 20
